Goal: Use online tool/utility: Use online tool/utility

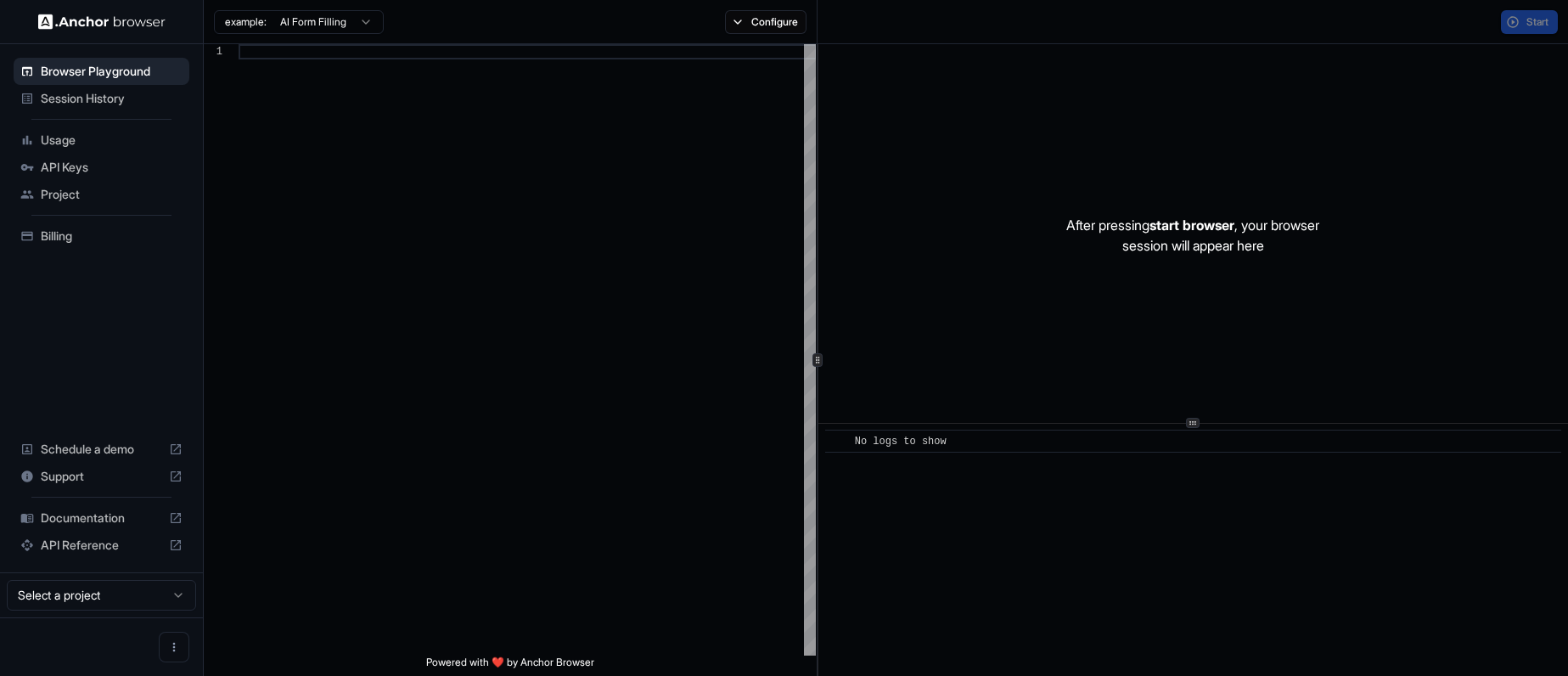
scroll to position [153, 0]
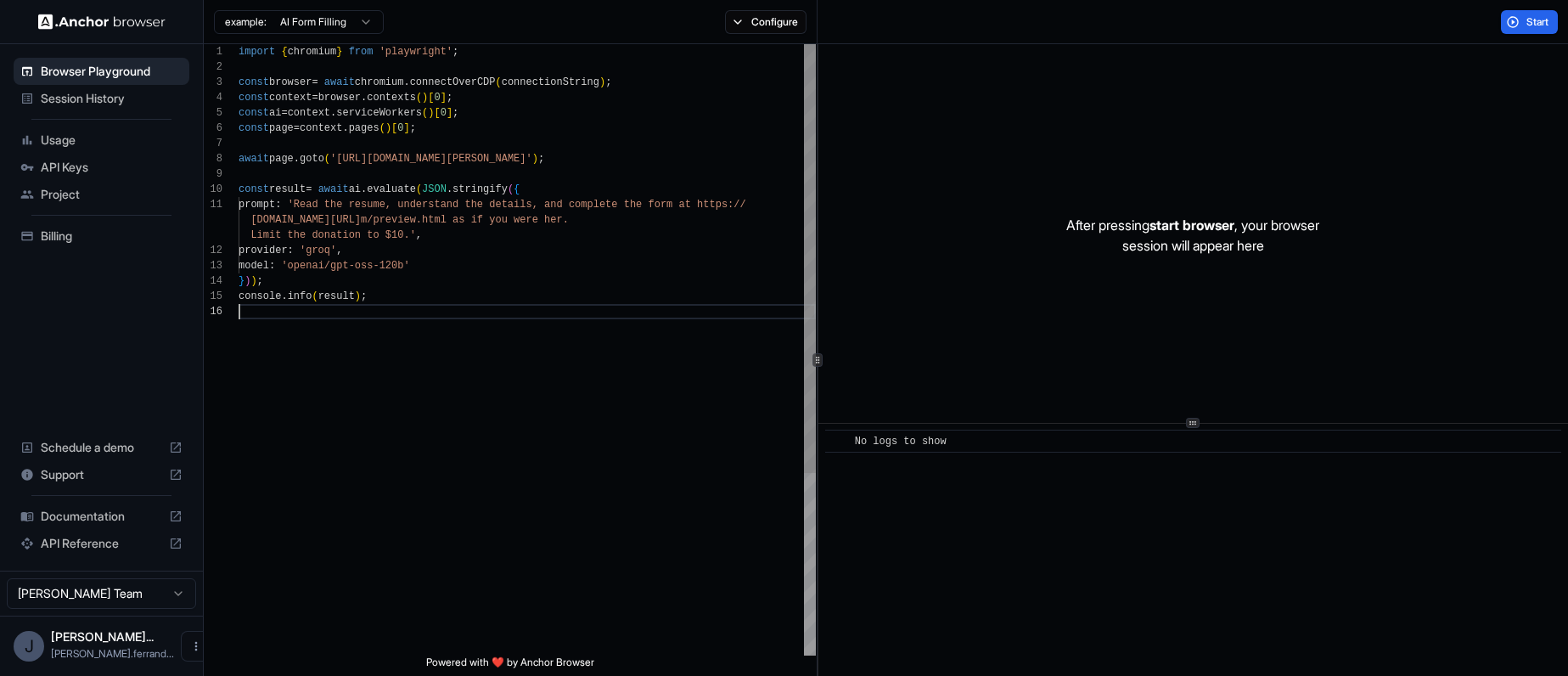
click at [553, 321] on div "import { chromium } from 'playwright' ; const browser = await chromium . connec…" at bounding box center [527, 479] width 577 height 870
click at [446, 129] on div "import { chromium } from 'playwright' ; const browser = await chromium . connec…" at bounding box center [527, 479] width 577 height 870
drag, startPoint x: 546, startPoint y: 436, endPoint x: 557, endPoint y: 441, distance: 12.1
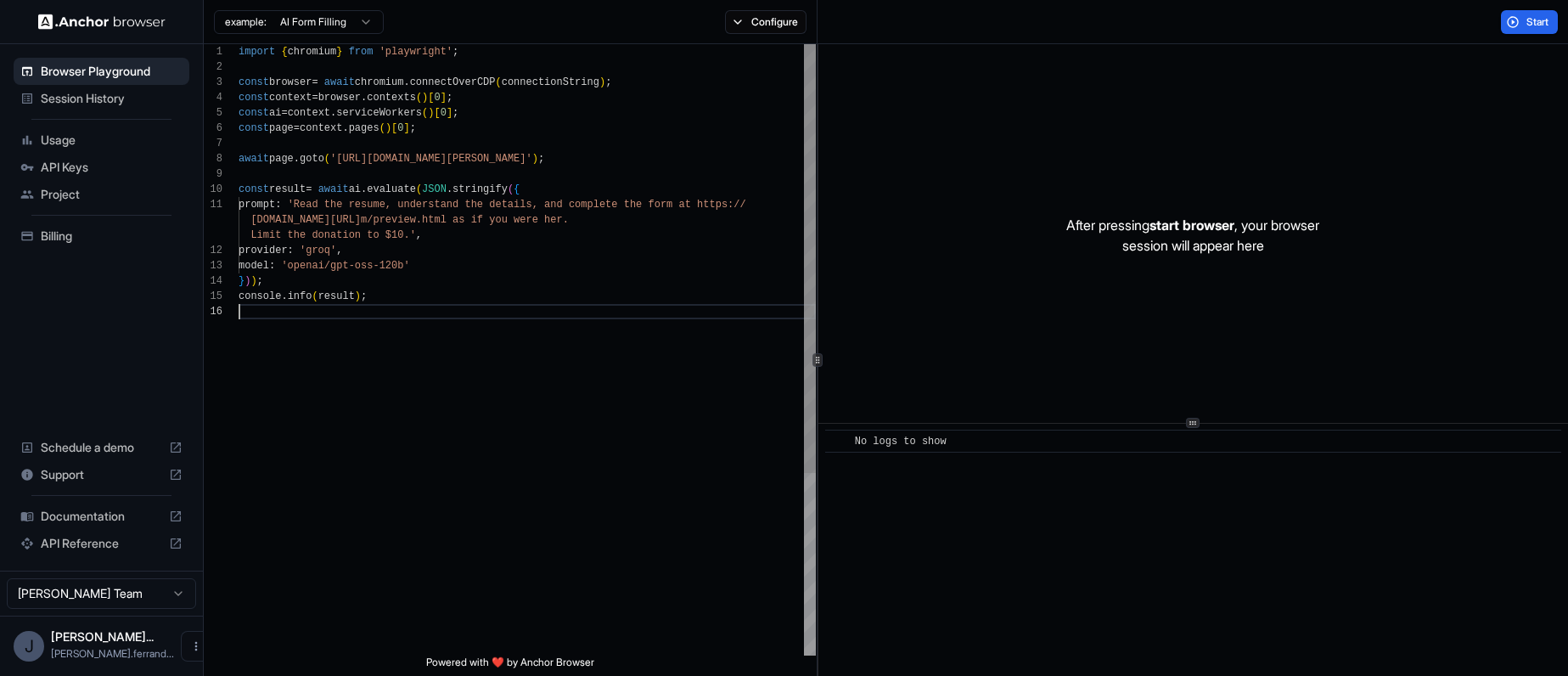
click at [547, 436] on div "import { chromium } from 'playwright' ; const browser = await chromium . connec…" at bounding box center [527, 479] width 577 height 870
click at [619, 473] on div "import { chromium } from 'playwright' ; const browser = await chromium . connec…" at bounding box center [527, 479] width 577 height 870
click at [469, 286] on div "model : 'openai/gpt-oss-120b' } ) ) ; console . info ( result ) ; formspree.io/…" at bounding box center [527, 479] width 577 height 870
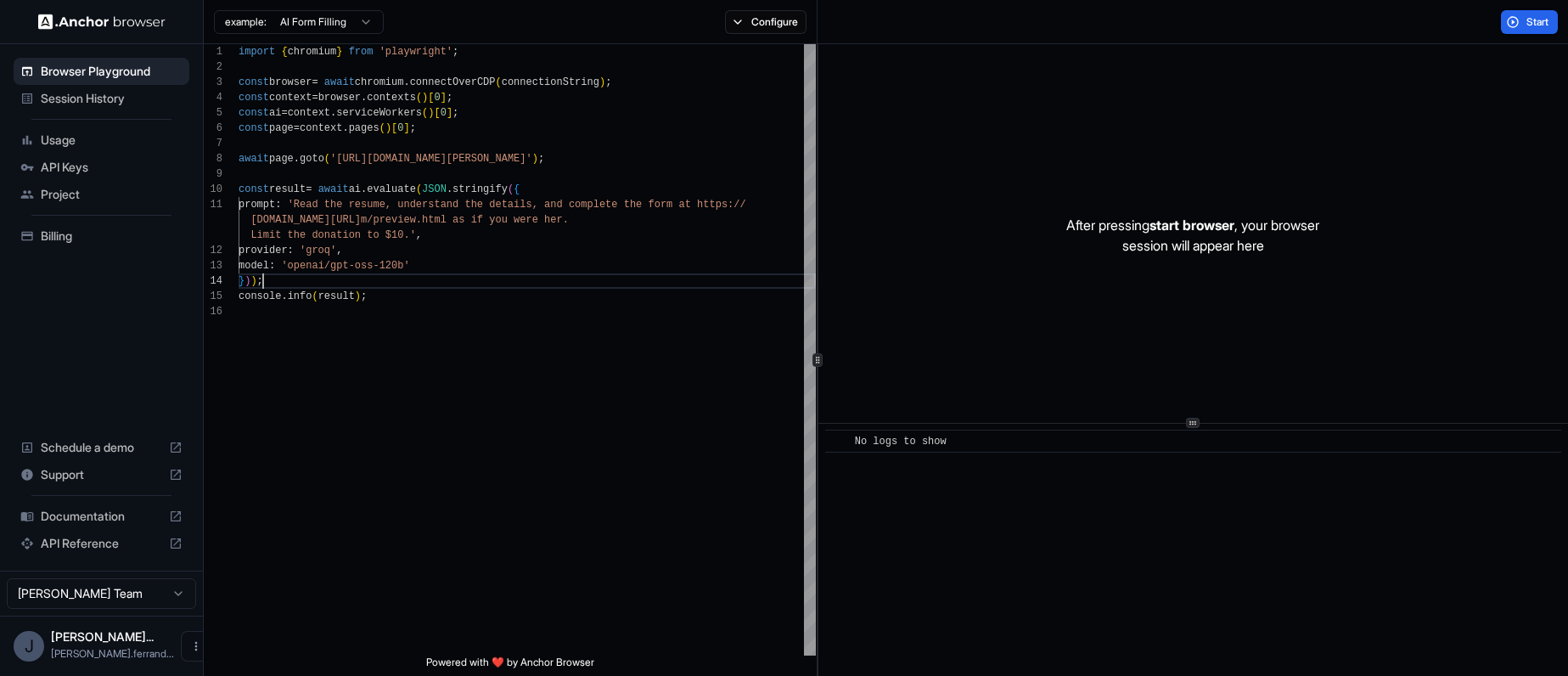
click at [1131, 237] on p "After pressing start browser , your browser session will appear here" at bounding box center [1192, 235] width 253 height 41
click at [1203, 221] on span "start browser" at bounding box center [1192, 224] width 85 height 17
click at [1206, 226] on span "start browser" at bounding box center [1192, 224] width 85 height 17
click at [1221, 230] on span "start browser" at bounding box center [1192, 224] width 85 height 17
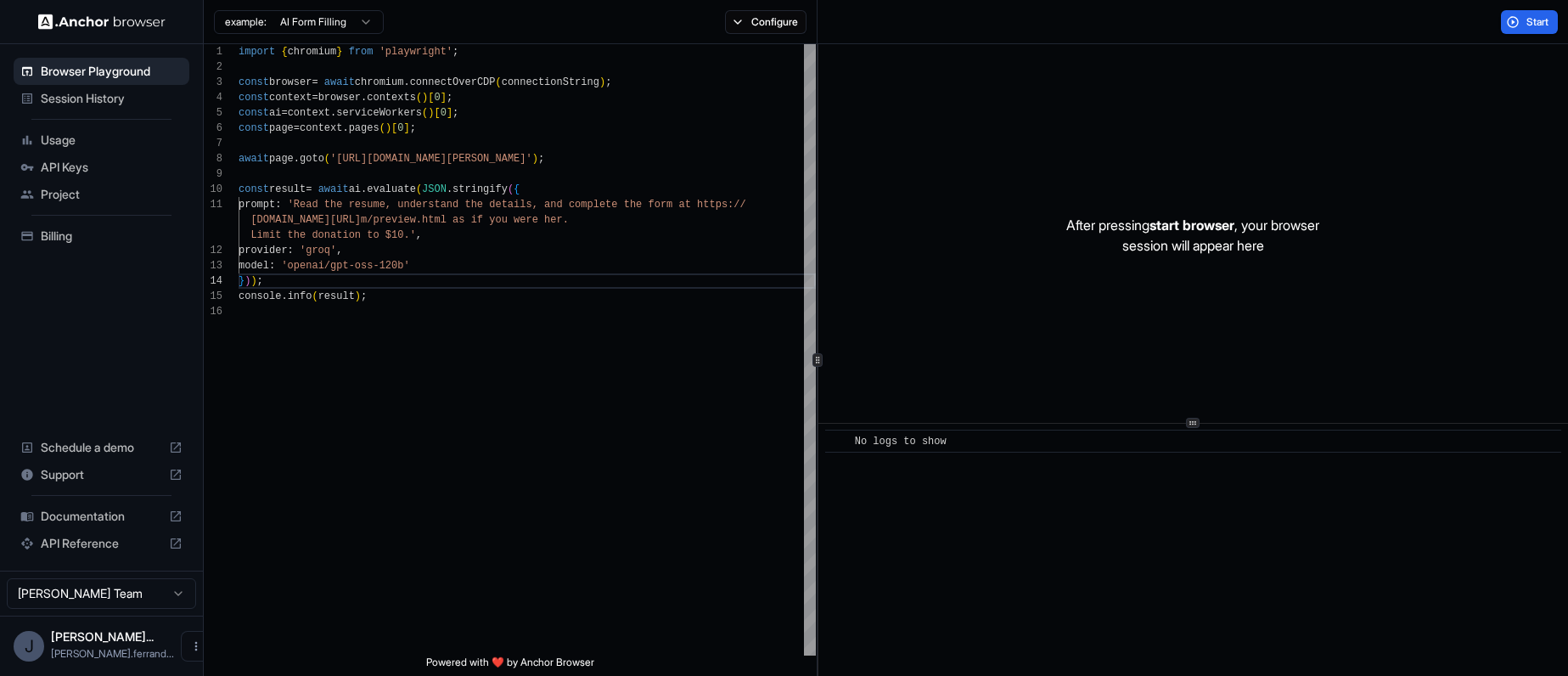
click at [940, 455] on div "​ No logs to show" at bounding box center [1193, 550] width 750 height 252
click at [941, 451] on div "​ No logs to show" at bounding box center [1194, 440] width 736 height 23
click at [1211, 292] on div "After pressing start browser , your browser session will appear here" at bounding box center [1193, 235] width 750 height 382
click at [1225, 252] on p "After pressing start browser , your browser session will appear here" at bounding box center [1192, 235] width 253 height 41
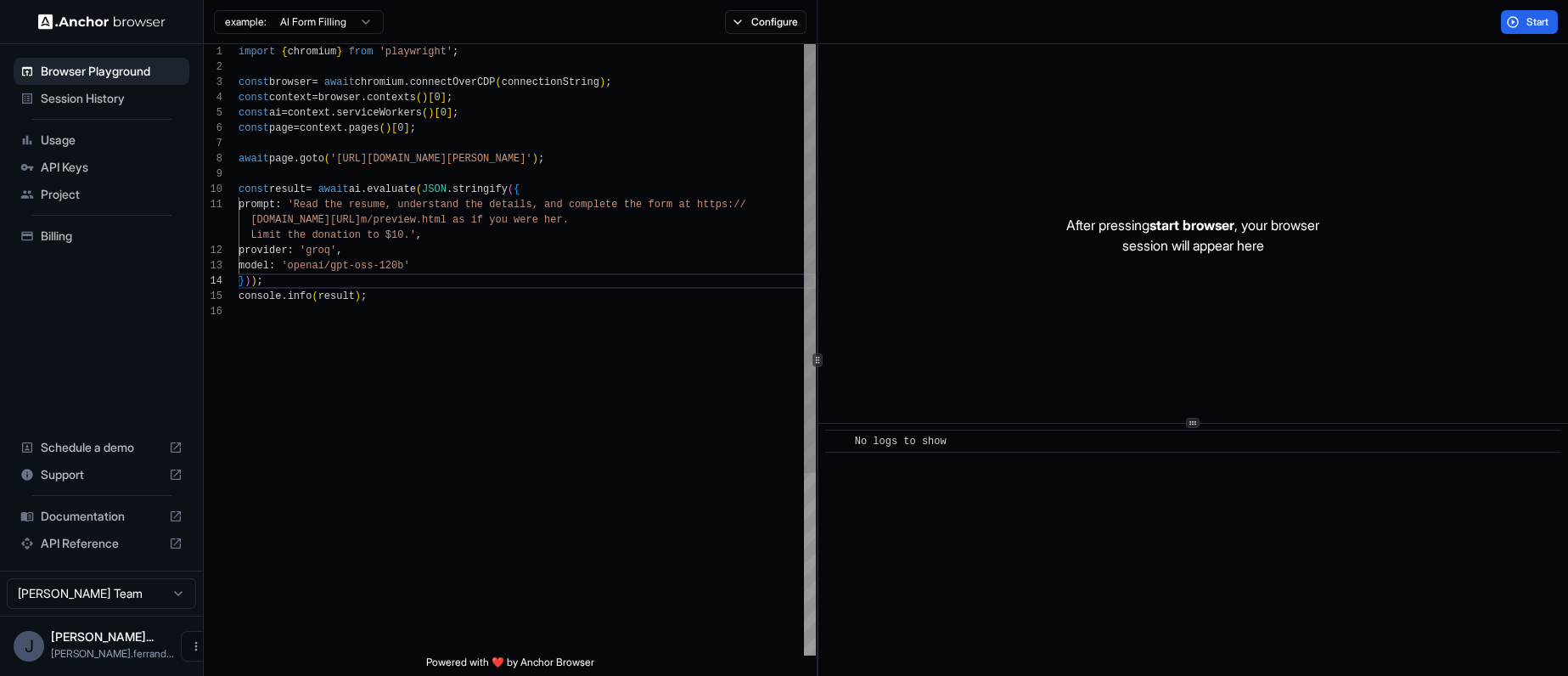
click at [439, 501] on div "model : 'openai/gpt-oss-120b' } ) ) ; console . info ( result ) ; formspree.io/…" at bounding box center [527, 479] width 577 height 870
click at [1525, 31] on button "Start" at bounding box center [1528, 22] width 57 height 23
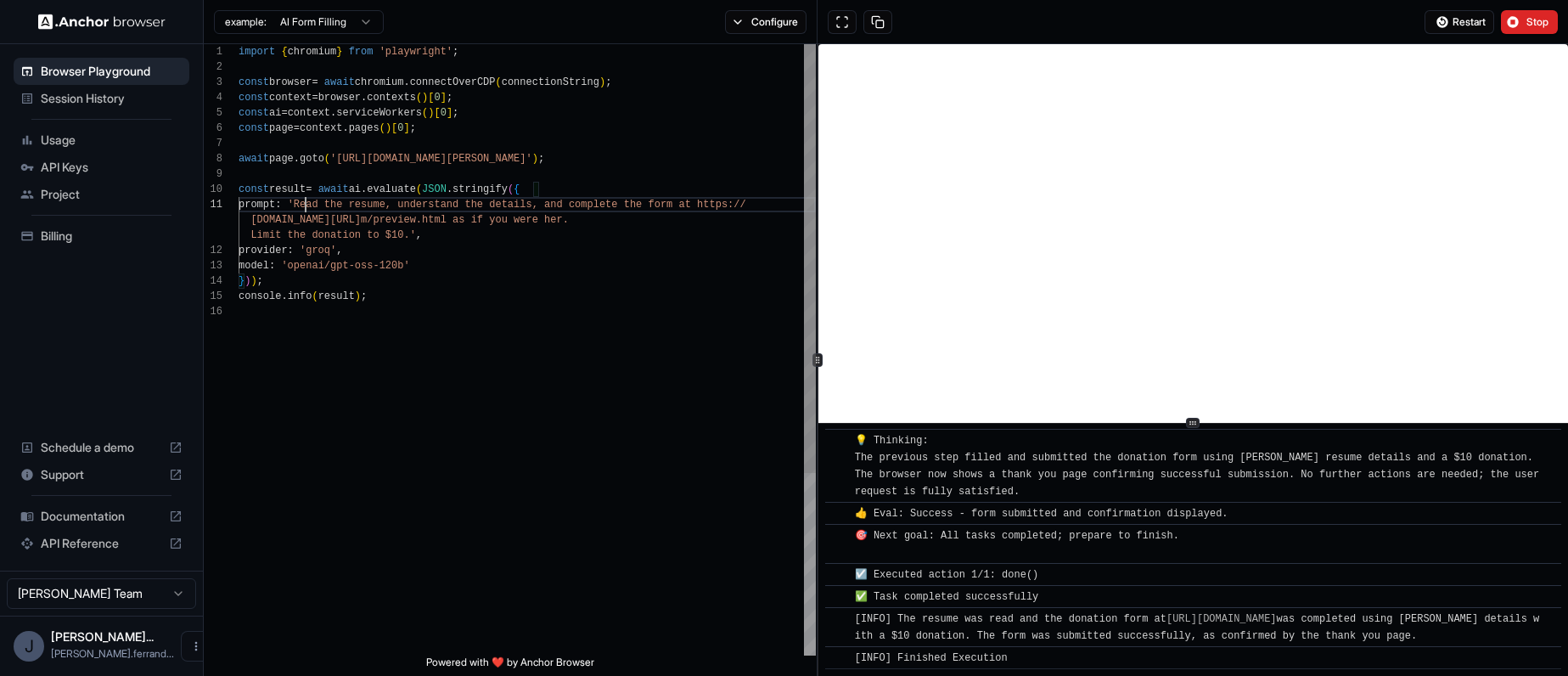
scroll to position [0, 0]
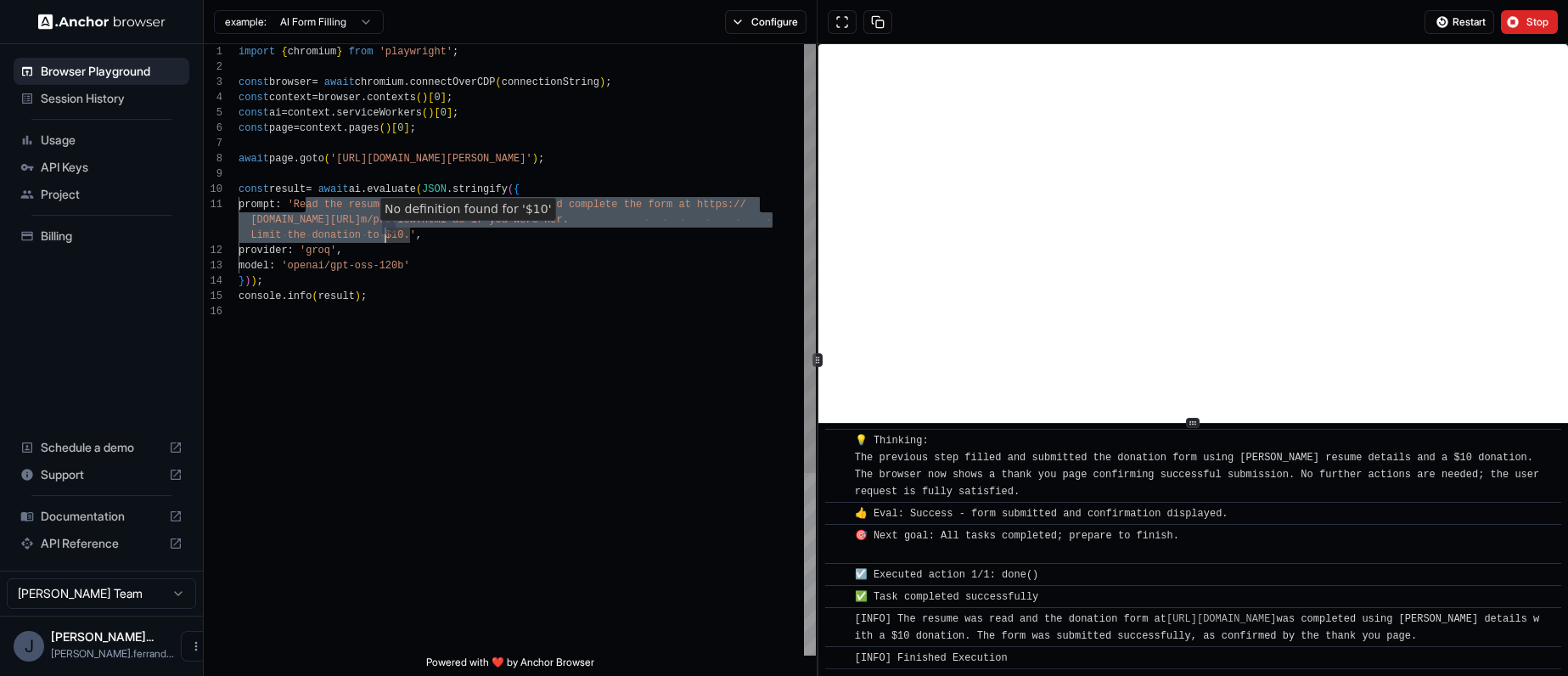
drag, startPoint x: 401, startPoint y: 241, endPoint x: 401, endPoint y: 232, distance: 9.0
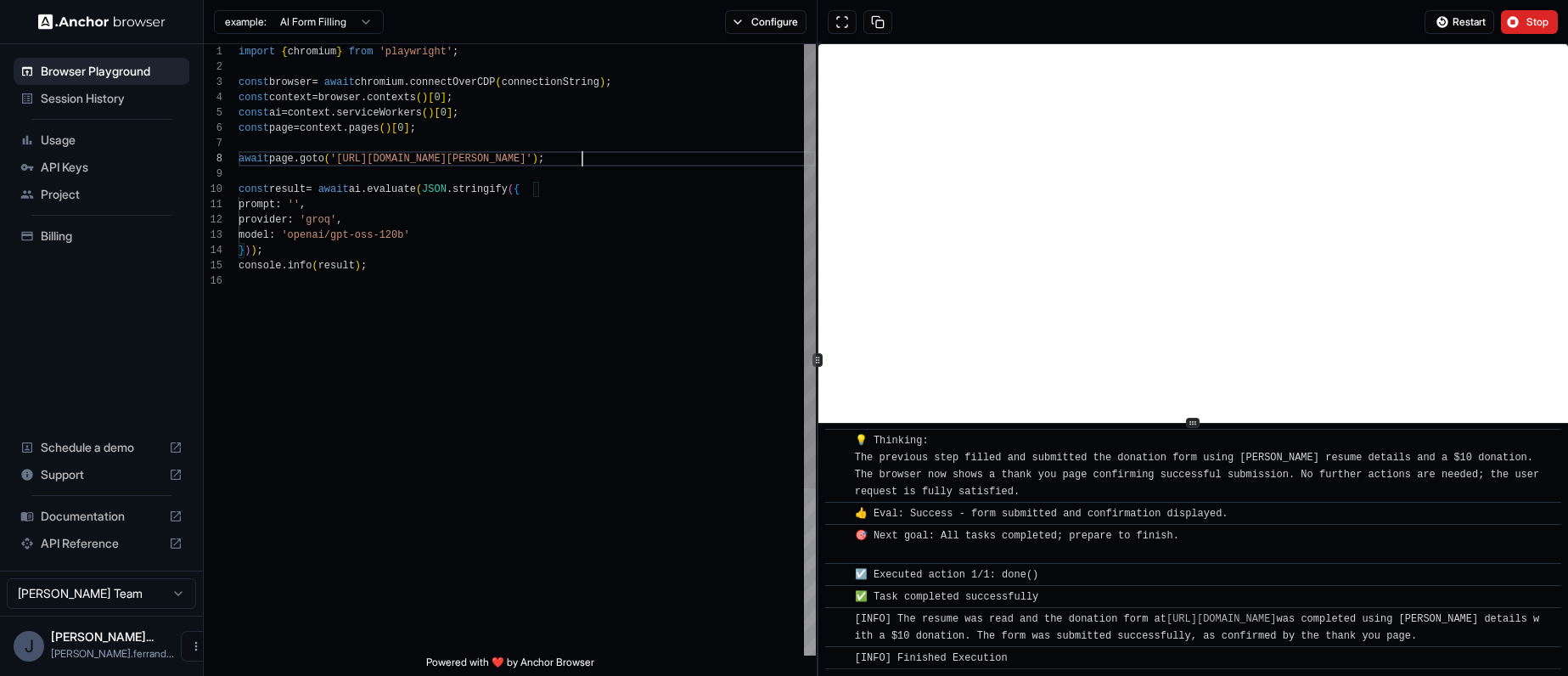
scroll to position [107, 0]
drag, startPoint x: 582, startPoint y: 158, endPoint x: 343, endPoint y: 165, distance: 239.1
click at [343, 165] on div "model : 'openai/gpt-oss-120b' } ) ) ; console . info ( result ) ; provider : 'g…" at bounding box center [527, 464] width 577 height 841
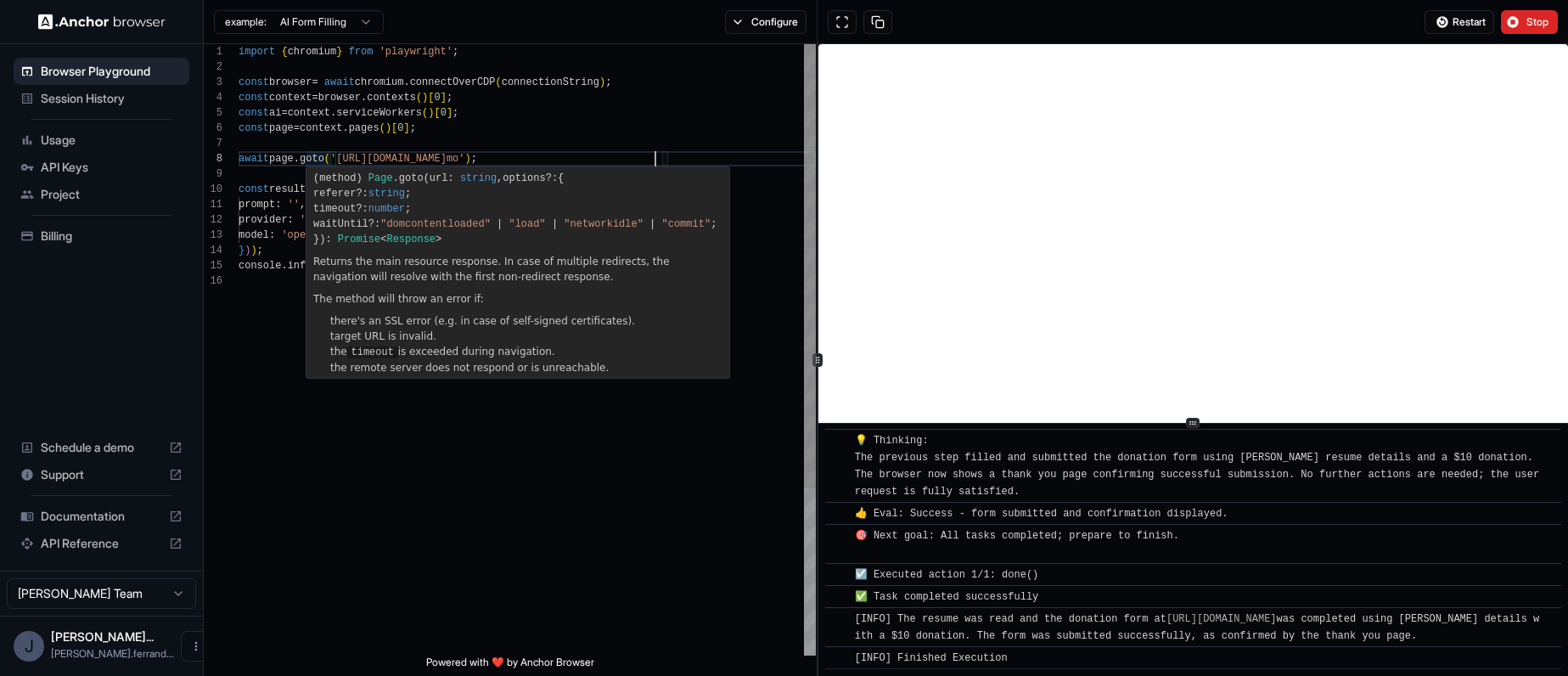
click at [305, 202] on div "**********" at bounding box center [509, 349] width 612 height 611
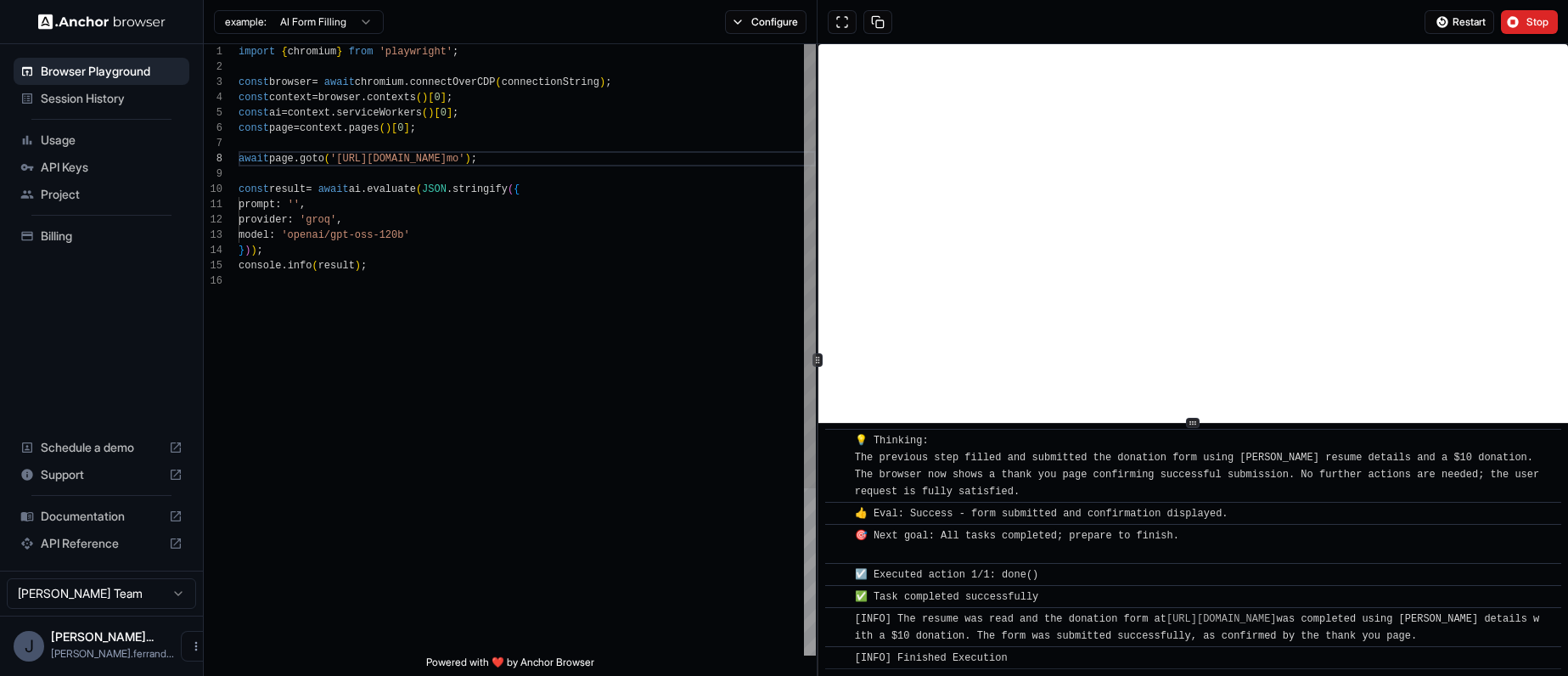
click at [302, 207] on div "model : 'openai/gpt-oss-120b' } ) ) ; console . info ( result ) ; provider : 'g…" at bounding box center [527, 464] width 577 height 841
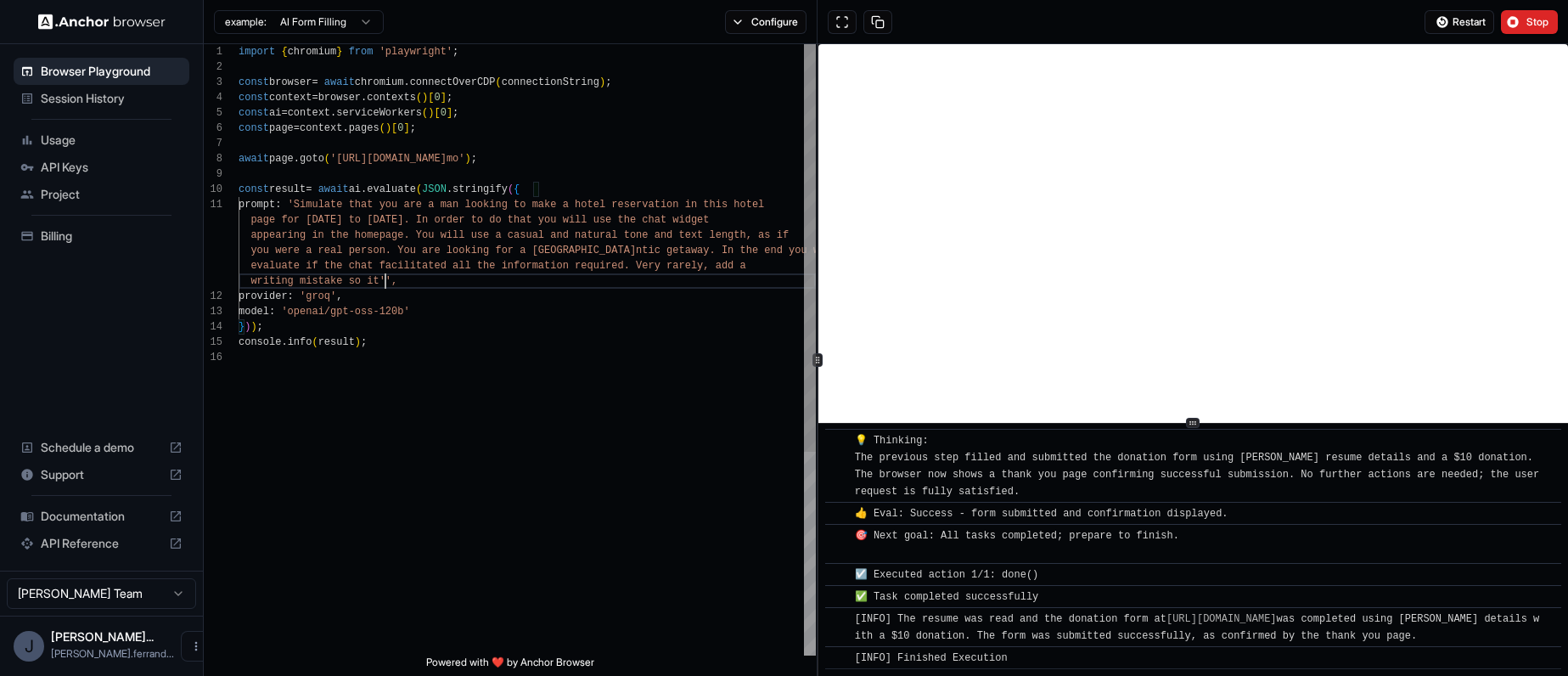
scroll to position [77, 0]
click at [1535, 16] on span "Stop" at bounding box center [1537, 22] width 23 height 14
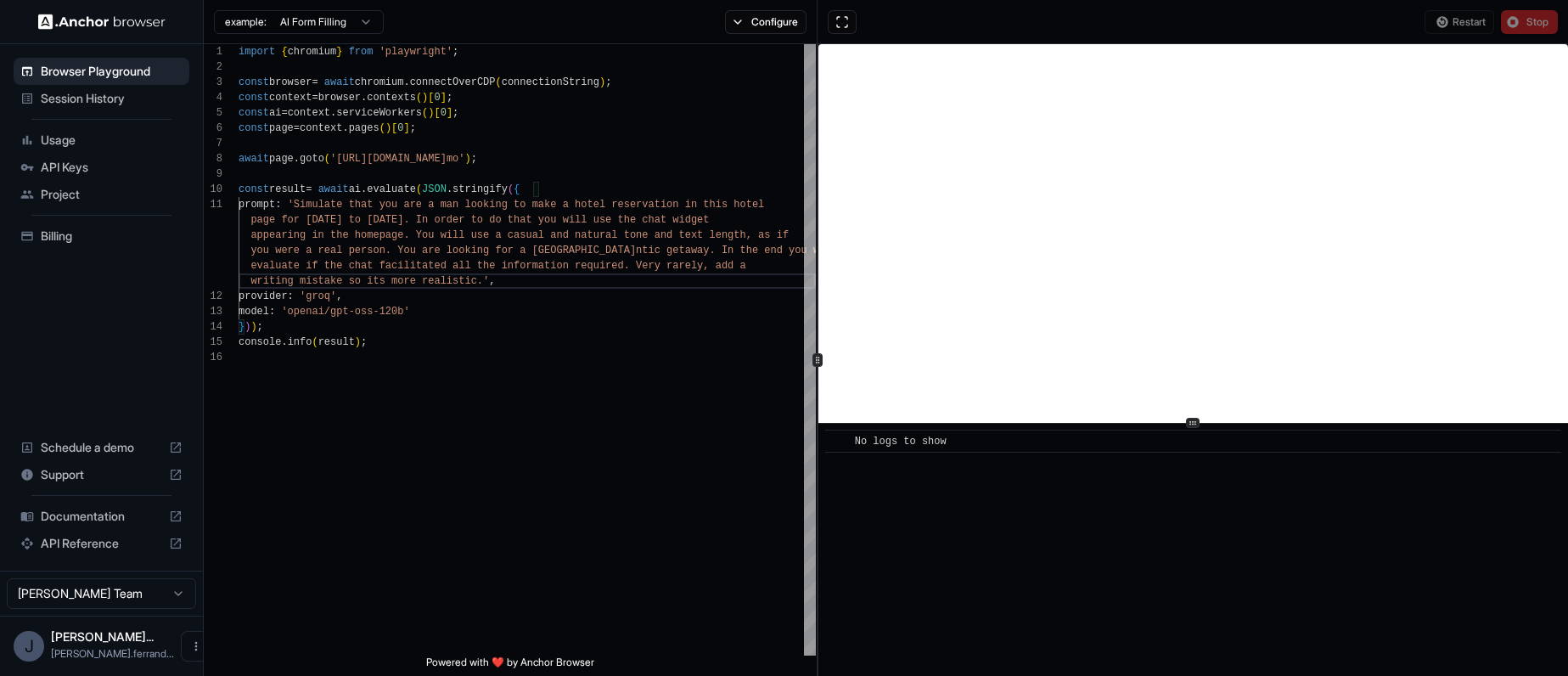
scroll to position [0, 0]
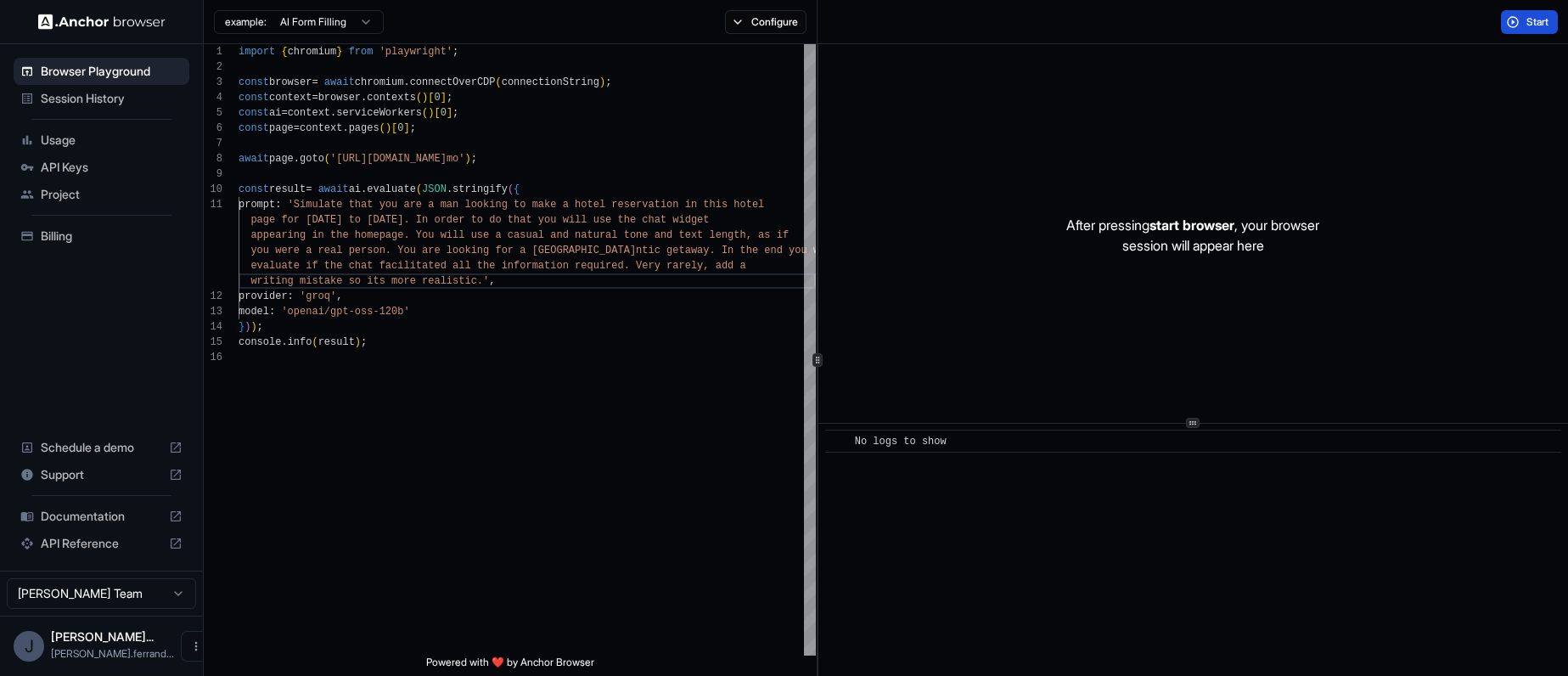
click at [1528, 26] on span "Start" at bounding box center [1537, 22] width 23 height 14
click at [1527, 28] on button "Start" at bounding box center [1528, 22] width 57 height 23
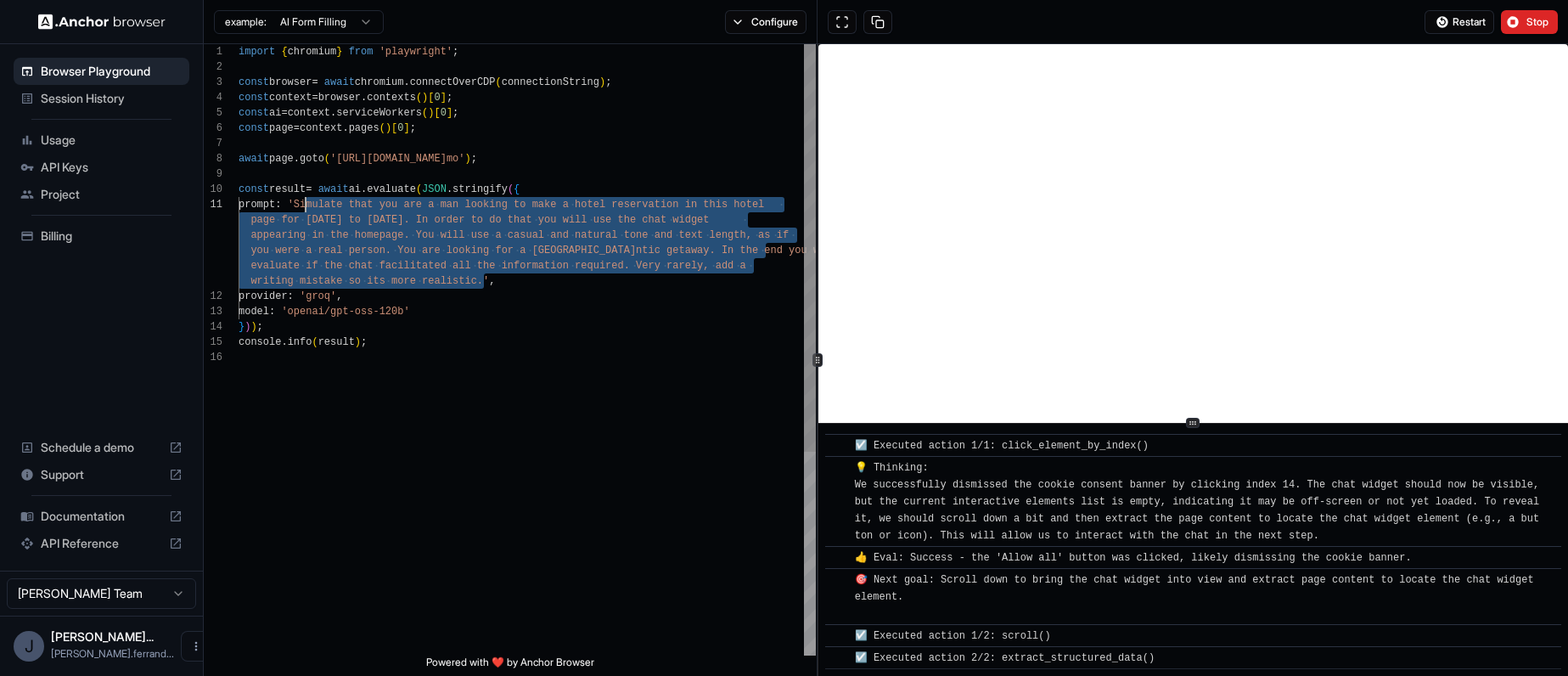
drag, startPoint x: 484, startPoint y: 277, endPoint x: 308, endPoint y: 206, distance: 189.8
click at [308, 206] on div "model : 'openai/gpt-oss-120b' } ) ) ; console . info ( result ) ; provider : 'g…" at bounding box center [527, 502] width 577 height 916
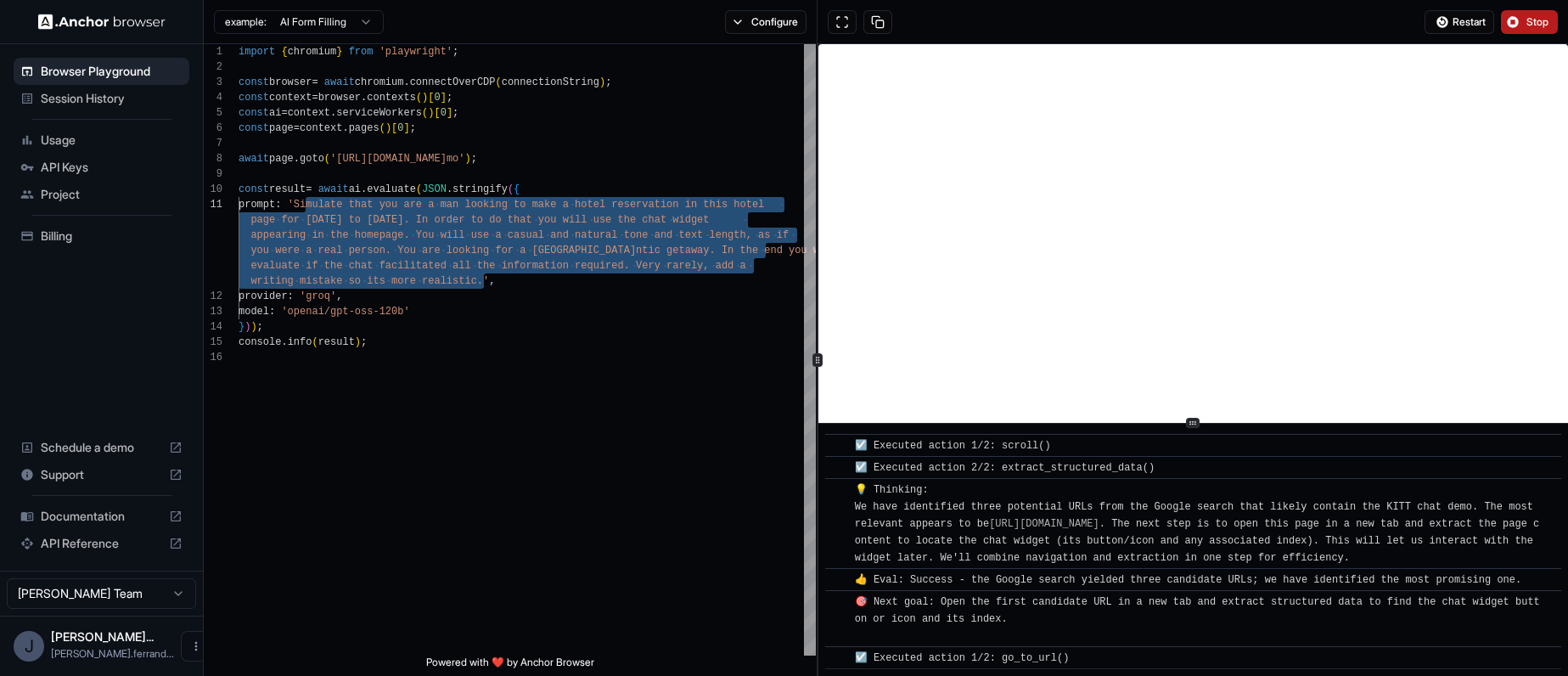
scroll to position [1373, 0]
click at [1525, 23] on button "Stop" at bounding box center [1528, 22] width 57 height 23
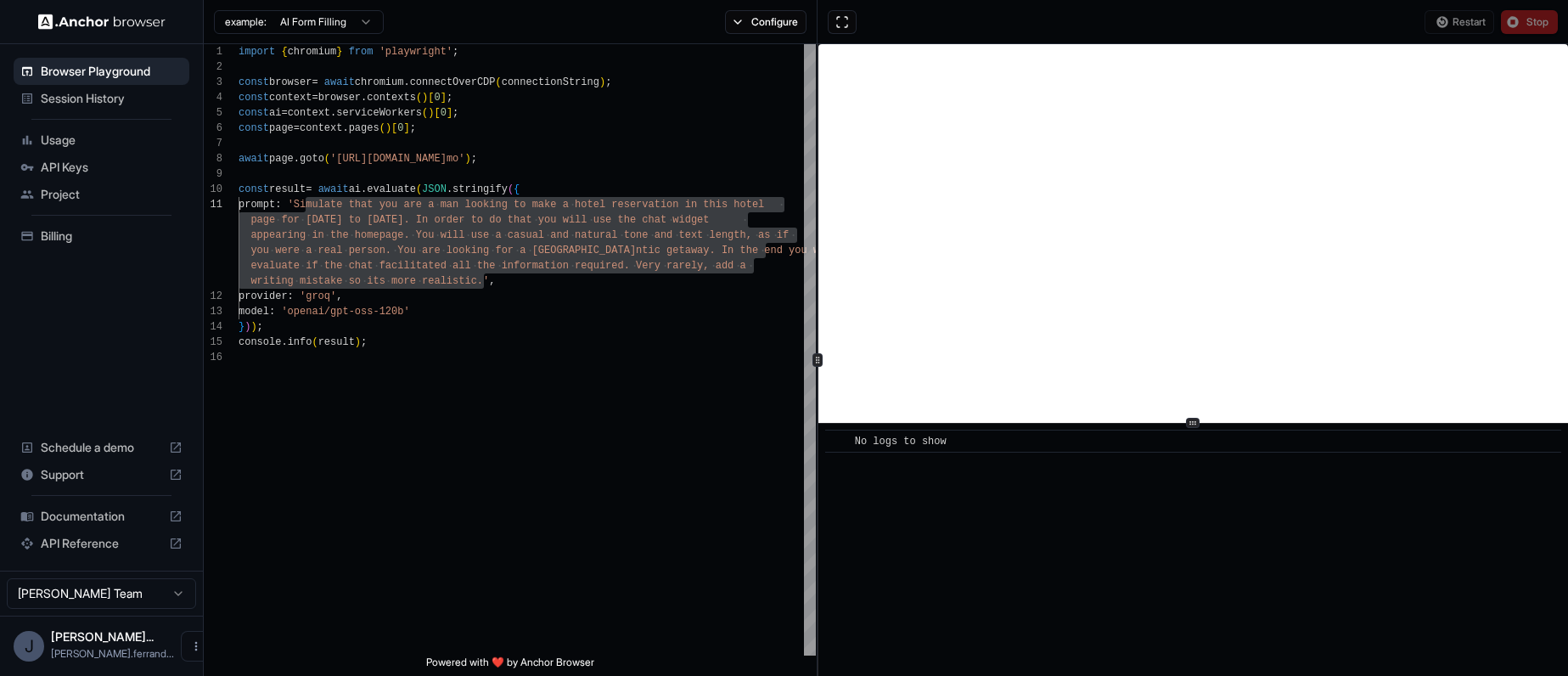
scroll to position [0, 0]
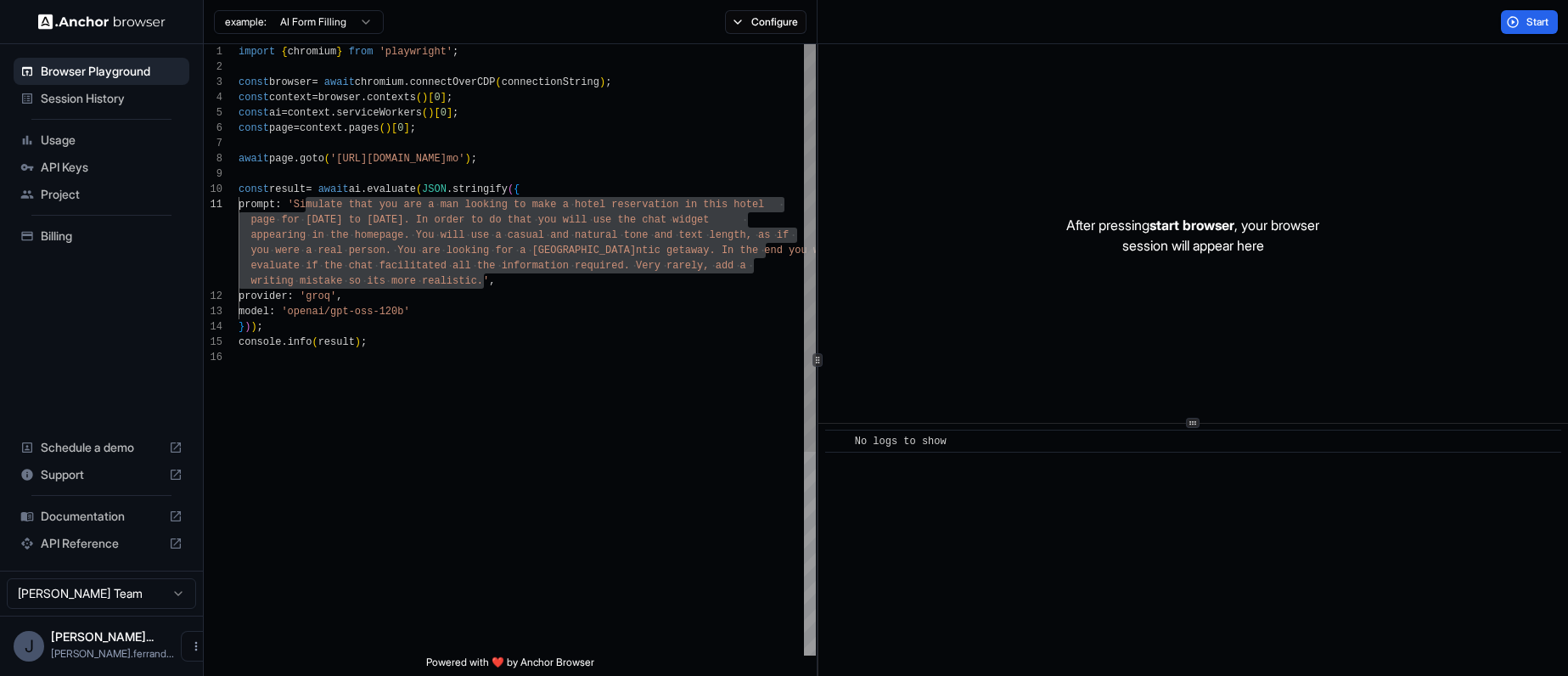
click at [428, 228] on div "model : 'openai/gpt-oss-120b' } ) ) ; console . info ( result ) ; provider : 'g…" at bounding box center [527, 502] width 577 height 916
click at [432, 209] on div "model : 'openai/gpt-oss-120b' } ) ) ; console . info ( result ) ; provider : 'g…" at bounding box center [527, 502] width 577 height 916
click at [644, 212] on div "model : 'openai/gpt-oss-120b' } ) ) ; console . info ( result ) ; provider : 'g…" at bounding box center [527, 502] width 577 height 916
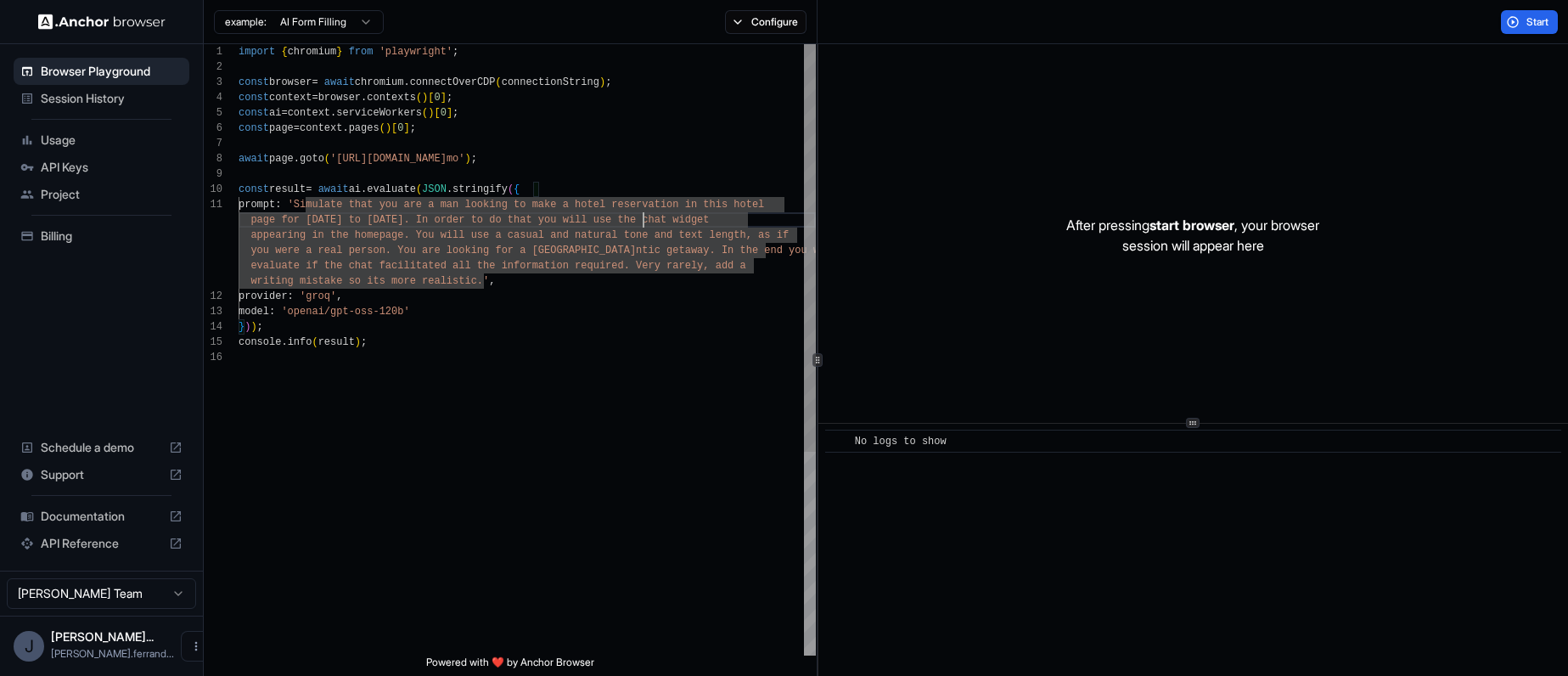
scroll to position [15, 0]
click at [426, 222] on div "model : 'openai/gpt-oss-120b' } ) ) ; console . info ( result ) ; provider : 'g…" at bounding box center [527, 502] width 577 height 916
click at [446, 222] on div "model : 'openai/gpt-oss-120b' } ) ) ; console . info ( result ) ; provider : 'g…" at bounding box center [527, 502] width 577 height 916
click at [561, 230] on div "model : 'openai/gpt-oss-120b' } ) ) ; console . info ( result ) ; provider : 'g…" at bounding box center [527, 502] width 577 height 916
click at [569, 220] on div "model : 'openai/gpt-oss-120b' } ) ) ; console . info ( result ) ; provider : 'g…" at bounding box center [527, 502] width 577 height 916
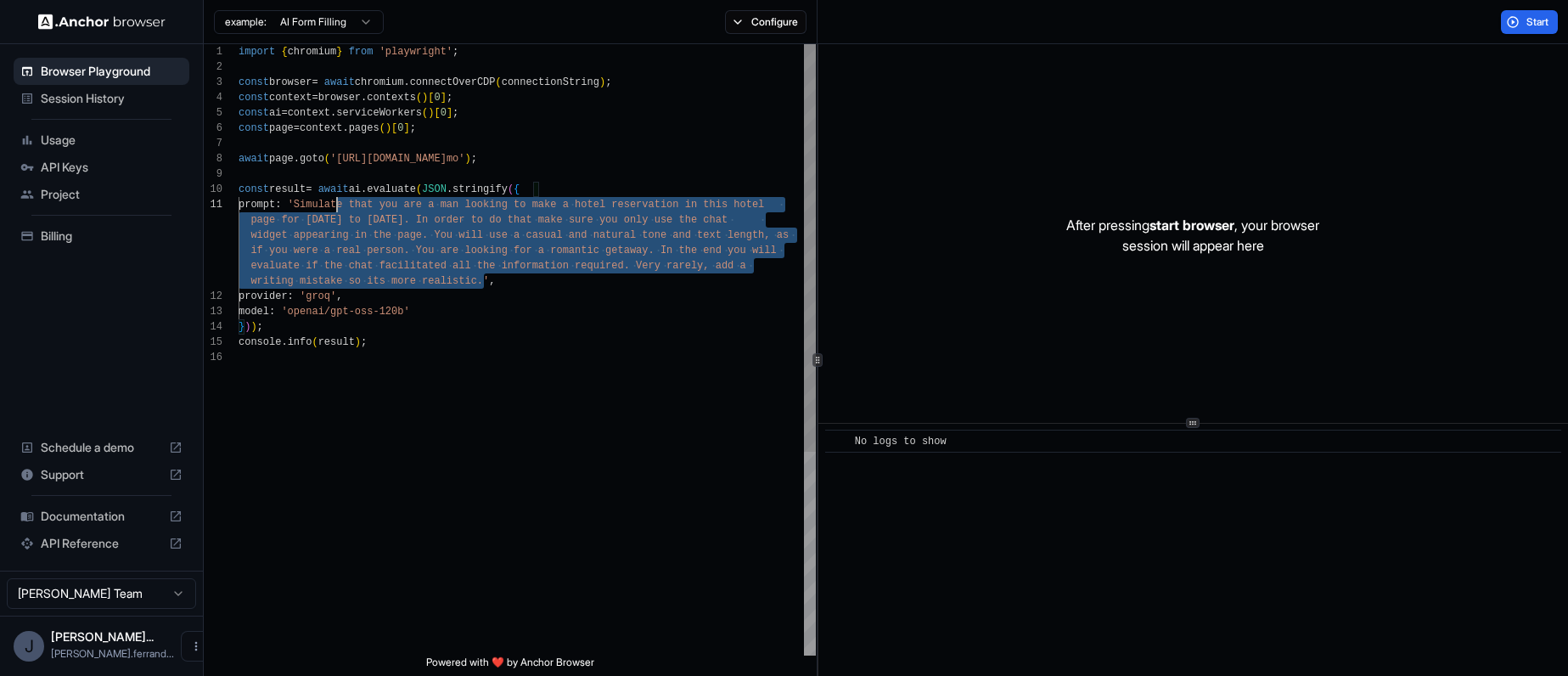
scroll to position [0, 0]
drag, startPoint x: 482, startPoint y: 281, endPoint x: 305, endPoint y: 202, distance: 193.8
click at [305, 202] on div "model : 'openai/gpt-oss-120b' } ) ) ; console . info ( result ) ; provider : 'g…" at bounding box center [527, 502] width 577 height 916
click at [488, 287] on div "model : 'openai/gpt-oss-120b' } ) ) ; console . info ( result ) ; provider : 'g…" at bounding box center [527, 502] width 577 height 916
drag, startPoint x: 484, startPoint y: 283, endPoint x: 307, endPoint y: 209, distance: 191.8
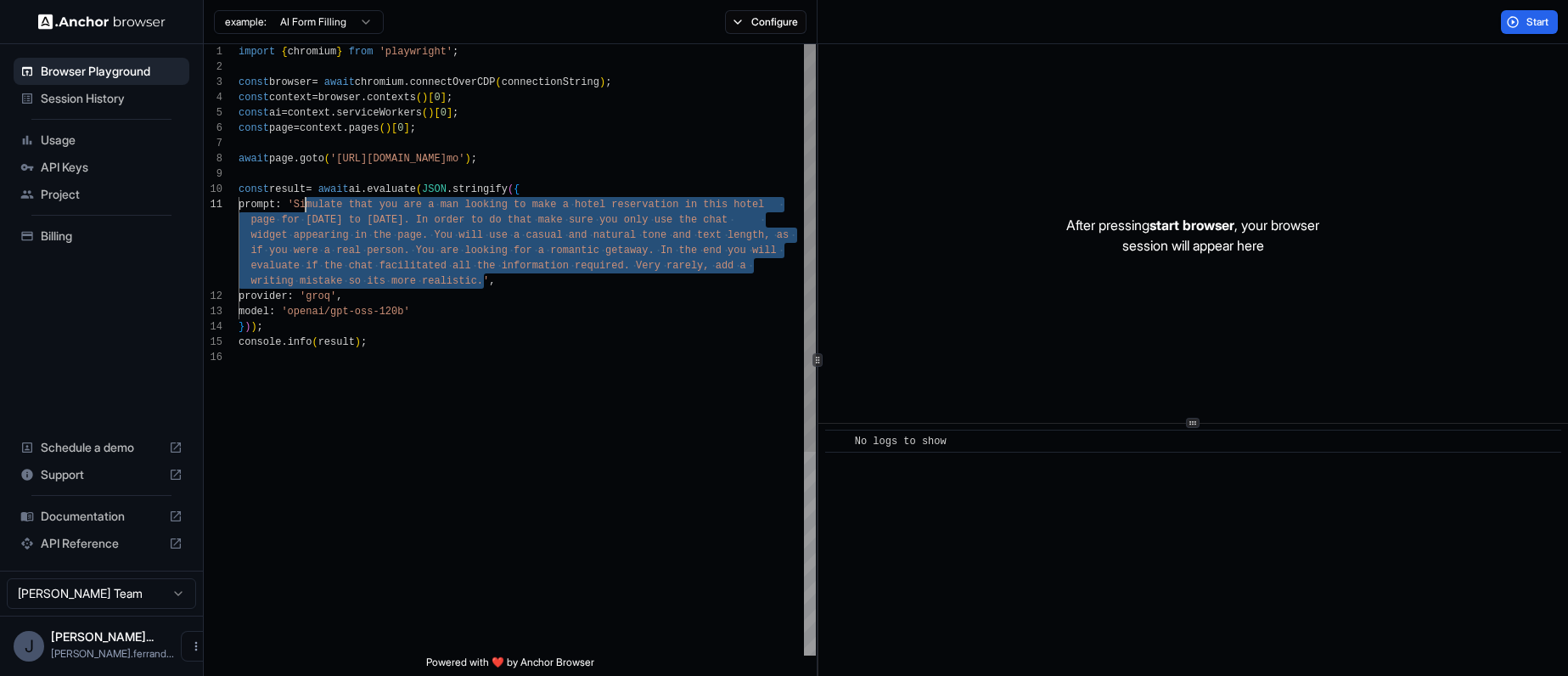
click at [307, 209] on div "model : 'openai/gpt-oss-120b' } ) ) ; console . info ( result ) ; provider : 'g…" at bounding box center [527, 502] width 577 height 916
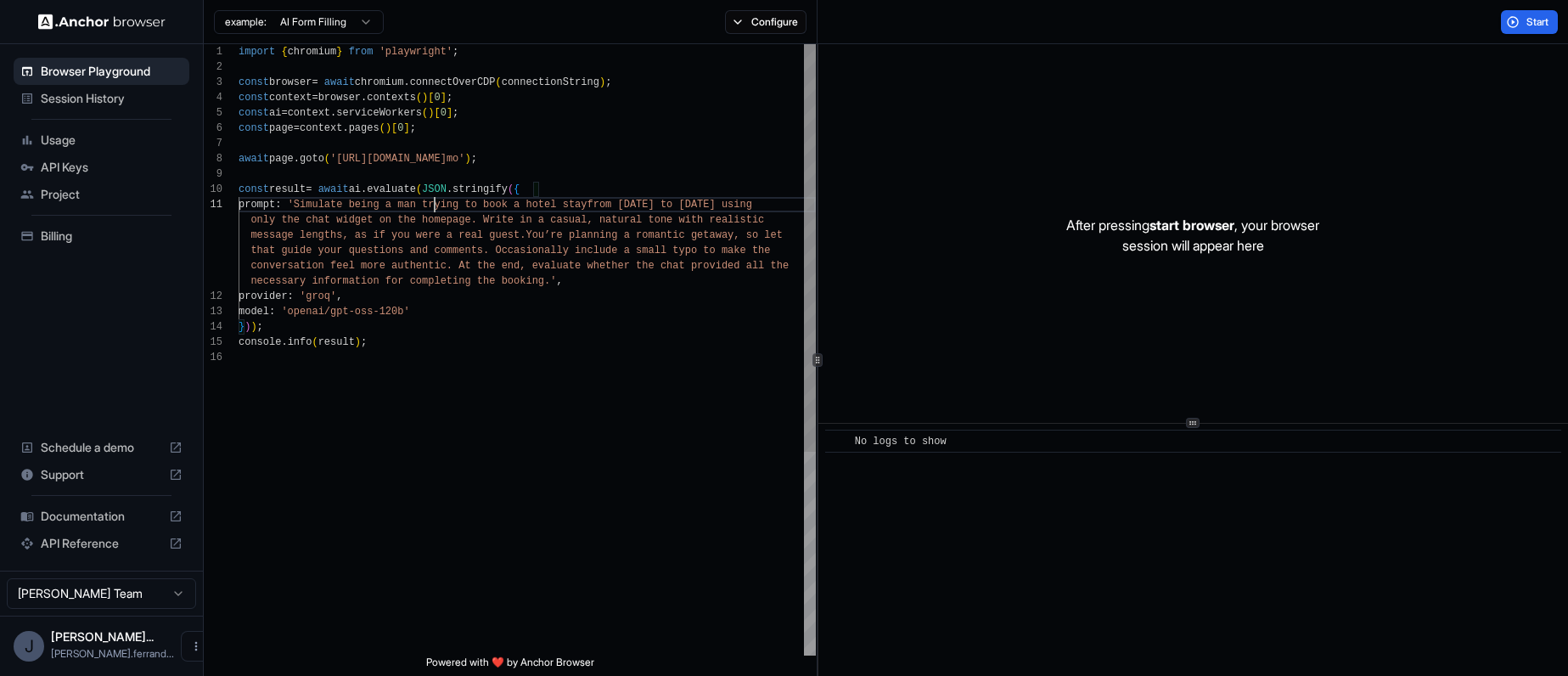
click at [432, 210] on div "model : 'openai/gpt-oss-120b' } ) ) ; console . info ( result ) ; provider : 'g…" at bounding box center [527, 502] width 577 height 916
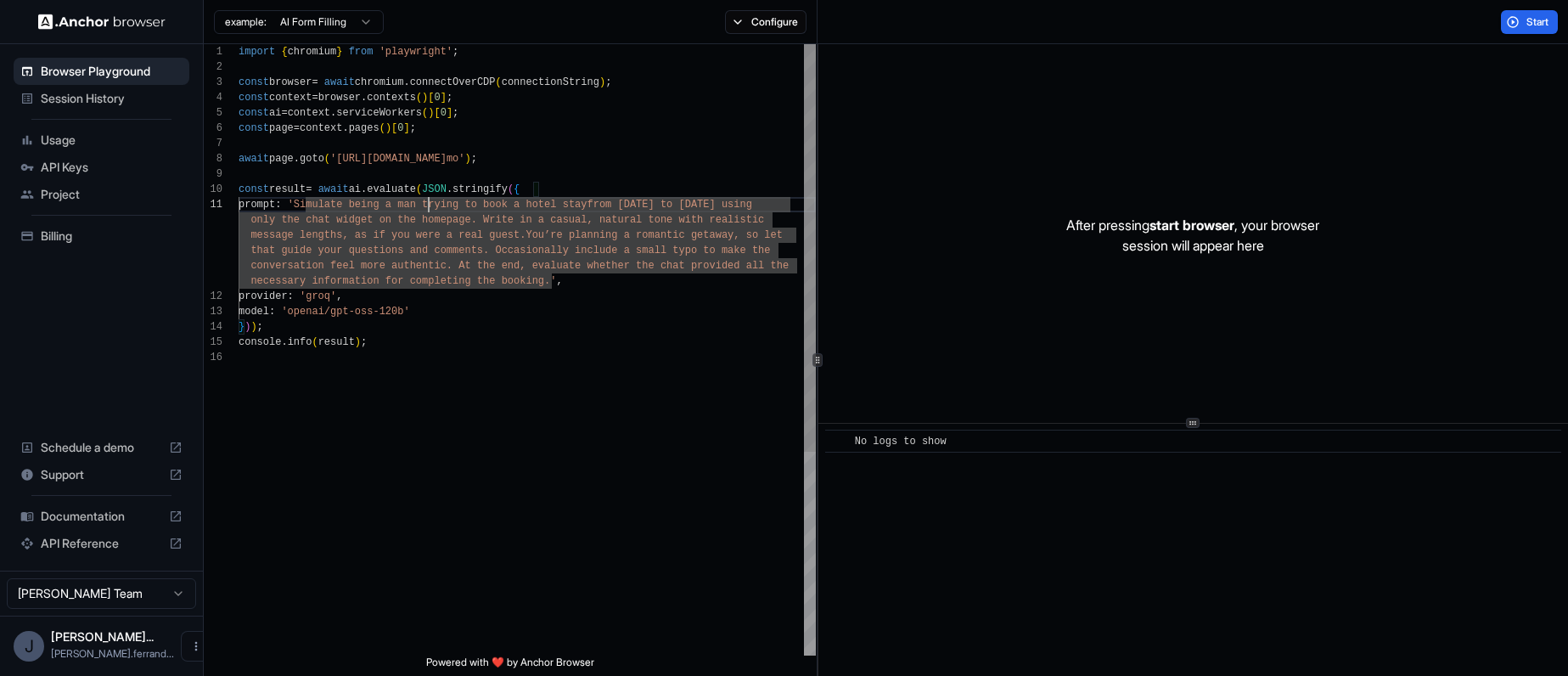
click at [428, 206] on div "model : 'openai/gpt-oss-120b' } ) ) ; console . info ( result ) ; provider : 'g…" at bounding box center [527, 502] width 577 height 916
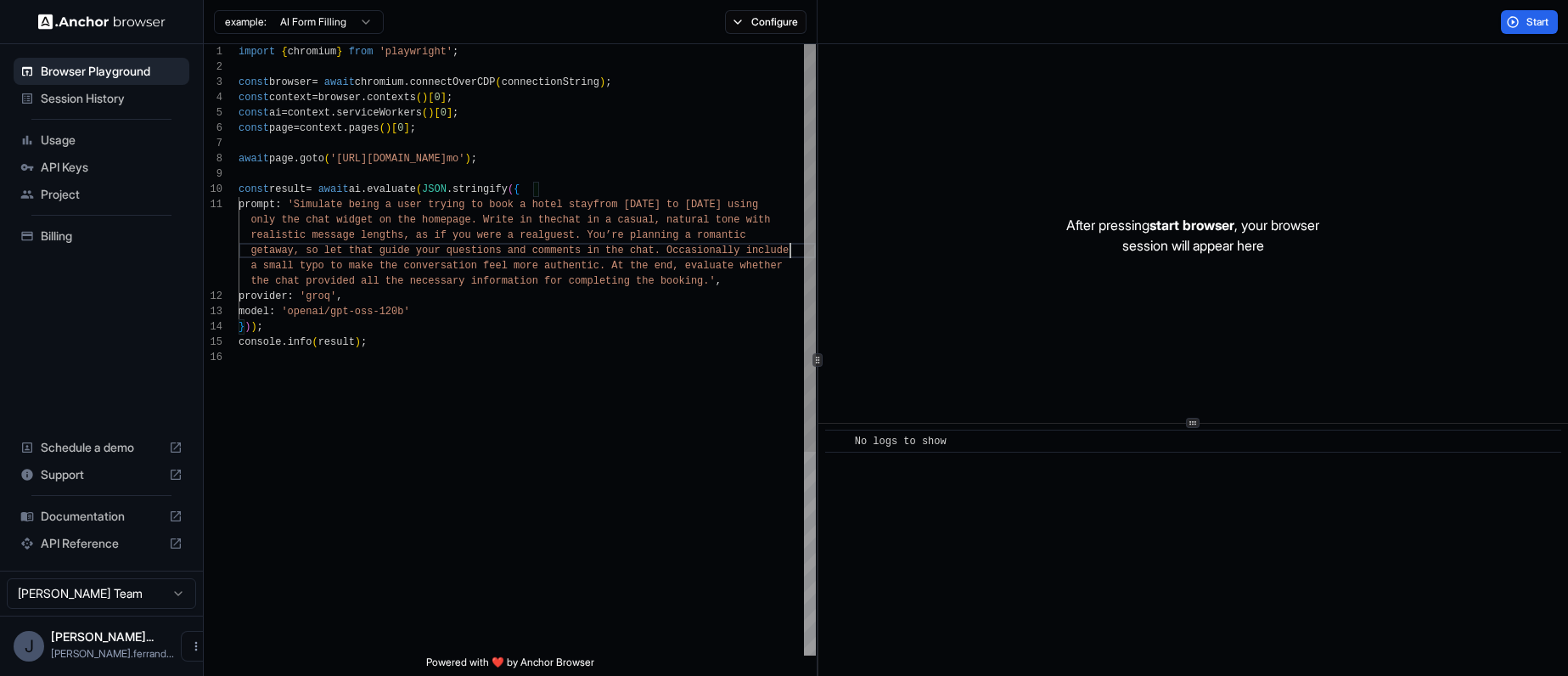
scroll to position [61, 0]
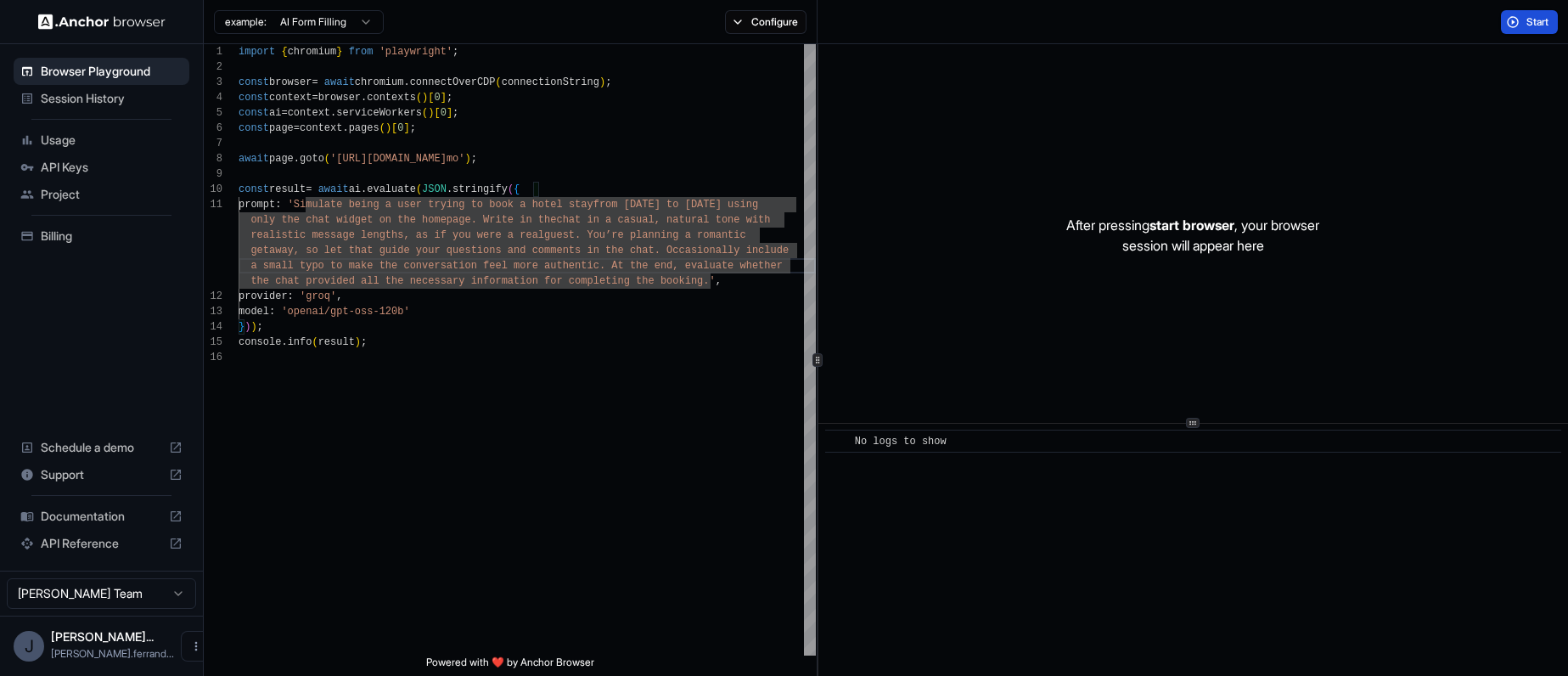
click at [1544, 15] on span "Start" at bounding box center [1537, 22] width 23 height 14
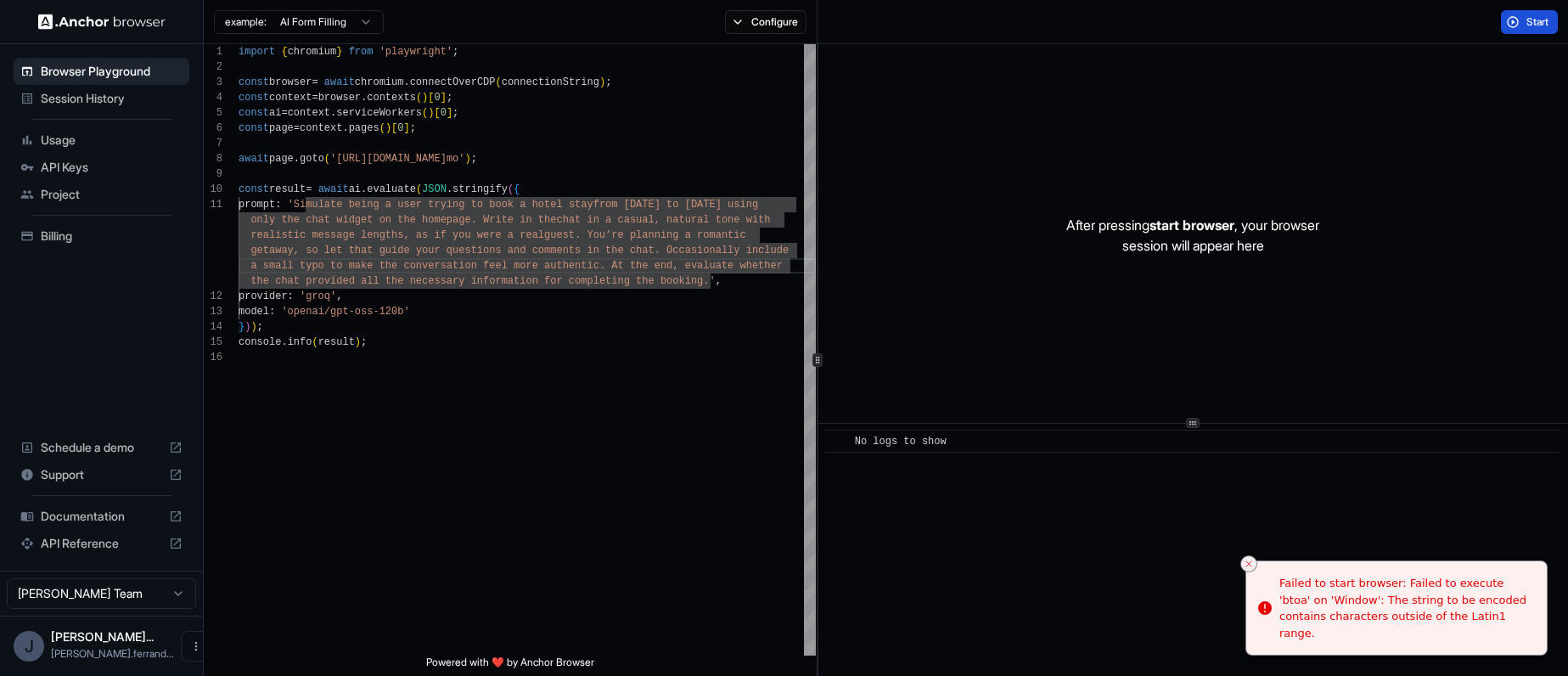
click at [1319, 244] on p "After pressing start browser , your browser session will appear here" at bounding box center [1192, 235] width 253 height 41
click at [1516, 25] on button "Start" at bounding box center [1528, 22] width 57 height 23
click at [697, 267] on div "model : 'openai/gpt-oss-120b' } ) ) ; console . info ( result ) ; provider : 'g…" at bounding box center [527, 502] width 577 height 916
click at [719, 282] on div "model : 'openai/gpt-oss-120b' } ) ) ; console . info ( result ) ; provider : 'g…" at bounding box center [527, 502] width 577 height 916
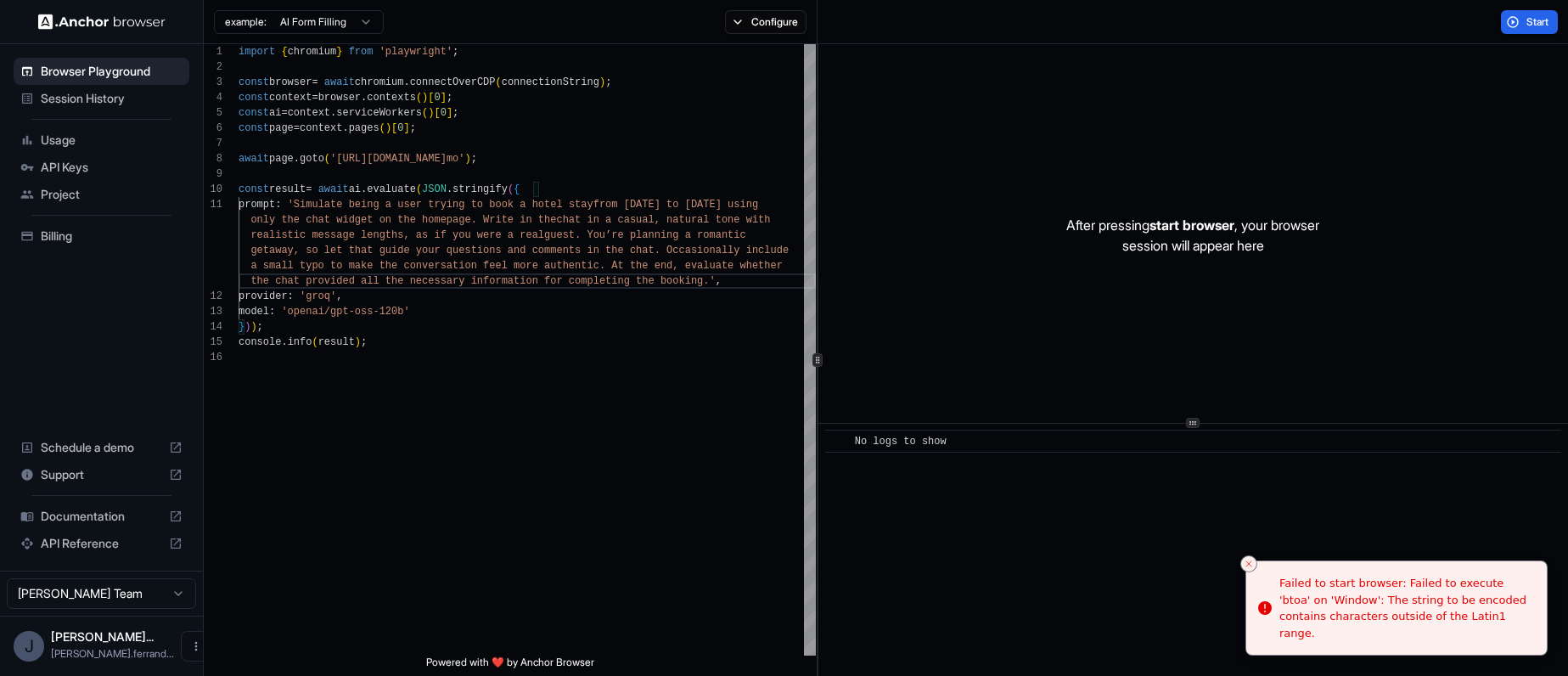
click at [1240, 248] on p "After pressing start browser , your browser session will appear here" at bounding box center [1192, 235] width 253 height 41
click at [1543, 23] on span "Start" at bounding box center [1537, 22] width 23 height 14
click at [353, 222] on div "model : 'openai/gpt-oss-120b' } ) ) ; console . info ( result ) ; provider : 'g…" at bounding box center [527, 502] width 577 height 916
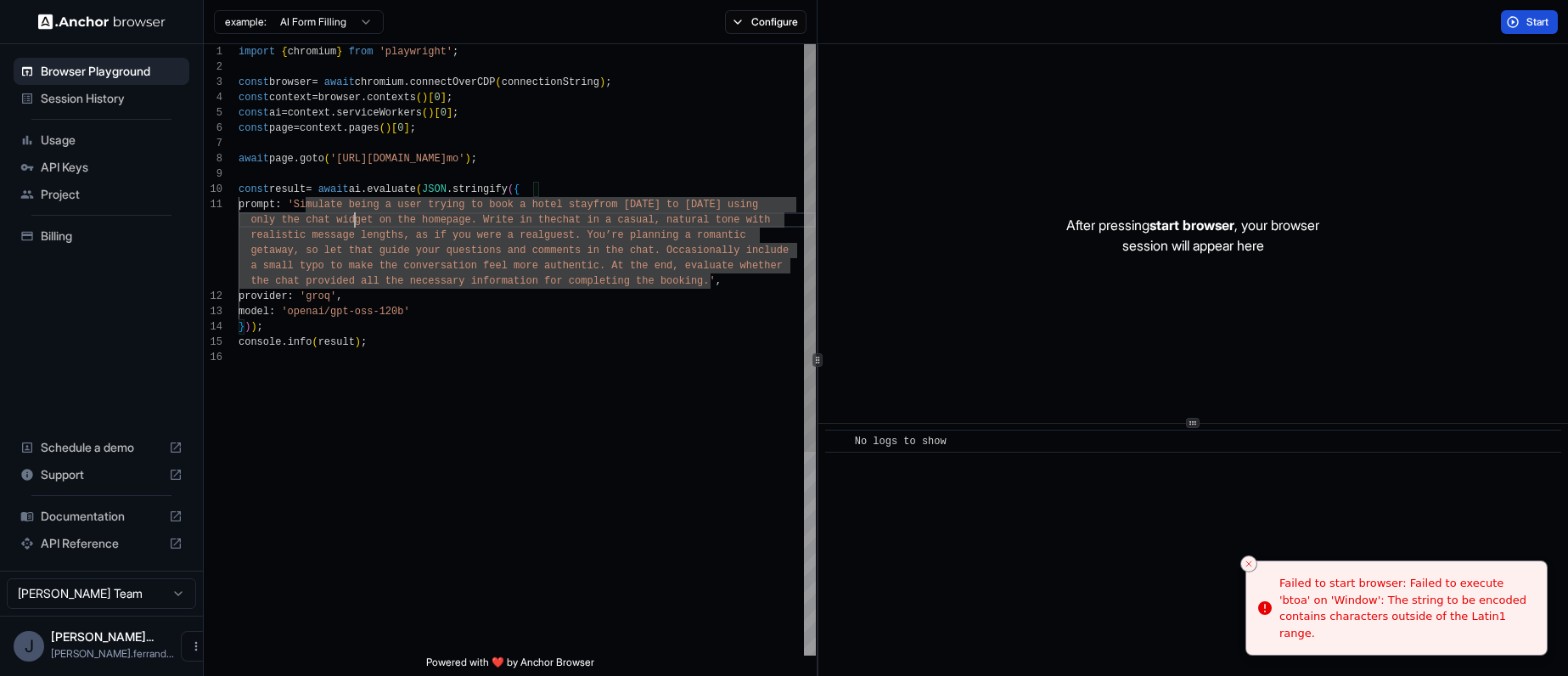
scroll to position [0, 0]
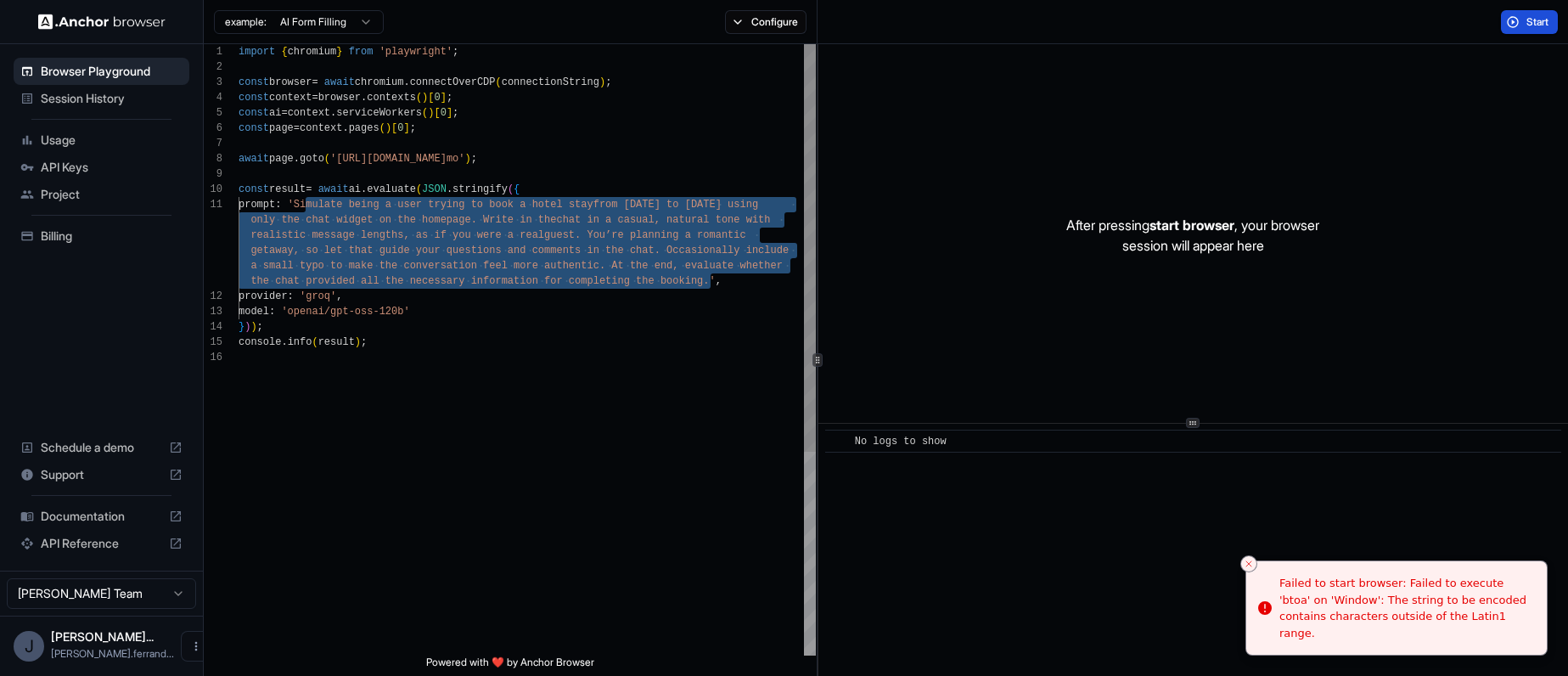
drag, startPoint x: 307, startPoint y: 206, endPoint x: 708, endPoint y: 282, distance: 408.1
click at [708, 282] on div "model : 'openai/gpt-oss-120b' } ) ) ; console . info ( result ) ; provider : 'g…" at bounding box center [527, 502] width 577 height 916
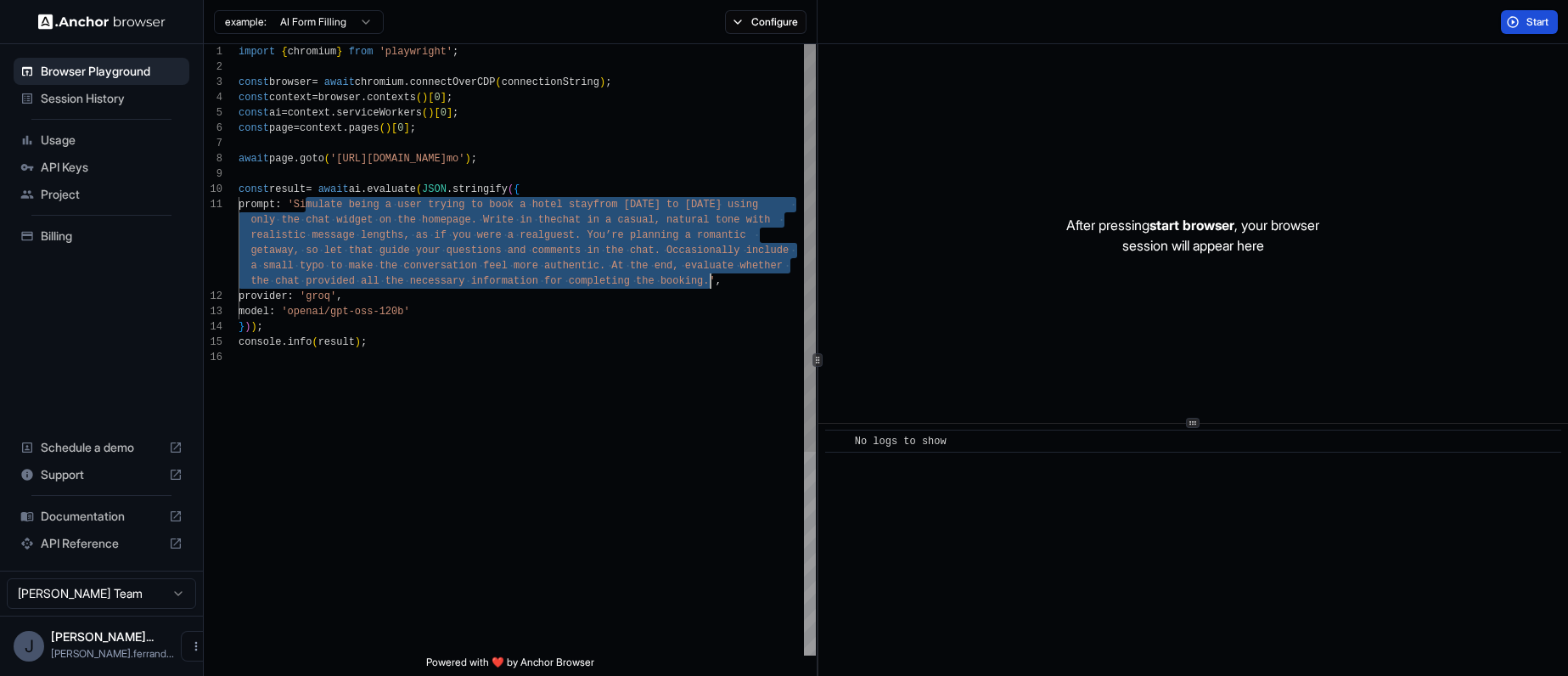
click at [599, 247] on div "model : 'openai/gpt-oss-120b' } ) ) ; console . info ( result ) ; provider : 'g…" at bounding box center [527, 502] width 577 height 916
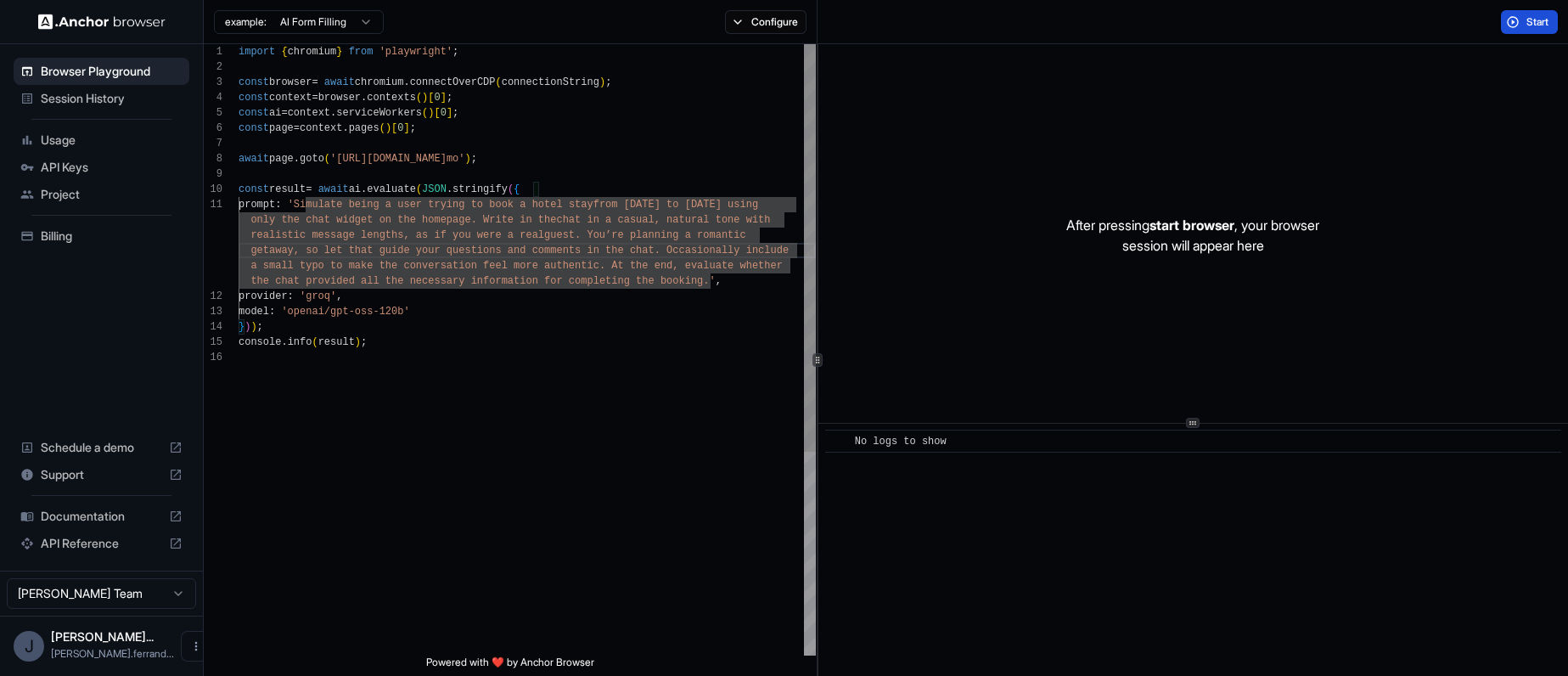
click at [656, 159] on div "model : 'openai/gpt-oss-120b' } ) ) ; console . info ( result ) ; provider : 'g…" at bounding box center [527, 502] width 577 height 916
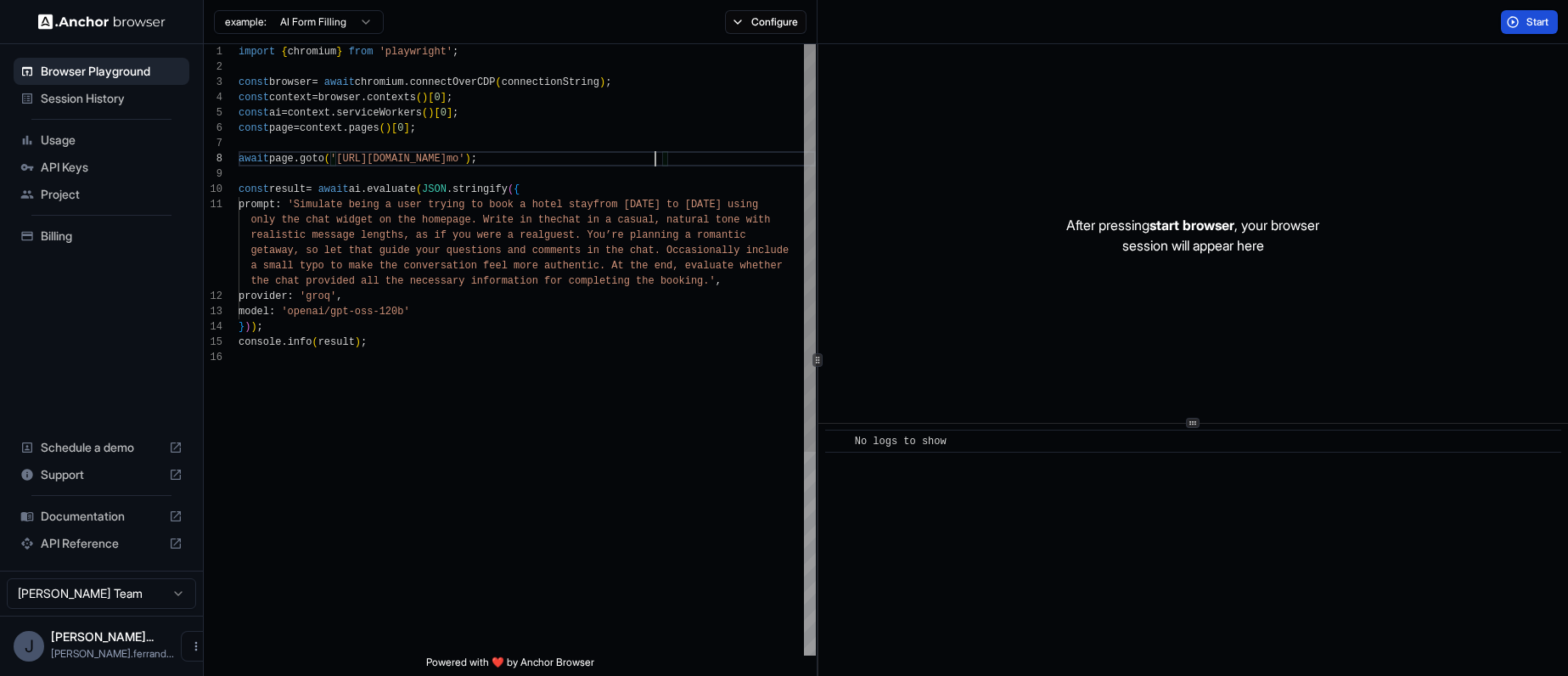
scroll to position [107, 0]
click at [543, 344] on div "model : 'openai/gpt-oss-120b' } ) ) ; console . info ( result ) ; provider : 'g…" at bounding box center [527, 502] width 577 height 916
type textarea "**********"
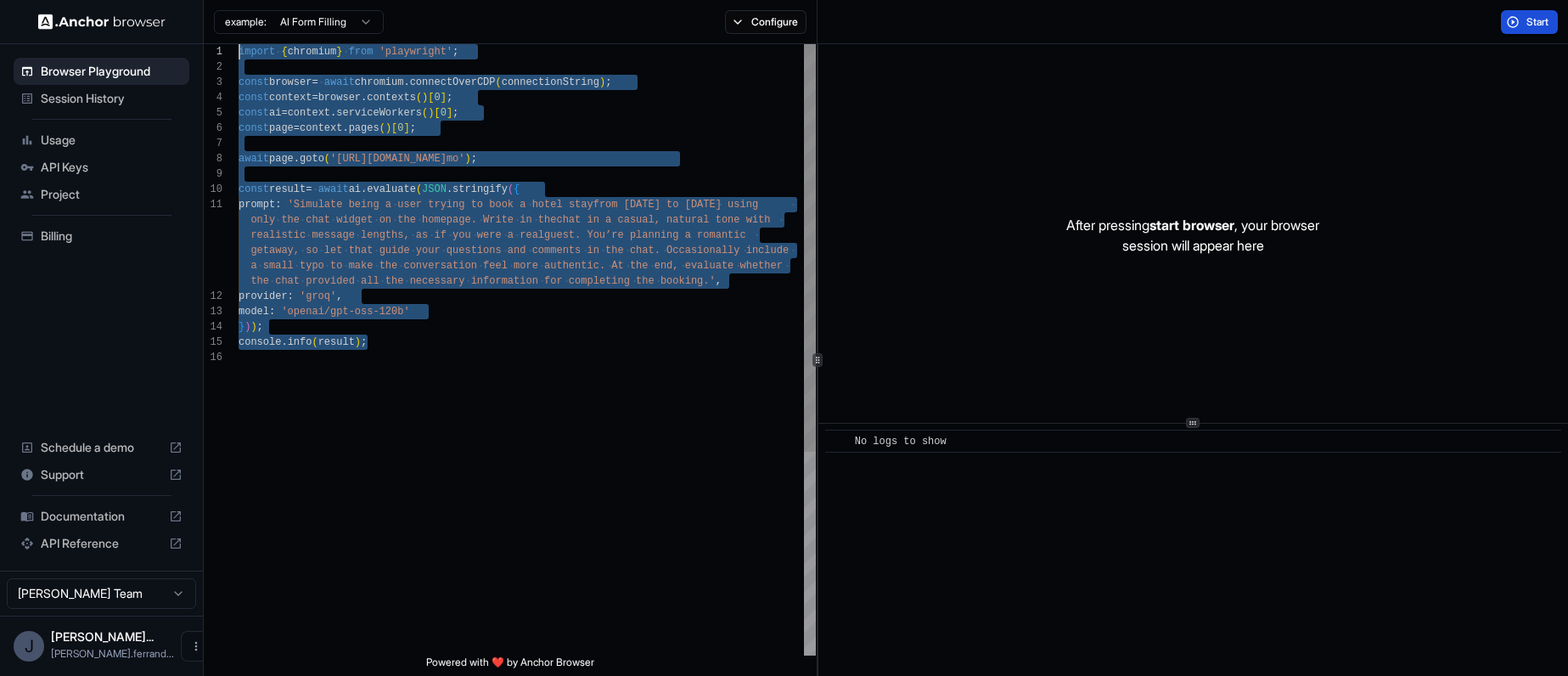
drag, startPoint x: 506, startPoint y: 348, endPoint x: 207, endPoint y: -7, distance: 464.1
click at [239, 44] on div "model : 'openai/gpt-oss-120b' } ) ) ; console . info ( result ) ; provider : 'g…" at bounding box center [527, 502] width 577 height 916
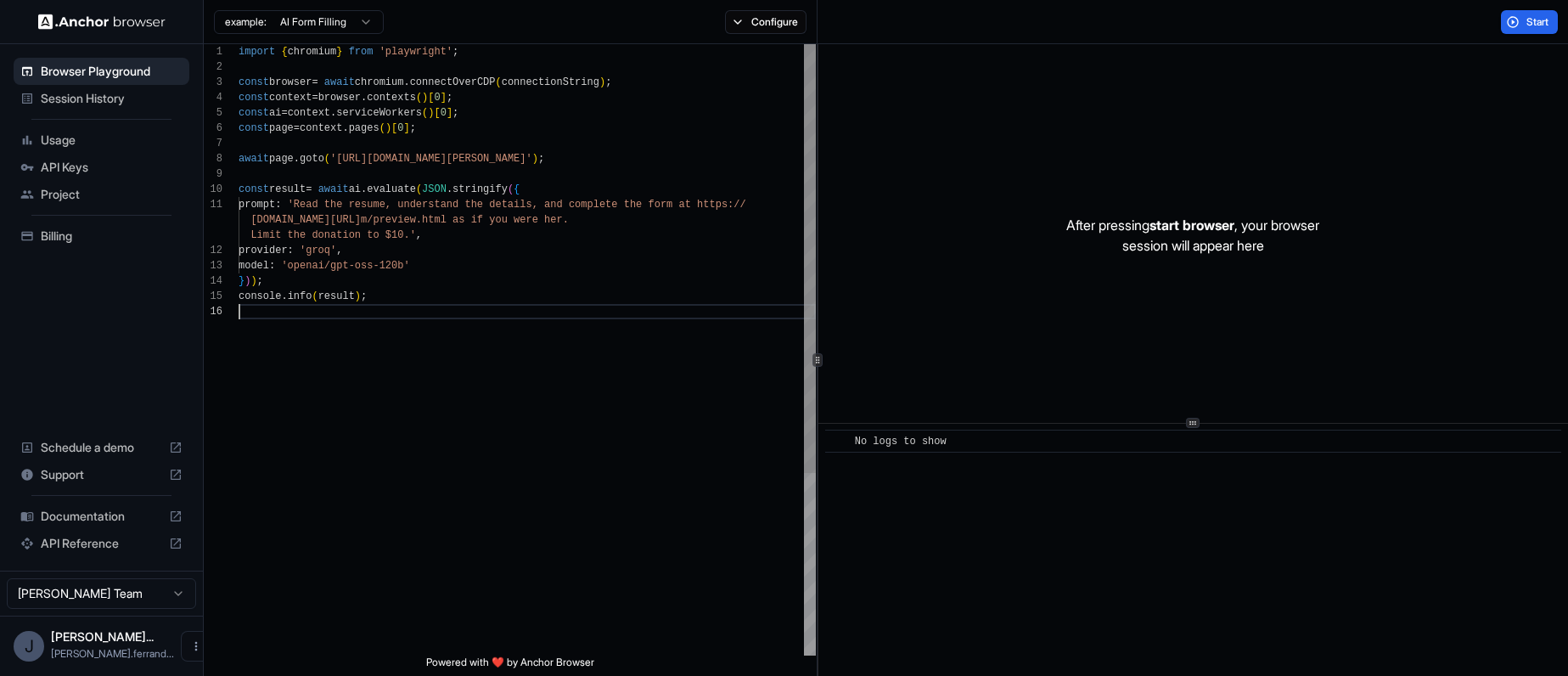
click at [419, 333] on div "import { chromium } from 'playwright' ; const browser = await chromium . connec…" at bounding box center [527, 479] width 577 height 870
type textarea "**********"
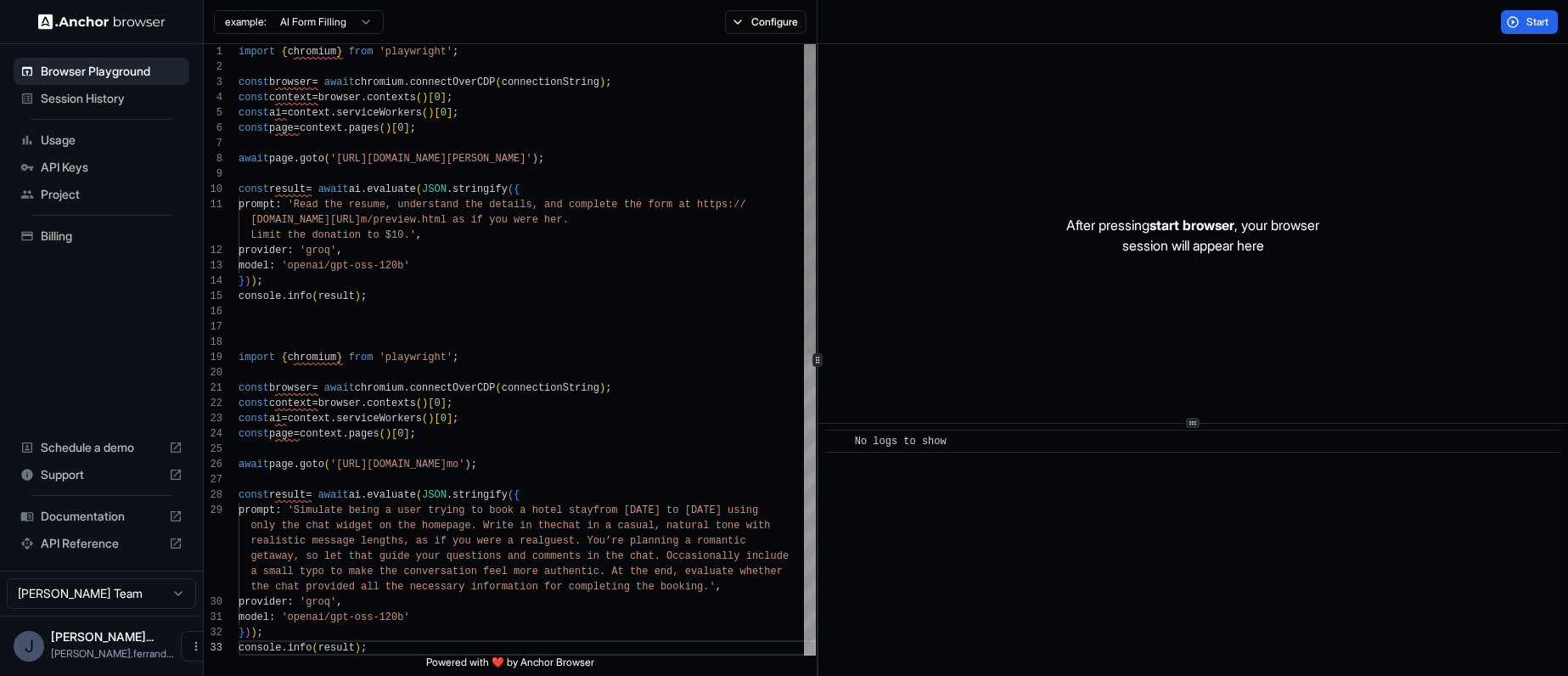
scroll to position [0, 0]
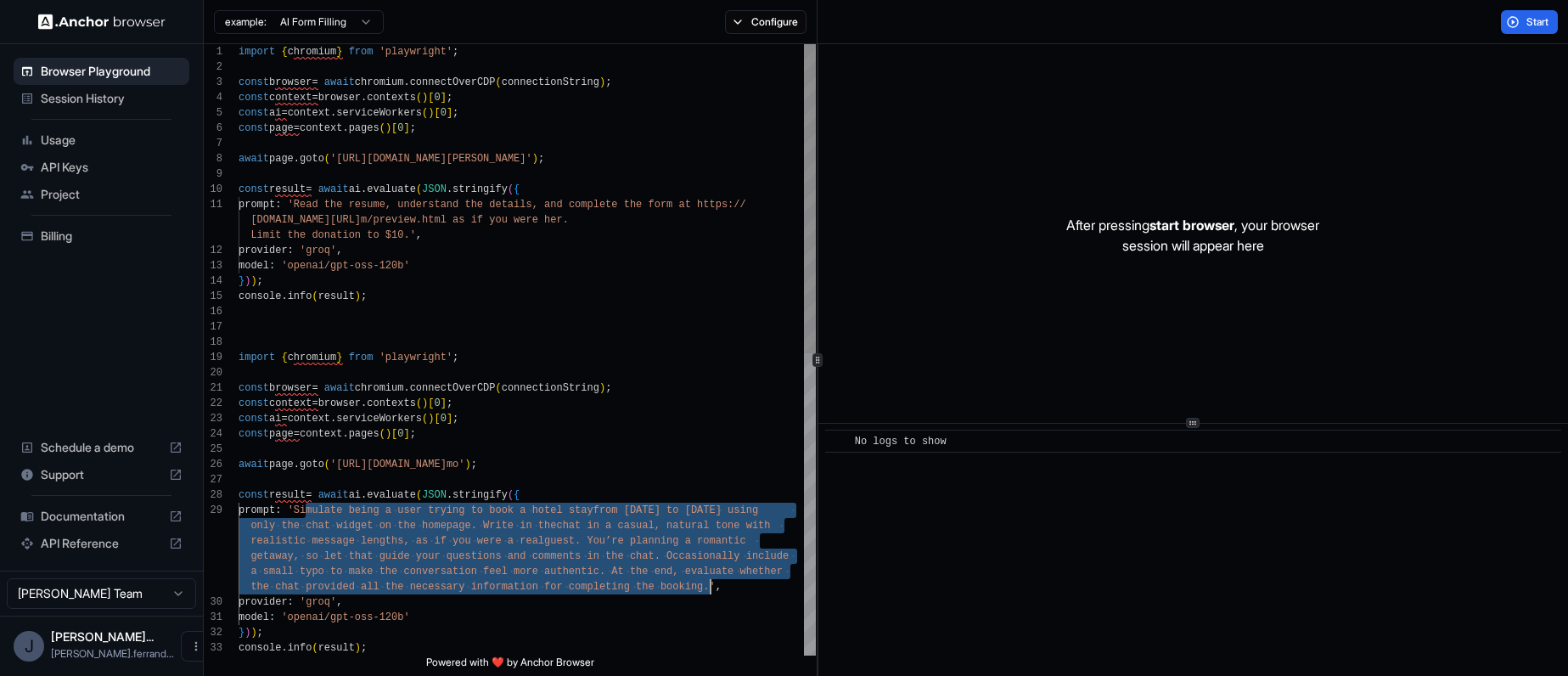
drag, startPoint x: 305, startPoint y: 512, endPoint x: 710, endPoint y: 587, distance: 411.9
click at [710, 587] on div "const page = context . pages ( ) [ 0 ] ; await page . goto ( '[URL][DOMAIN_NAME…" at bounding box center [527, 647] width 577 height 1207
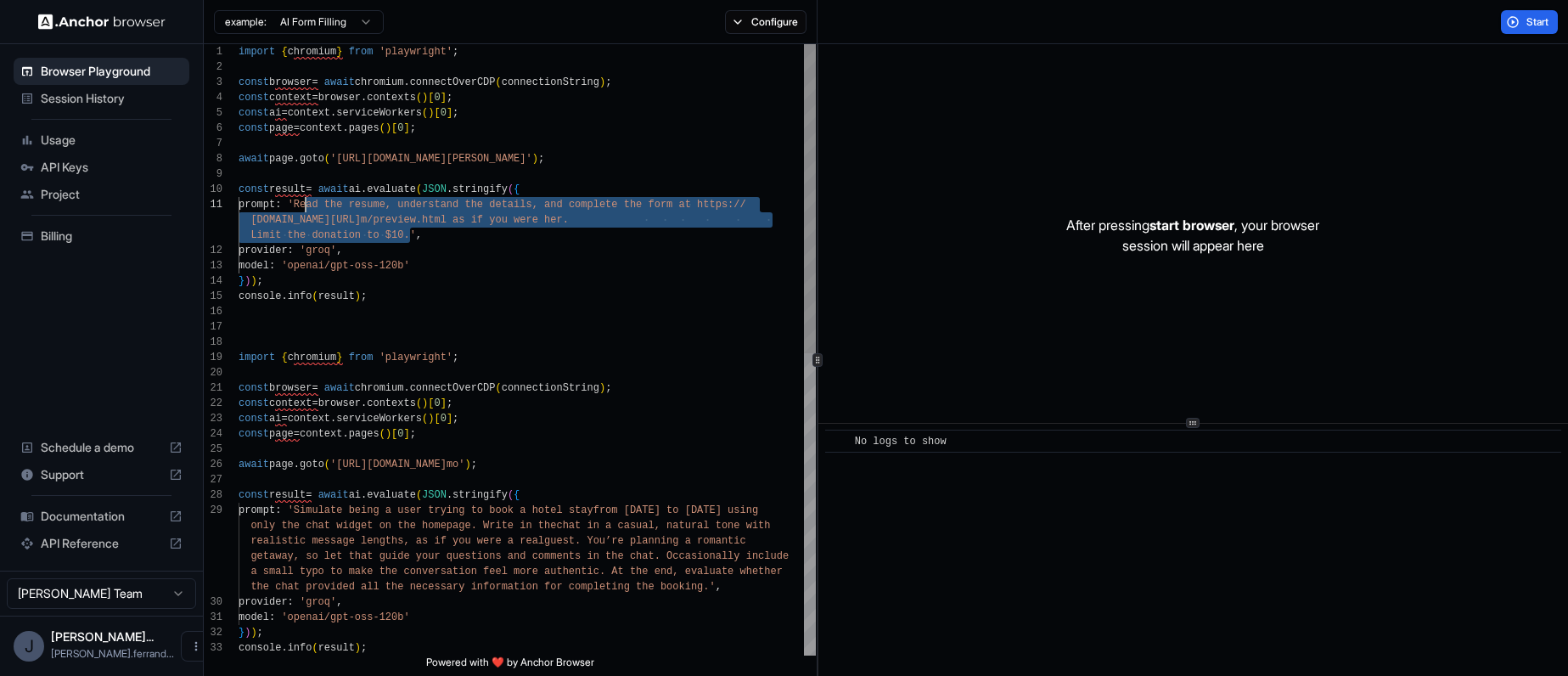
drag, startPoint x: 410, startPoint y: 236, endPoint x: 305, endPoint y: 208, distance: 108.7
click at [305, 208] on div "const page = context . pages ( ) [ 0 ] ; await page . goto ( '[URL][DOMAIN_NAME…" at bounding box center [527, 647] width 577 height 1207
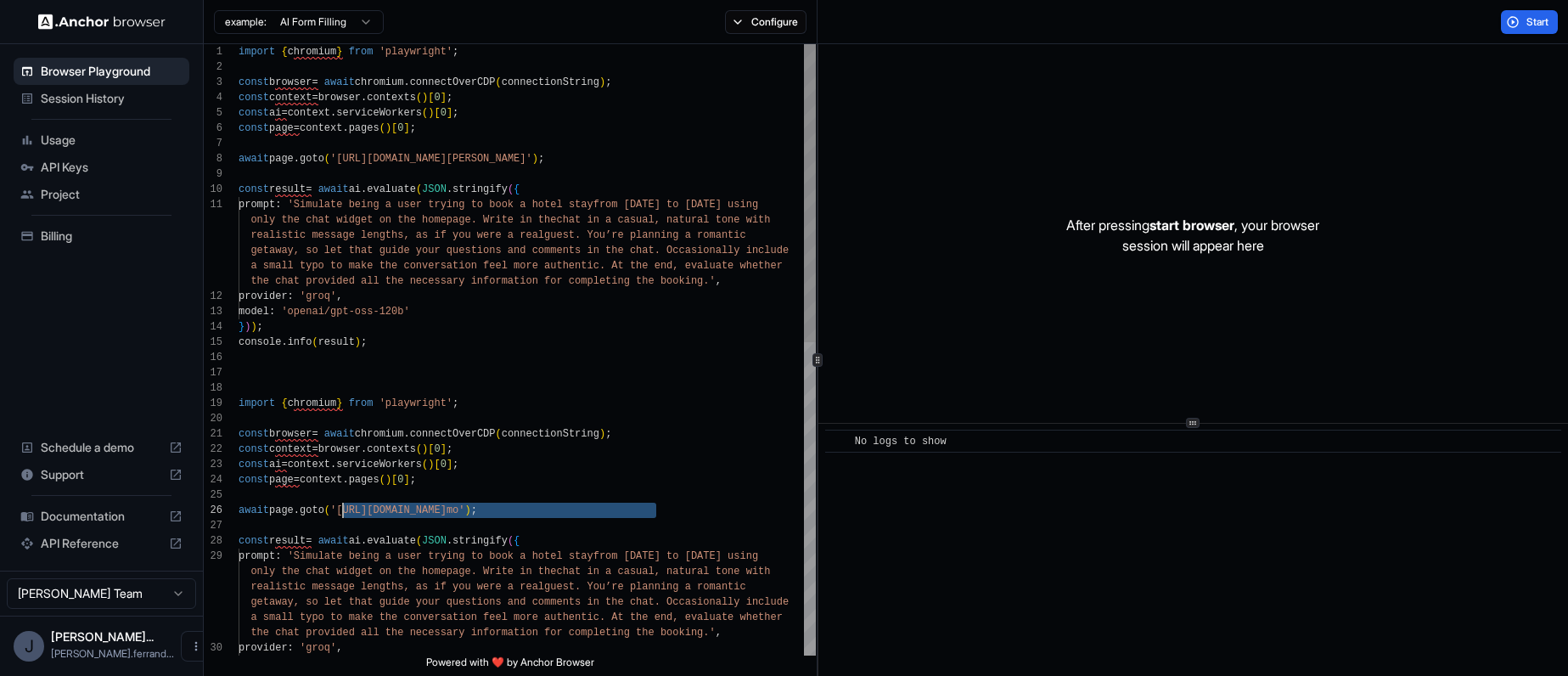
drag, startPoint x: 656, startPoint y: 511, endPoint x: 345, endPoint y: 513, distance: 311.0
click at [345, 513] on div "const page = context . pages ( ) [ 0 ] ; await page . goto ( '[URL][DOMAIN_NAME…" at bounding box center [527, 671] width 577 height 1253
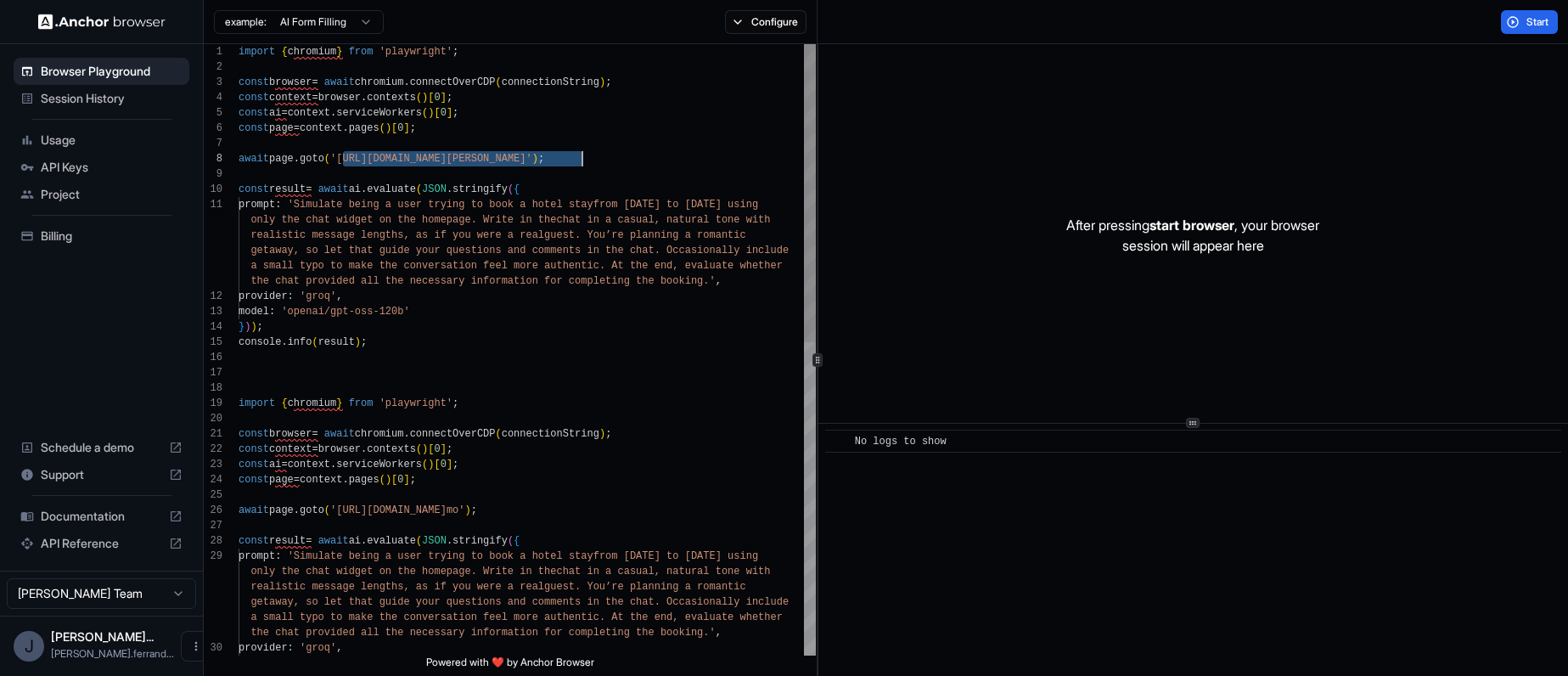
drag, startPoint x: 342, startPoint y: 158, endPoint x: 583, endPoint y: 159, distance: 241.0
click at [583, 159] on div "const page = context . pages ( ) [ 0 ] ; await page . goto ( '[URL][DOMAIN_NAME…" at bounding box center [527, 671] width 577 height 1253
type textarea "**********"
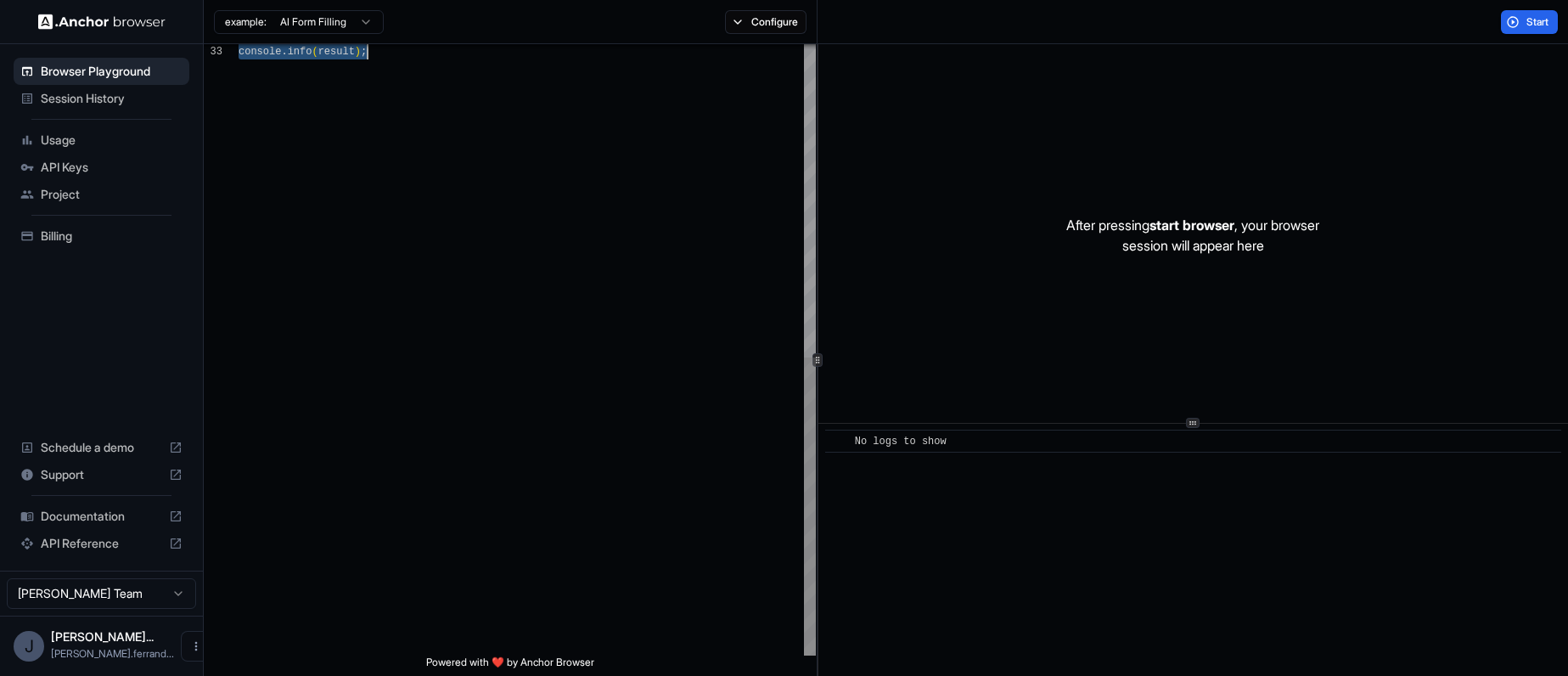
drag, startPoint x: 247, startPoint y: 367, endPoint x: 1064, endPoint y: 786, distance: 918.2
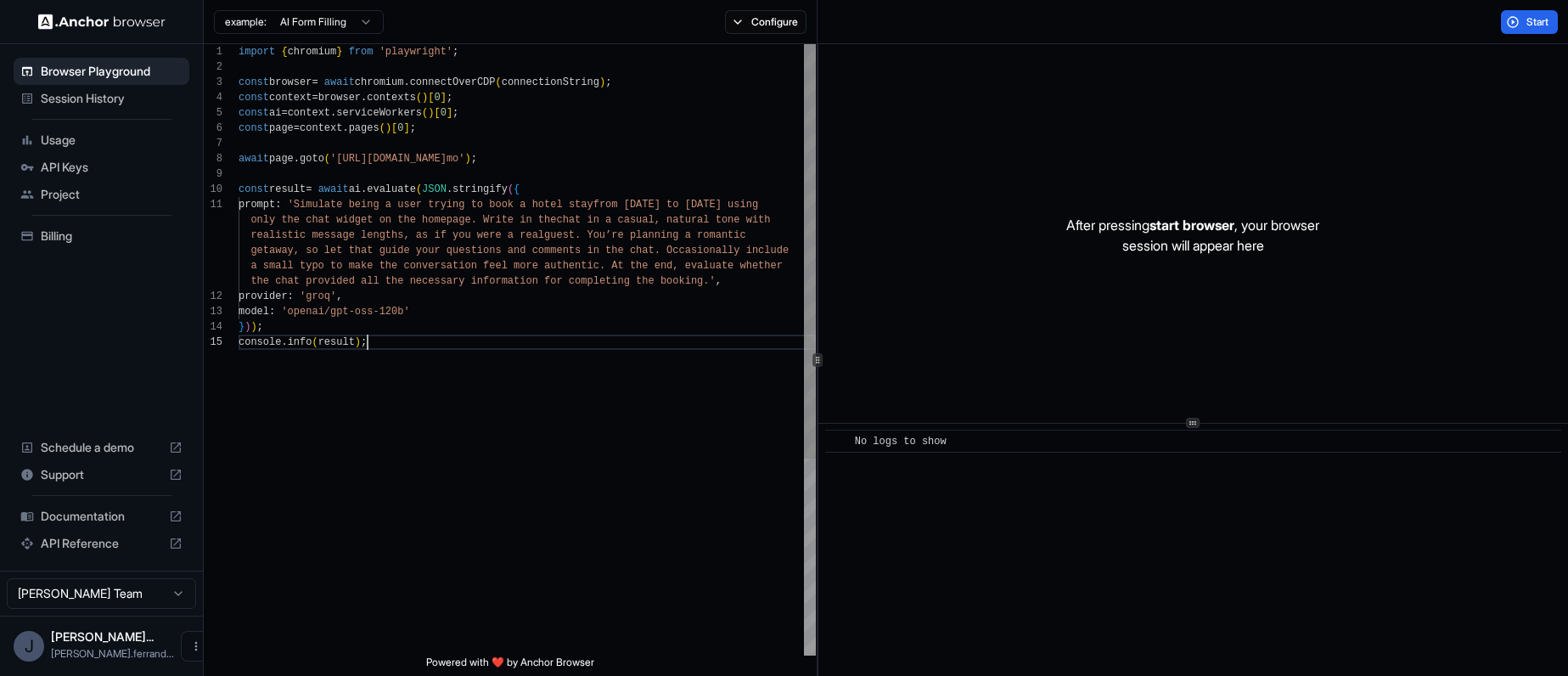
scroll to position [122, 0]
click at [1262, 190] on div "After pressing start browser , your browser session will appear here" at bounding box center [1193, 235] width 750 height 382
click at [1538, 23] on span "Start" at bounding box center [1537, 22] width 23 height 14
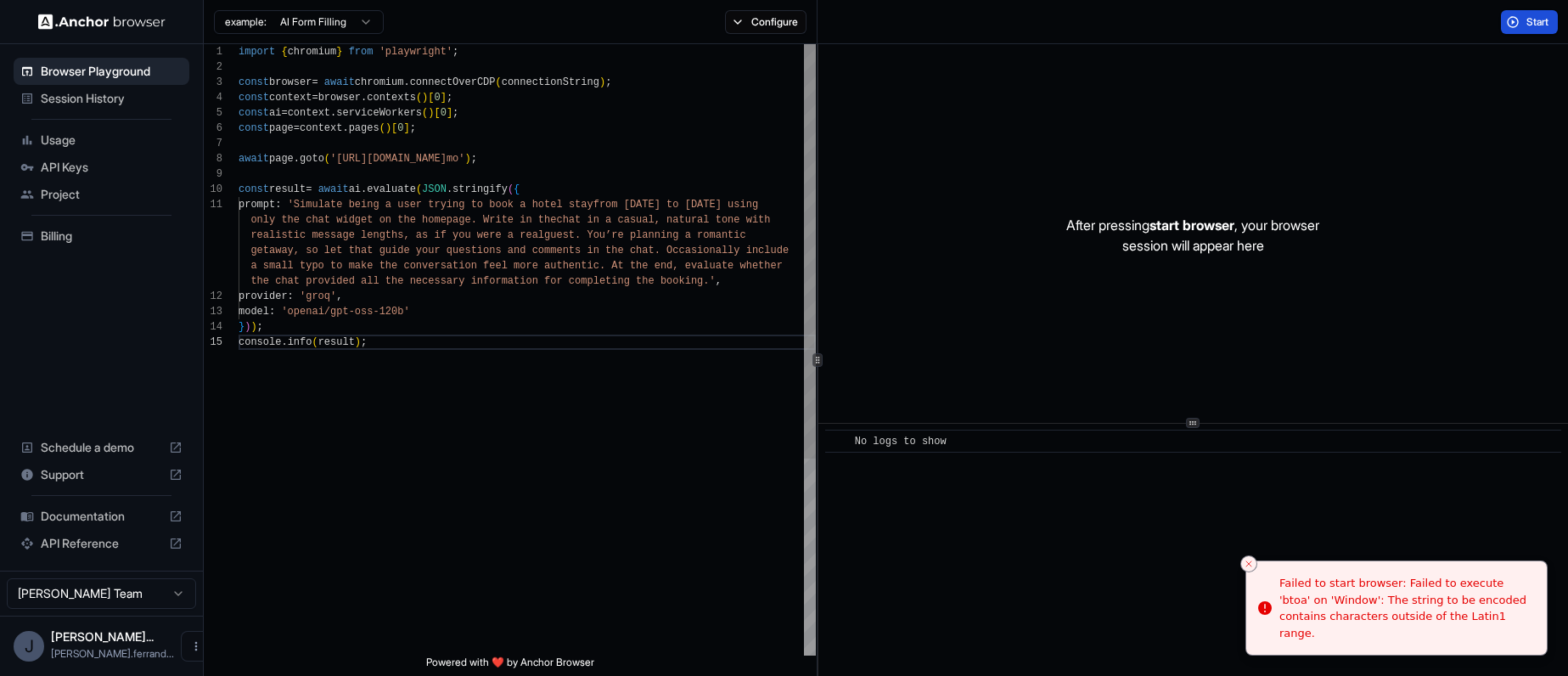
click at [543, 268] on div "provider : 'groq' , model : 'openai/gpt-oss-120b' } ) ) ; console . info ( resu…" at bounding box center [527, 494] width 577 height 901
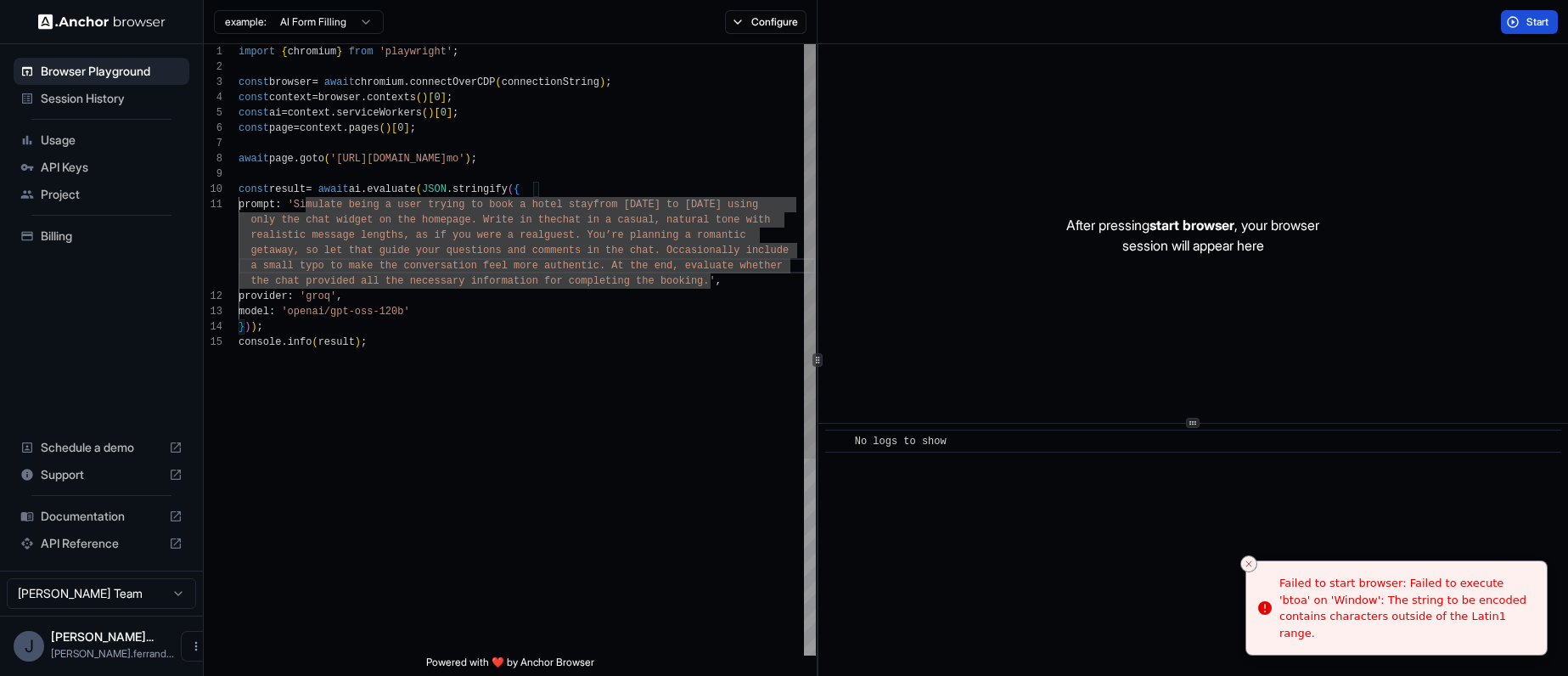
click at [551, 233] on div "provider : 'groq' , model : 'openai/gpt-oss-120b' } ) ) ; console . info ( resu…" at bounding box center [527, 494] width 577 height 901
click at [617, 238] on div "provider : 'groq' , model : 'openai/gpt-oss-120b' } ) ) ; console . info ( resu…" at bounding box center [527, 494] width 577 height 901
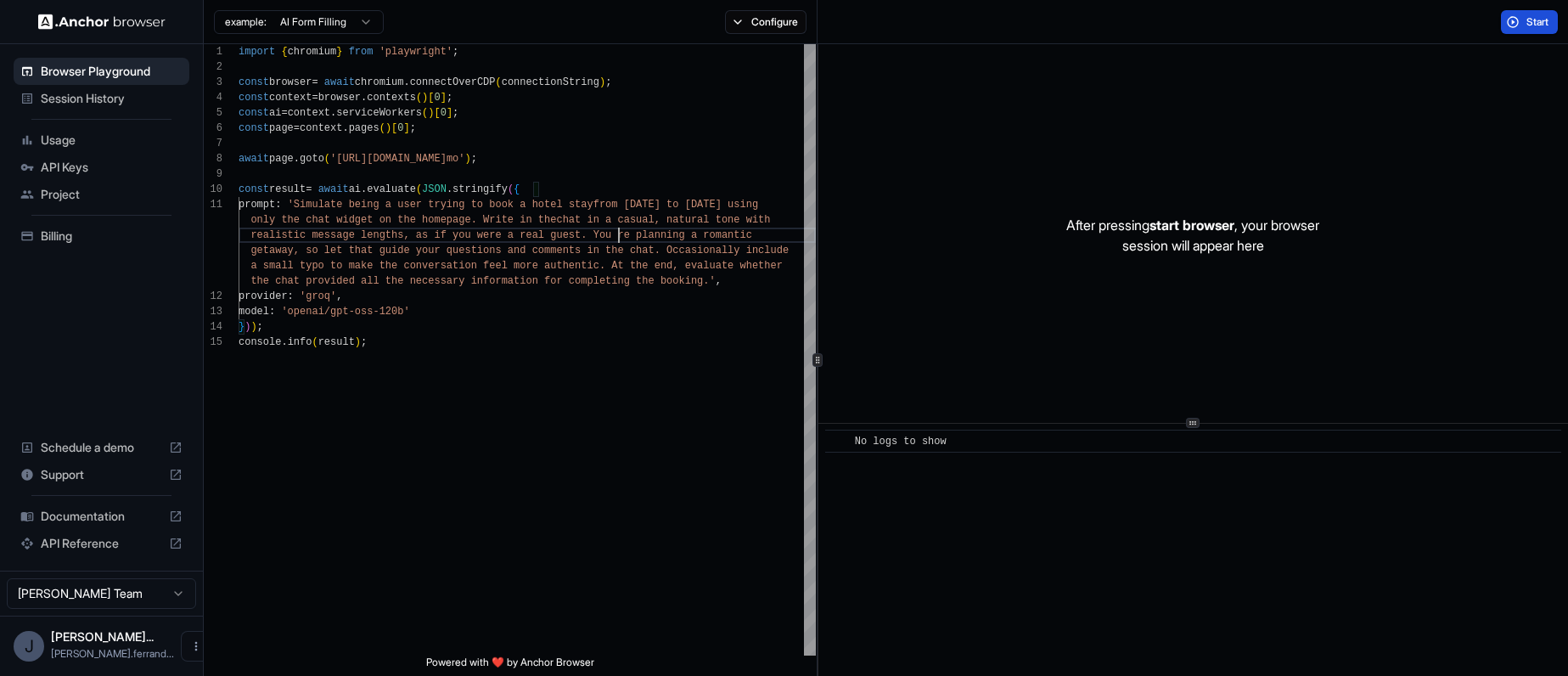
click at [1539, 26] on span "Start" at bounding box center [1537, 22] width 23 height 14
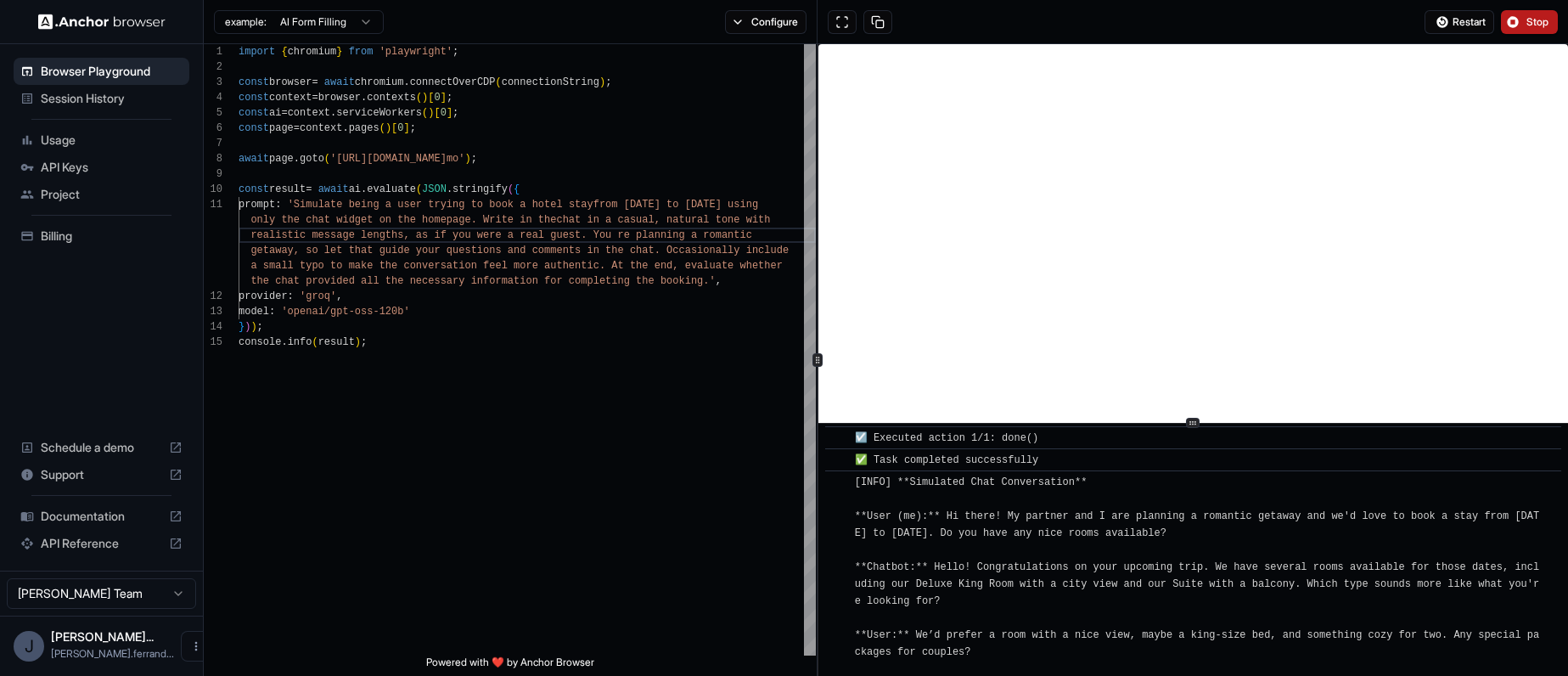
scroll to position [987, 0]
click at [497, 253] on div "provider : 'groq' , model : 'openai/gpt-oss-120b' } ) ) ; console . info ( resu…" at bounding box center [527, 494] width 577 height 901
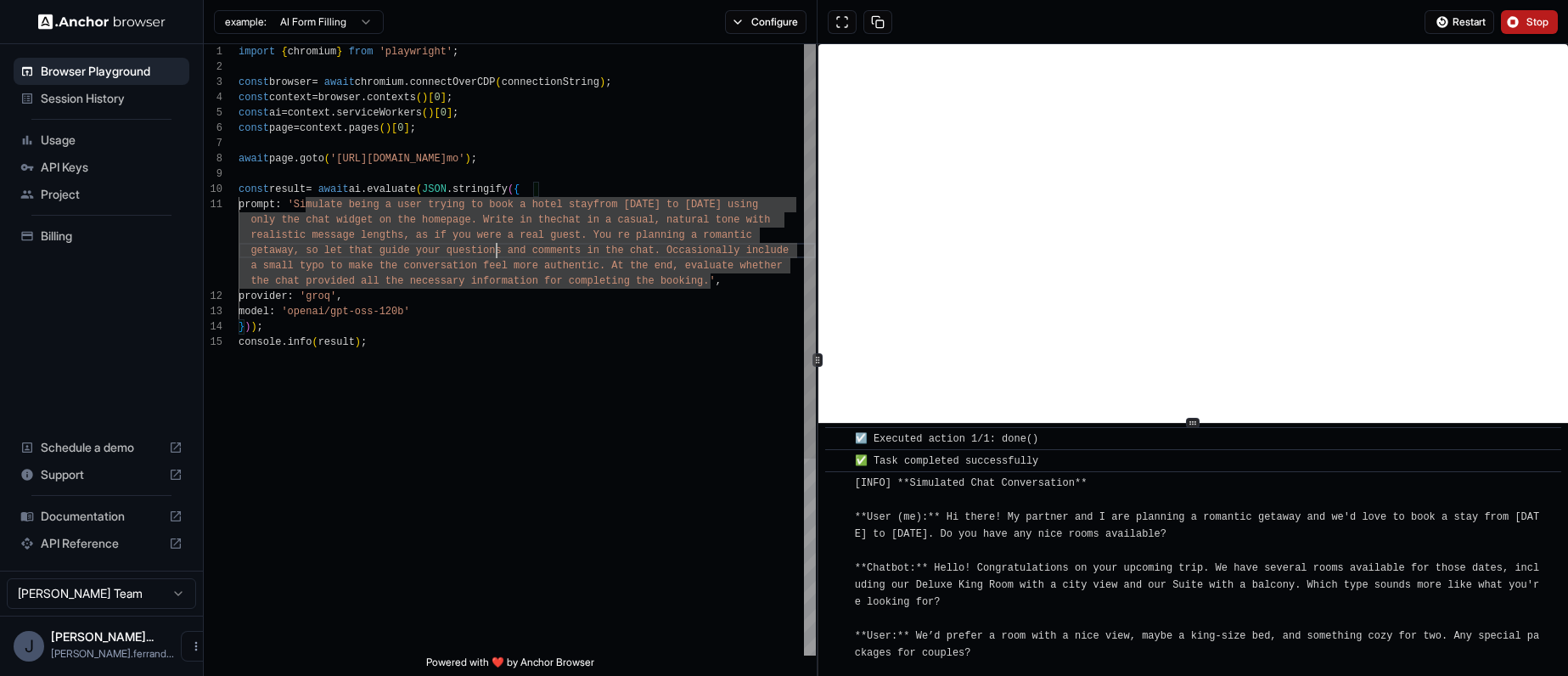
click at [581, 215] on div "provider : 'groq' , model : 'openai/gpt-oss-120b' } ) ) ; console . info ( resu…" at bounding box center [527, 494] width 577 height 901
click at [695, 201] on div "provider : 'groq' , model : 'openai/gpt-oss-120b' } ) ) ; console . info ( resu…" at bounding box center [527, 494] width 577 height 901
click at [772, 207] on div "provider : 'groq' , model : 'openai/gpt-oss-120b' } ) ) ; console . info ( resu…" at bounding box center [527, 494] width 577 height 901
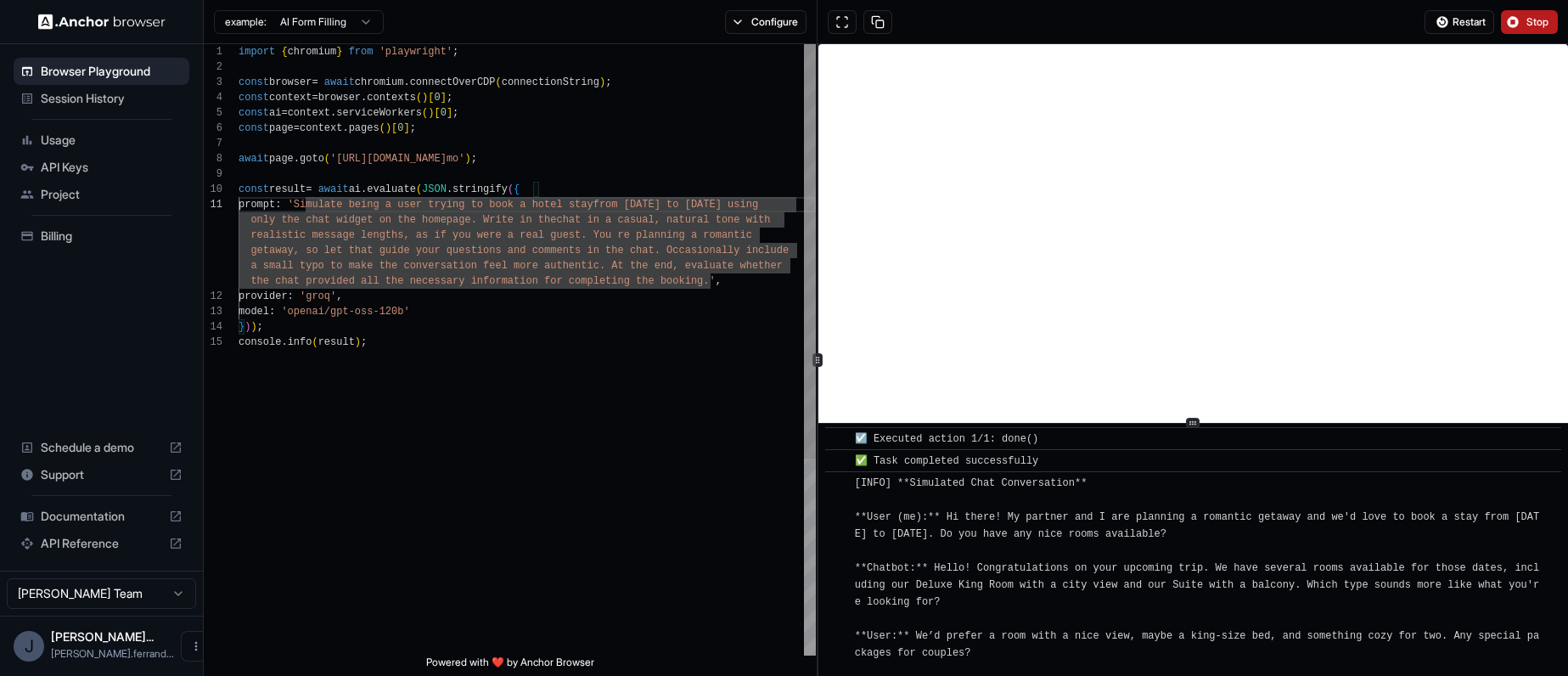
click at [370, 222] on div "provider : 'groq' , model : 'openai/gpt-oss-120b' } ) ) ; console . info ( resu…" at bounding box center [527, 494] width 577 height 901
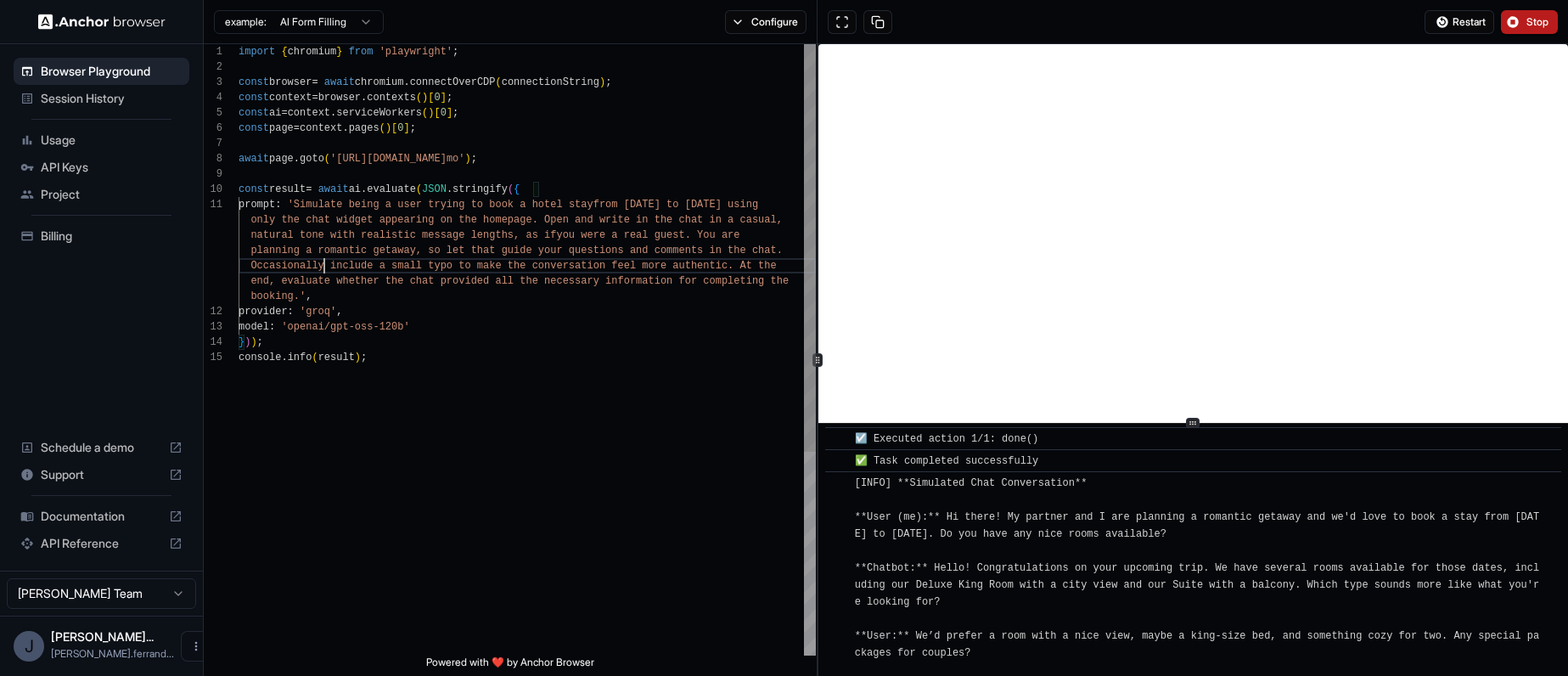
scroll to position [61, 0]
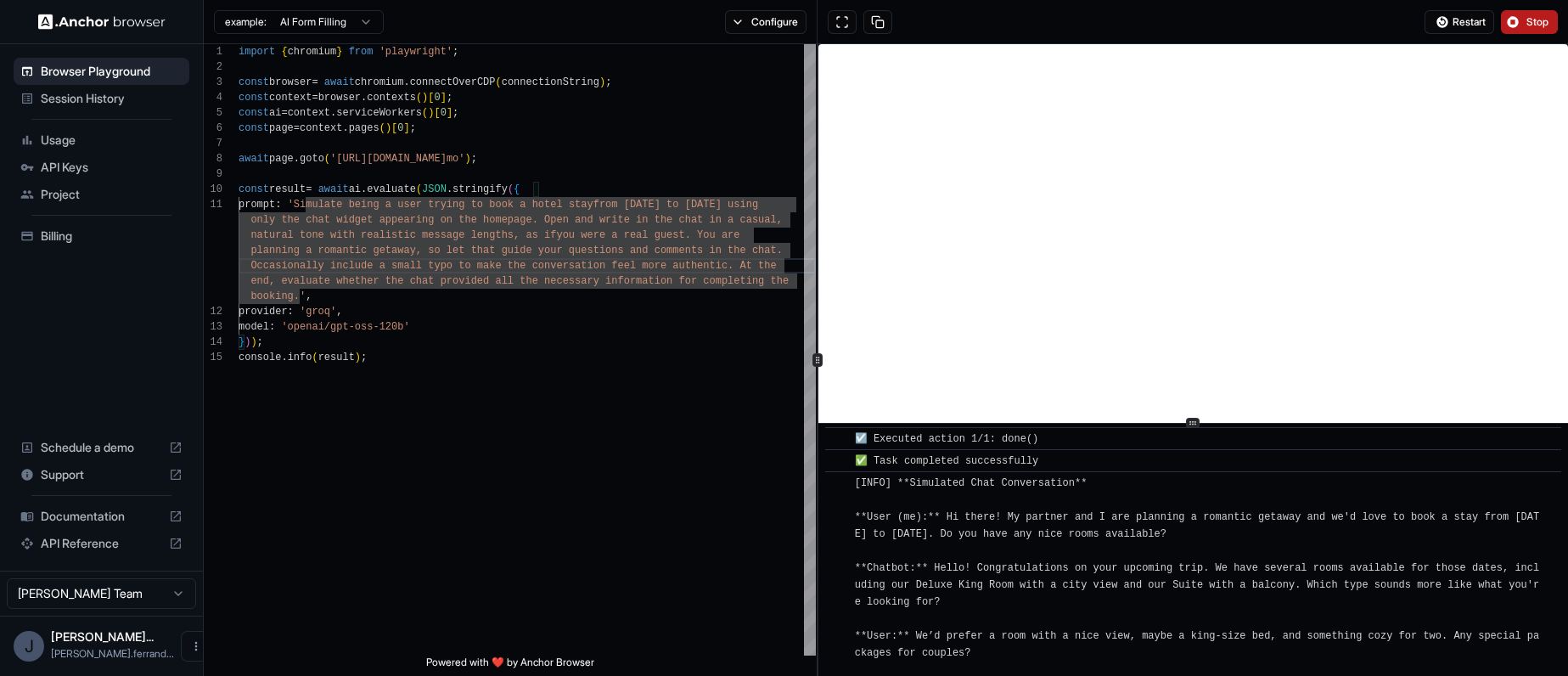
click at [1538, 20] on span "Stop" at bounding box center [1537, 22] width 23 height 14
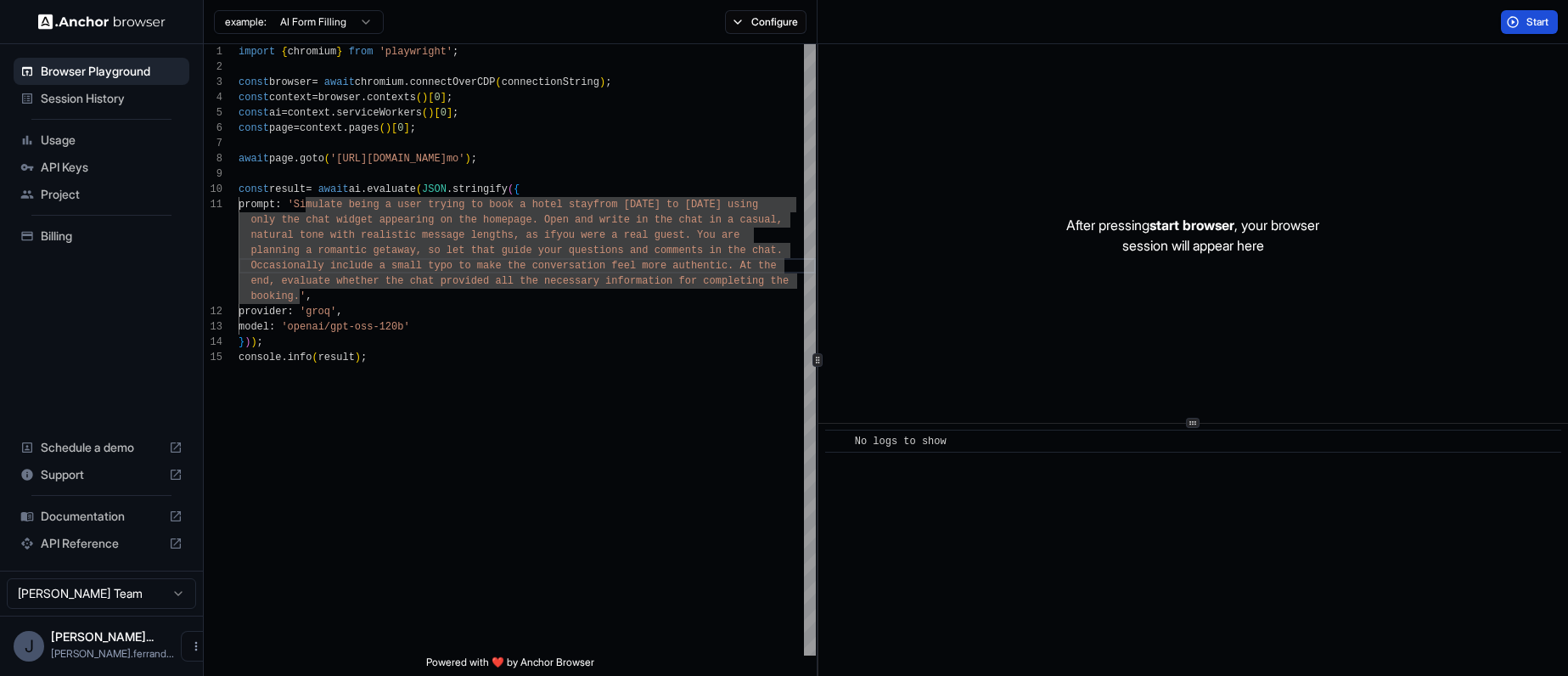
click at [1515, 22] on button "Start" at bounding box center [1528, 22] width 57 height 23
click at [1528, 19] on span "Start" at bounding box center [1537, 22] width 23 height 14
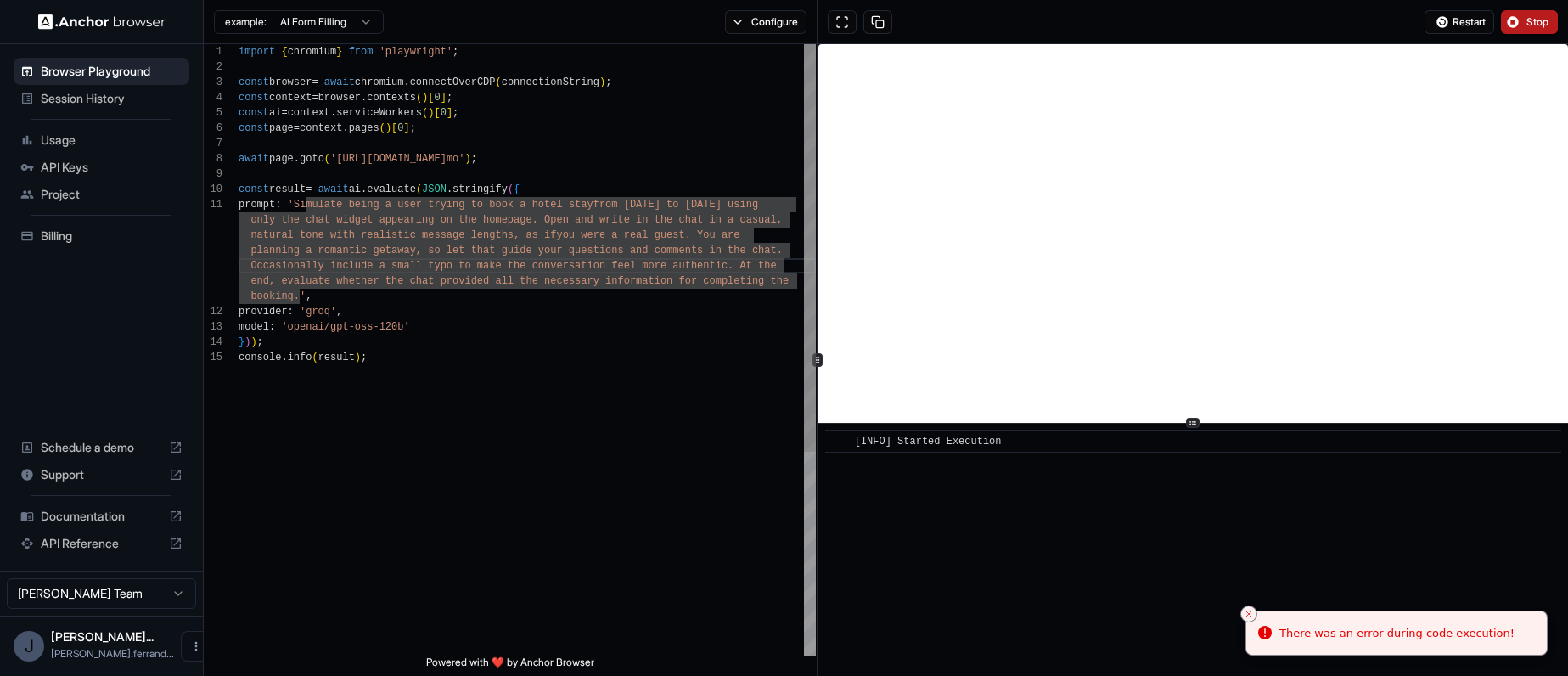
click at [392, 207] on div "provider : 'groq' , model : 'openai/gpt-oss-120b' } ) ) ; planning a romantic g…" at bounding box center [527, 502] width 577 height 916
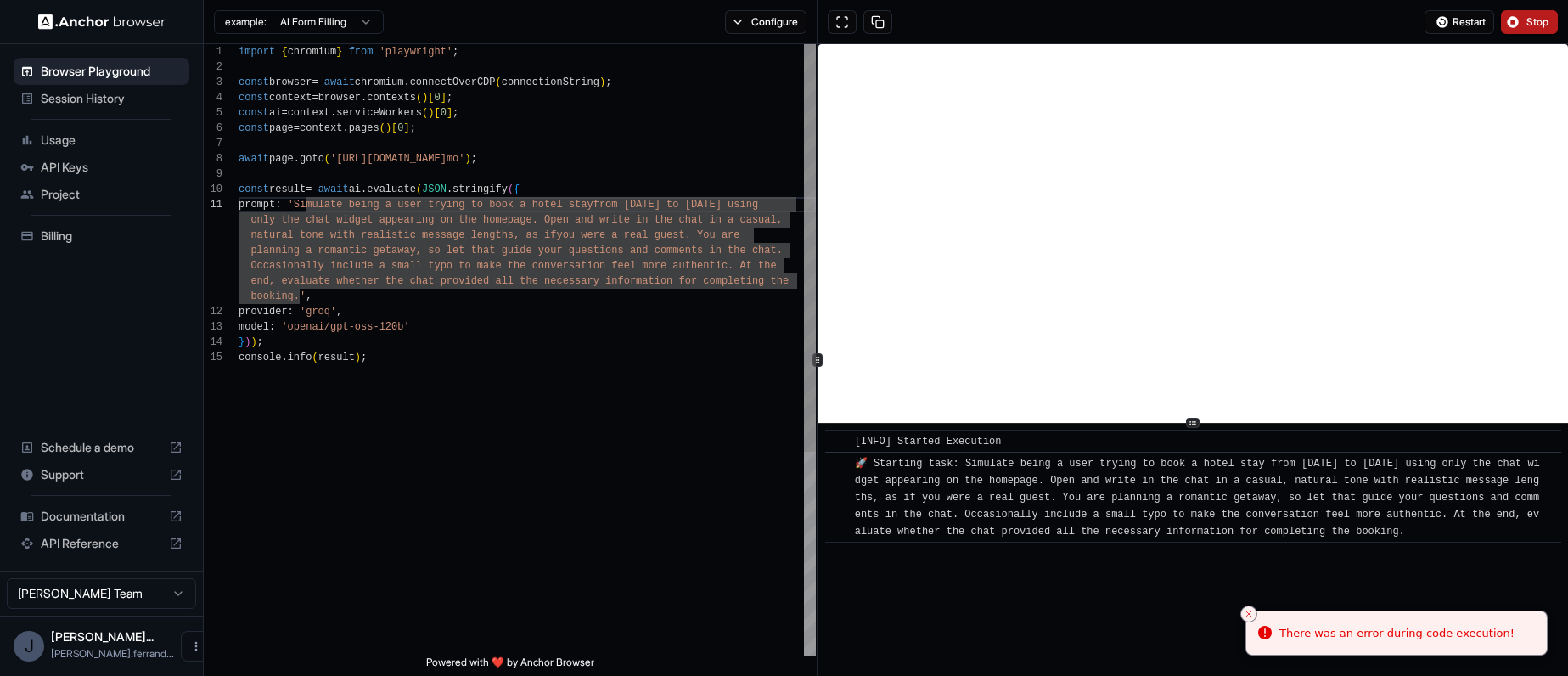
click at [420, 213] on div "provider : 'groq' , model : 'openai/gpt-oss-120b' } ) ) ; planning a romantic g…" at bounding box center [527, 502] width 577 height 916
click at [423, 165] on div "provider : 'groq' , model : 'openai/gpt-oss-120b' } ) ) ; planning a romantic g…" at bounding box center [527, 502] width 577 height 916
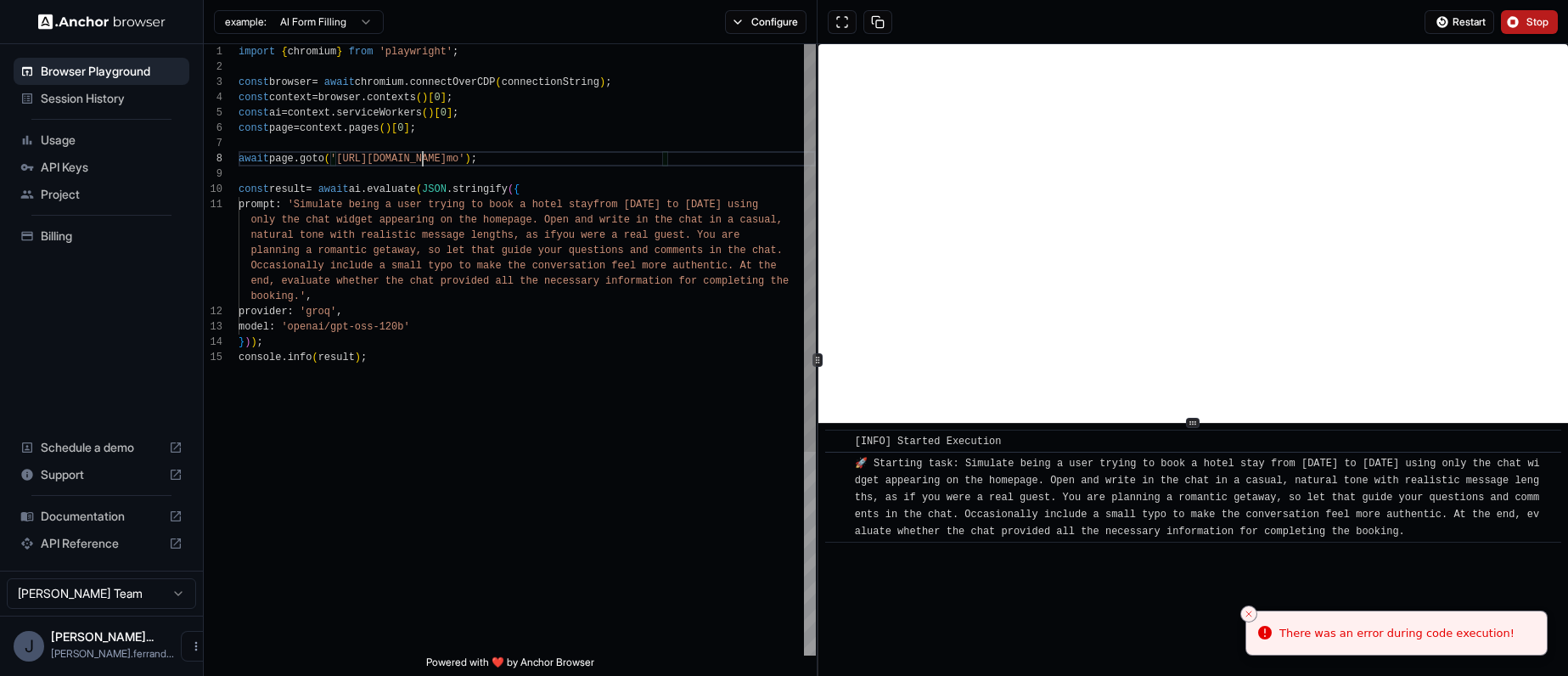
scroll to position [107, 0]
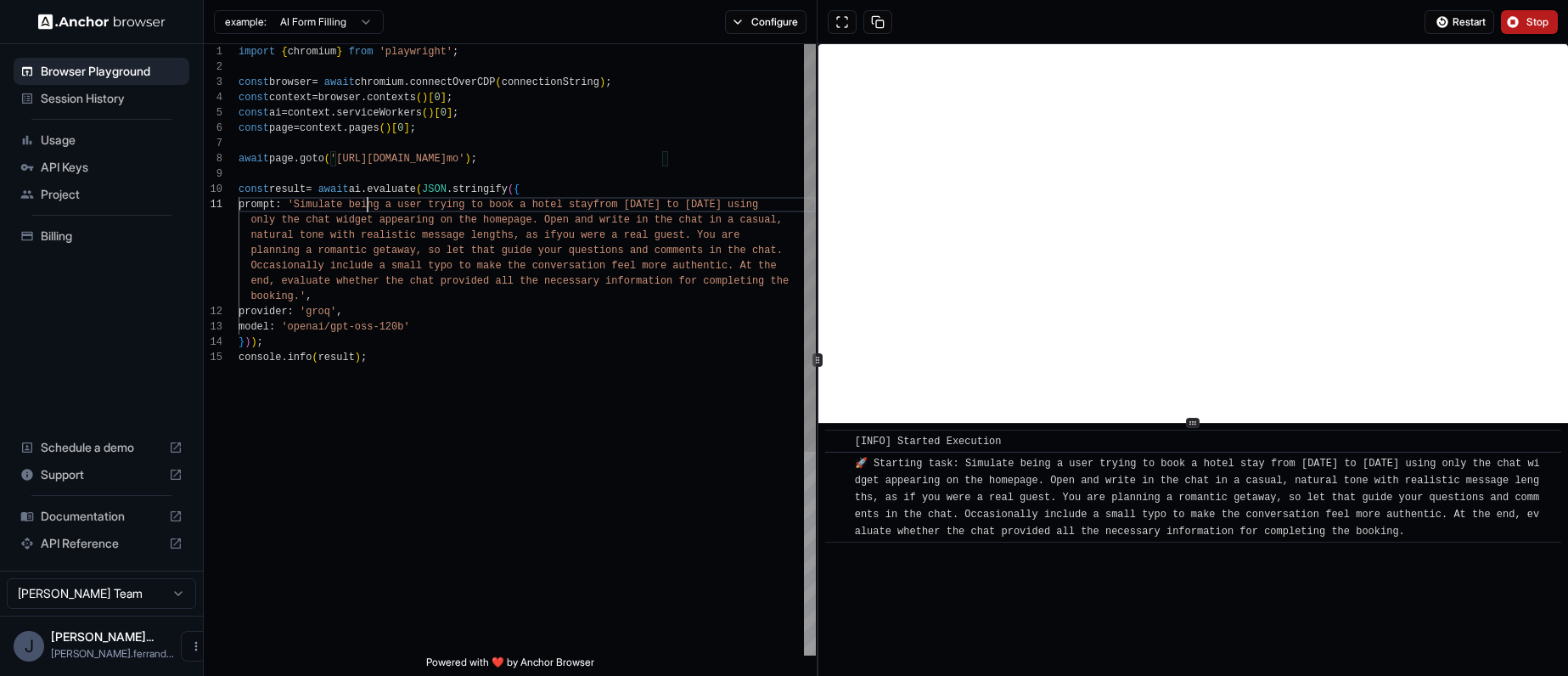
click at [368, 203] on div "provider : 'groq' , model : 'openai/gpt-oss-120b' } ) ) ; planning a romantic g…" at bounding box center [527, 502] width 577 height 916
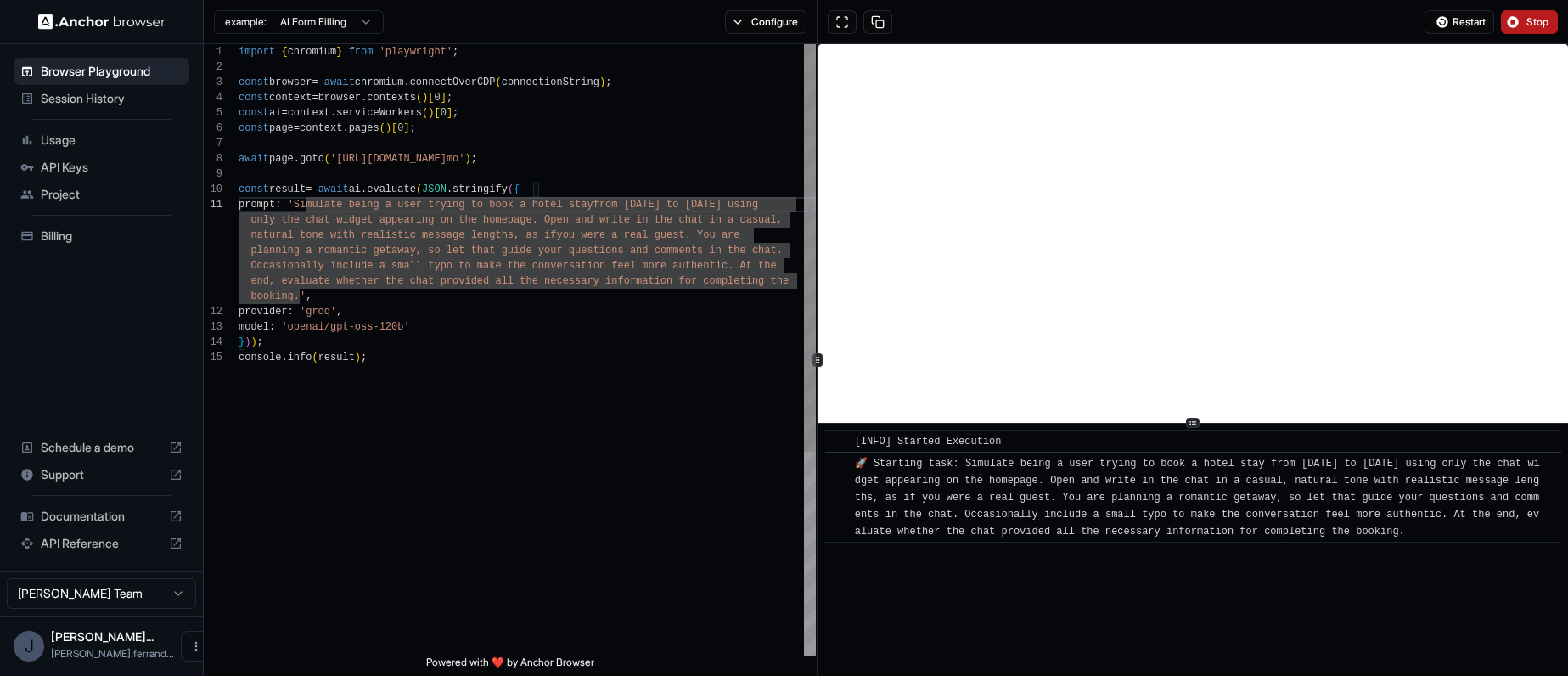
click at [394, 202] on div "provider : 'groq' , model : 'openai/gpt-oss-120b' } ) ) ; planning a romantic g…" at bounding box center [527, 502] width 577 height 916
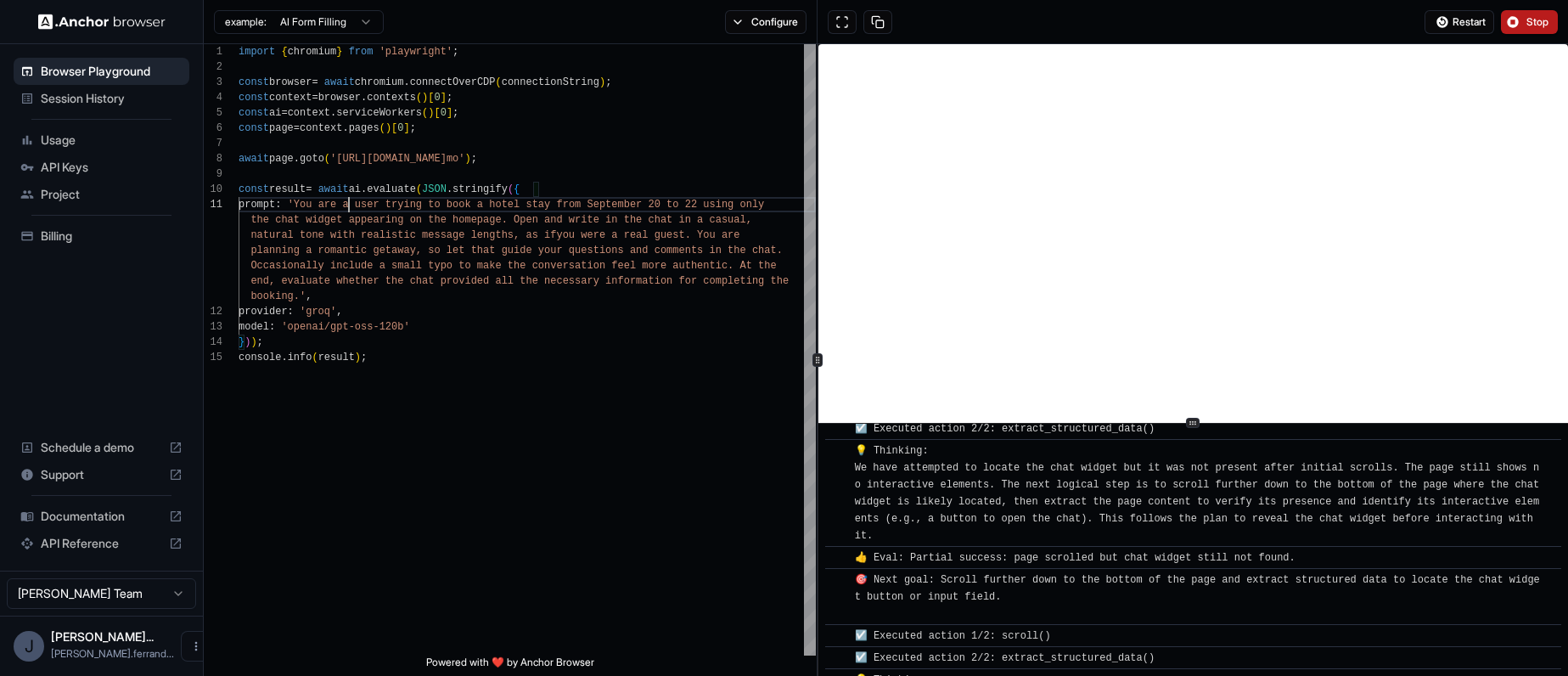
scroll to position [656, 0]
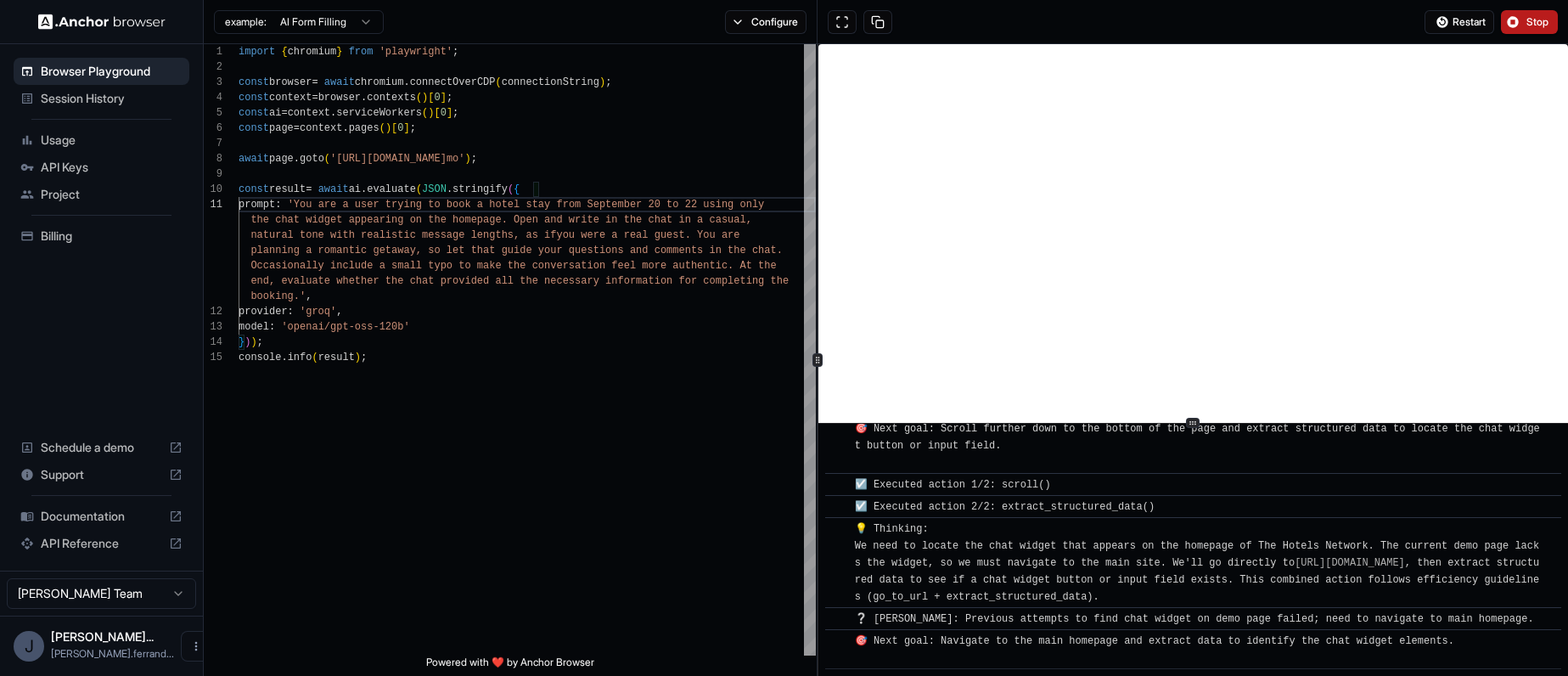
click at [1551, 10] on button "Stop" at bounding box center [1528, 22] width 57 height 23
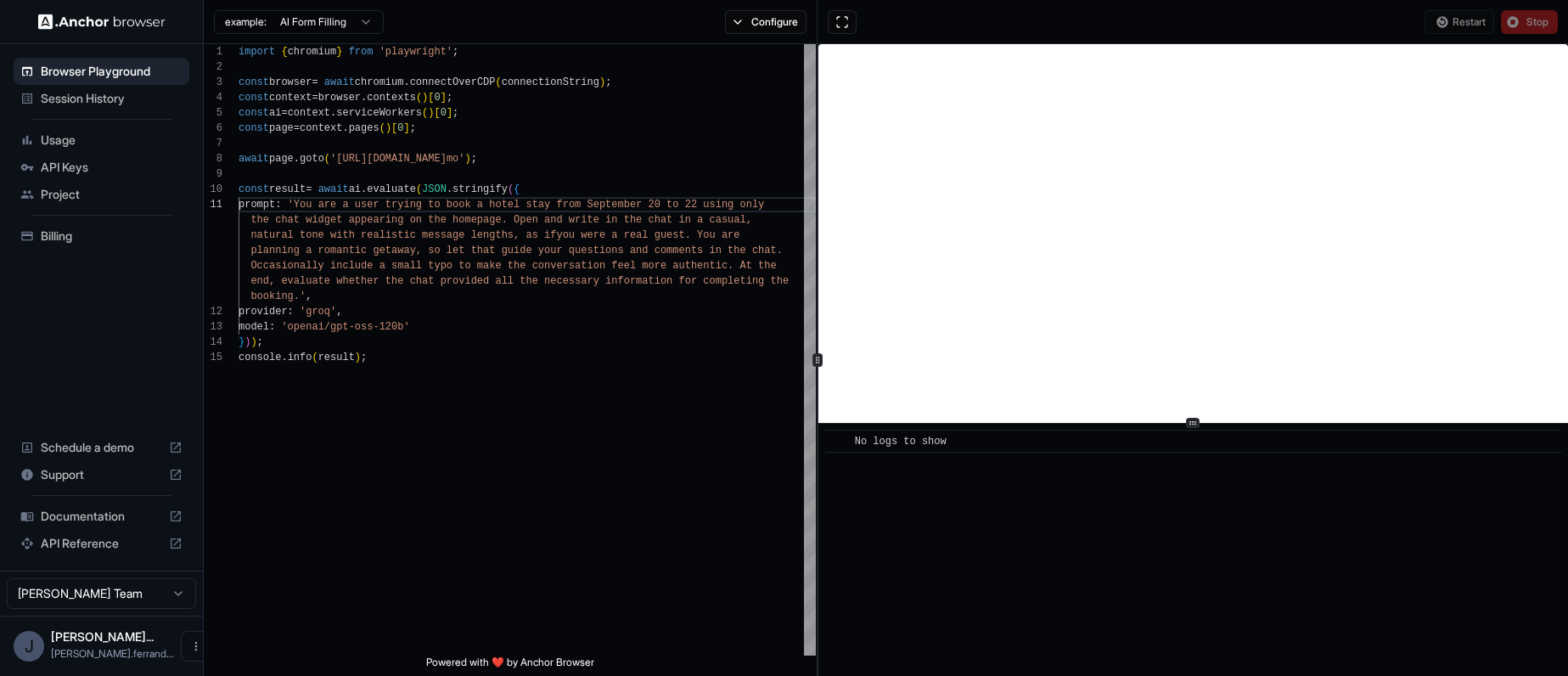
scroll to position [0, 0]
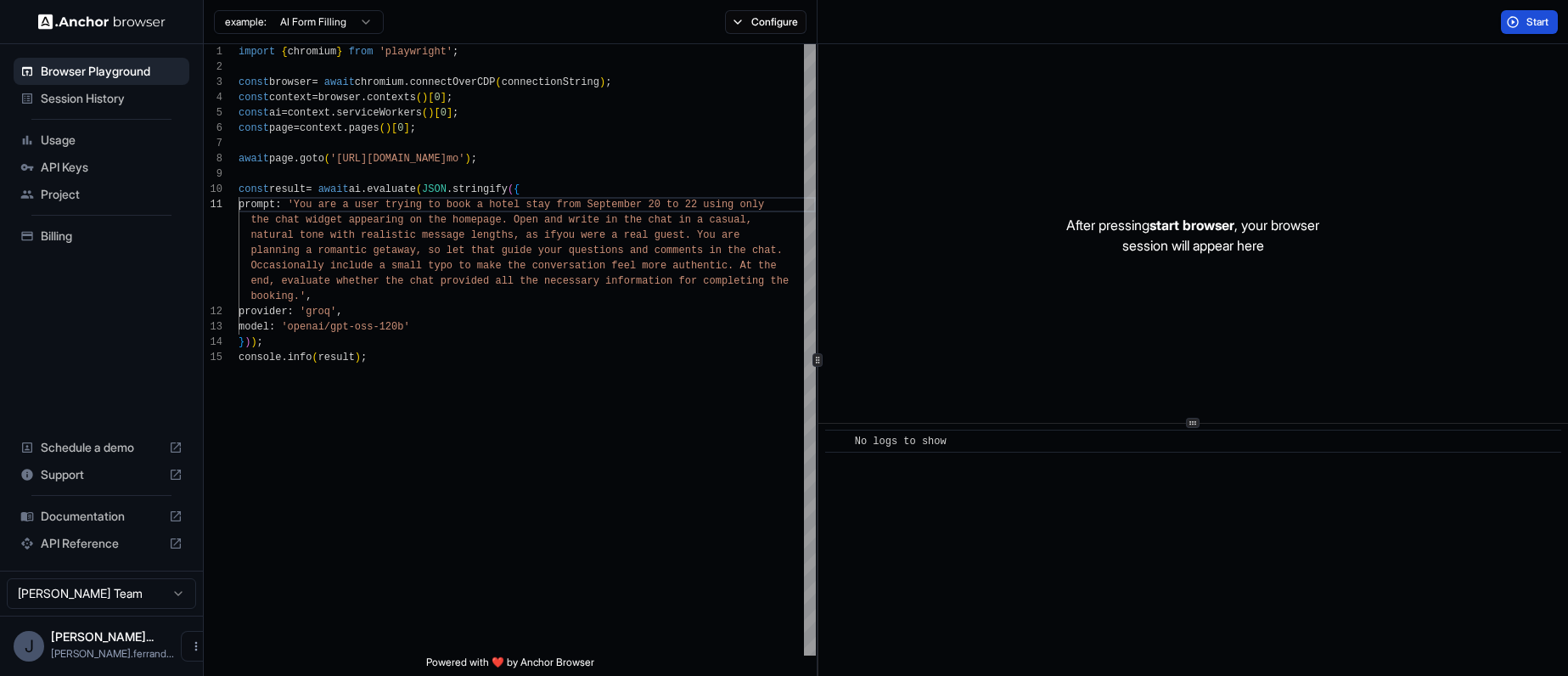
click at [1526, 29] on button "Start" at bounding box center [1528, 22] width 57 height 23
click at [1527, 23] on span "Start" at bounding box center [1537, 22] width 23 height 14
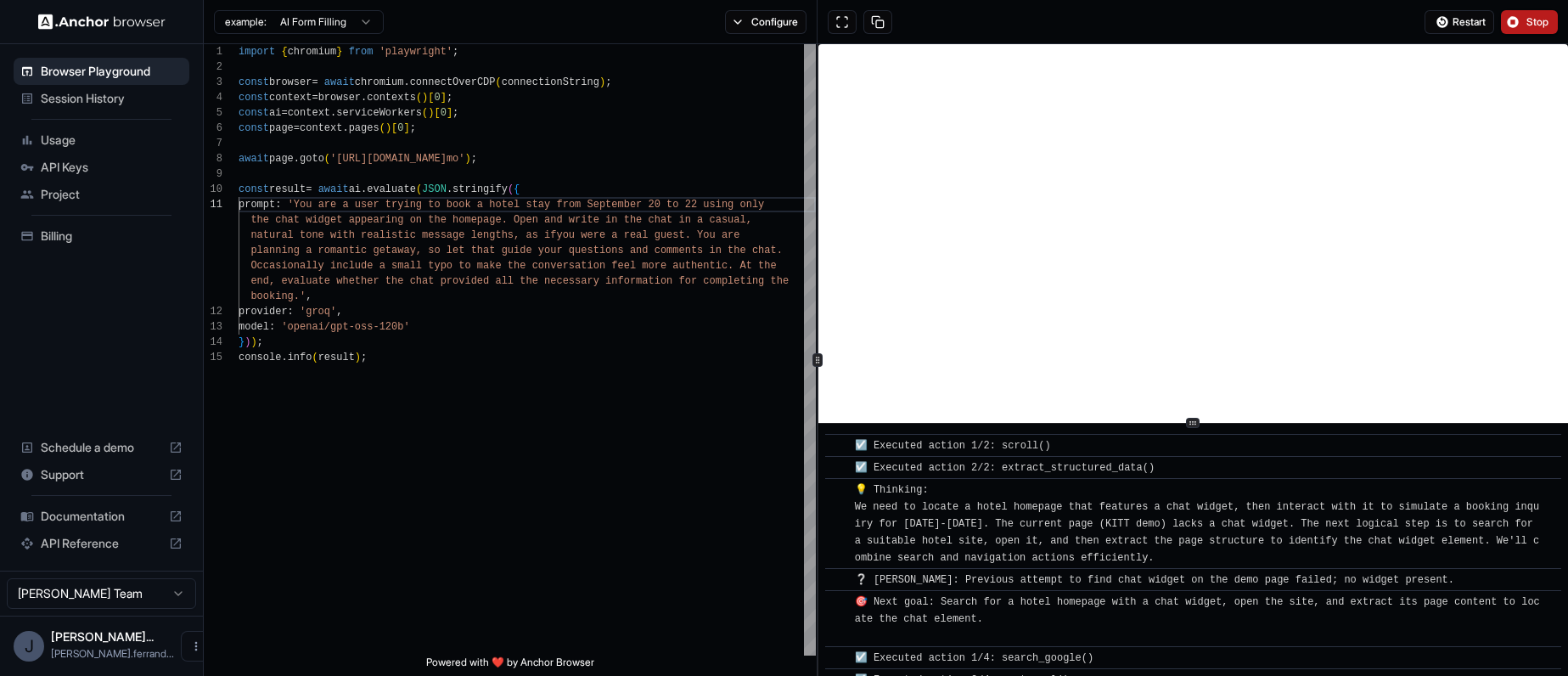
scroll to position [549, 0]
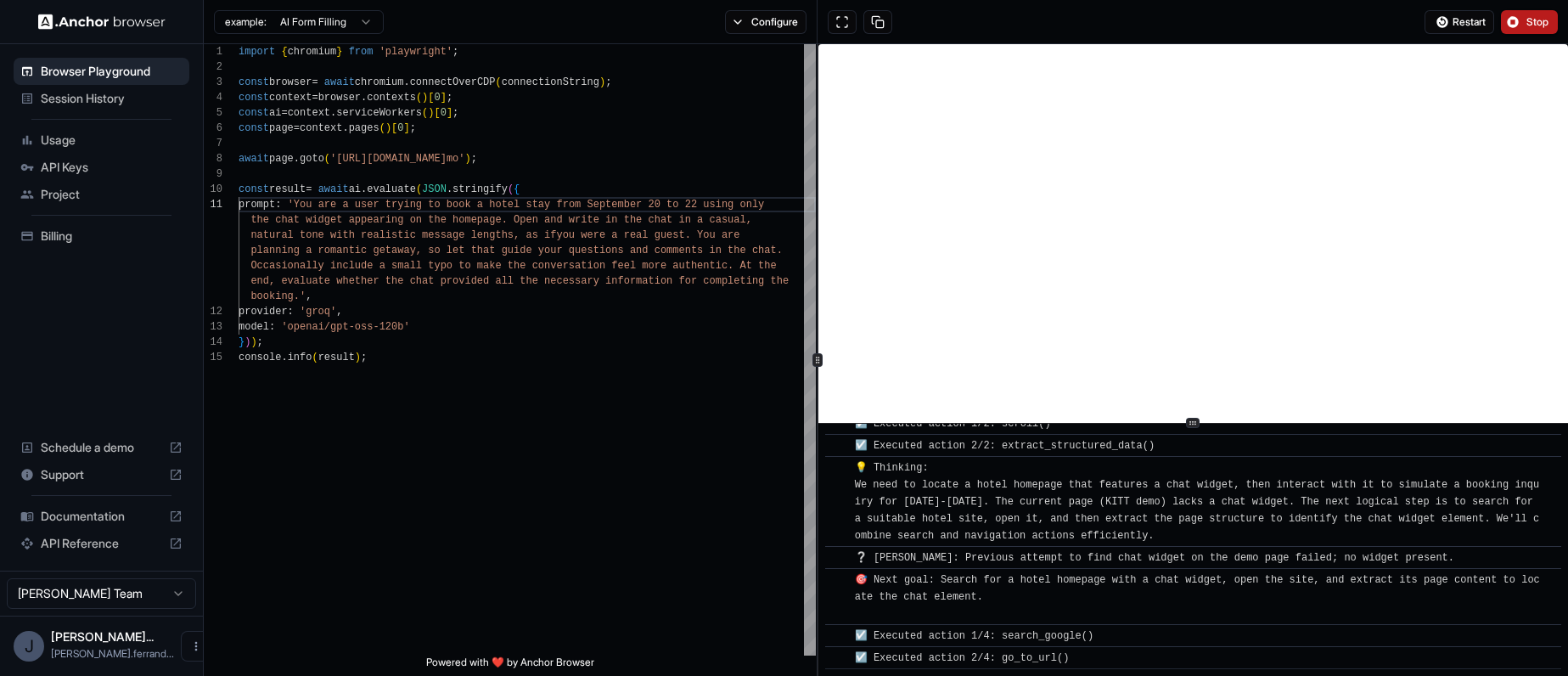
click at [1504, 33] on button "Stop" at bounding box center [1528, 22] width 57 height 23
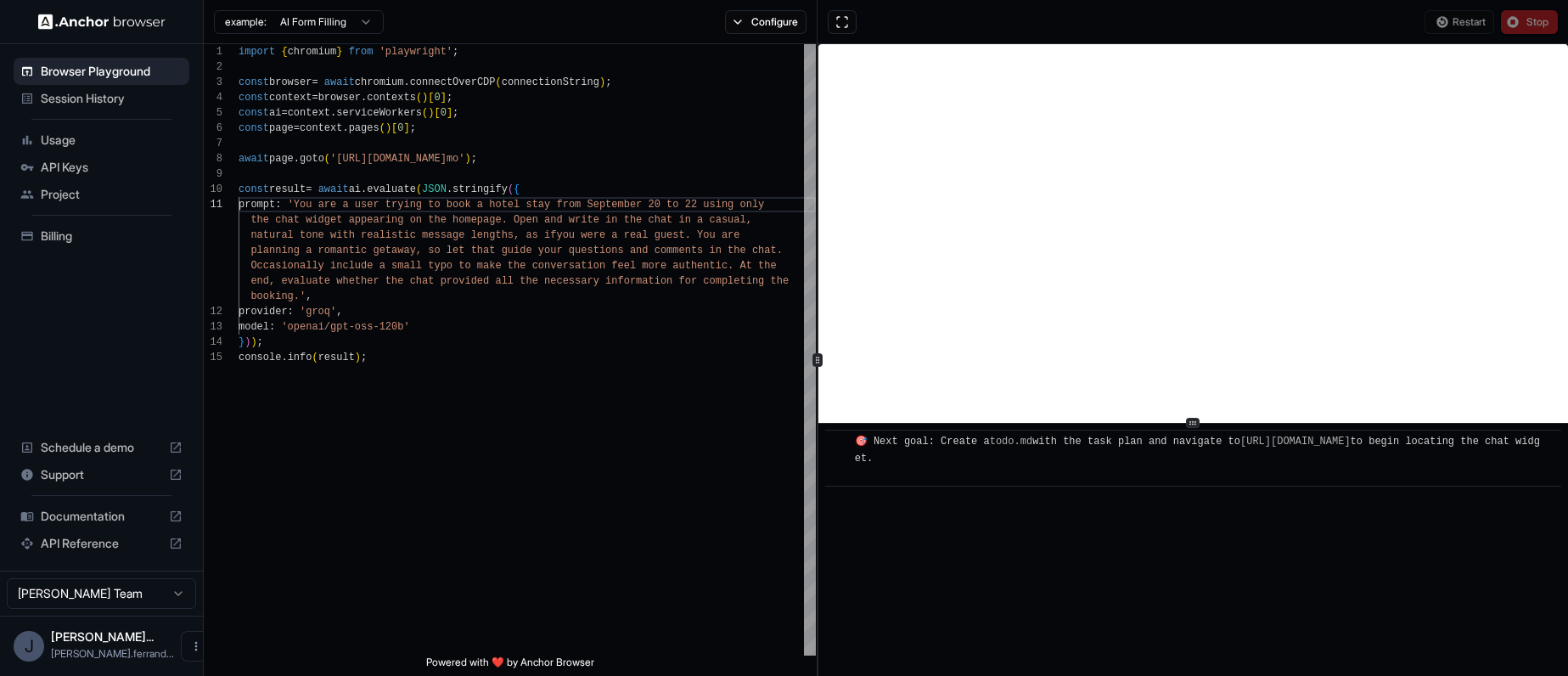
scroll to position [0, 0]
click at [565, 257] on div "provider : 'groq' , model : 'openai/gpt-oss-120b' } ) ) ; planning a romantic g…" at bounding box center [527, 502] width 577 height 916
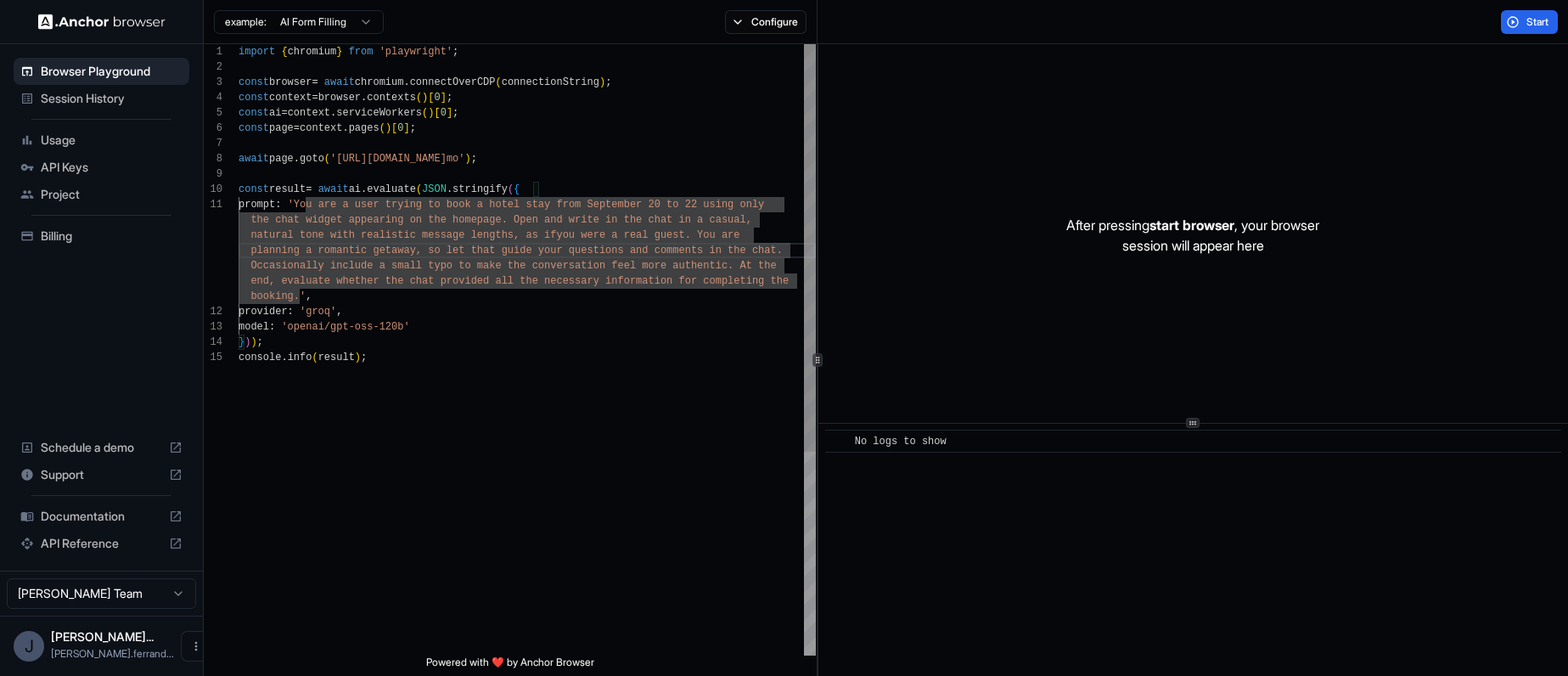
click at [688, 203] on div "provider : 'groq' , model : 'openai/gpt-oss-120b' } ) ) ; planning a romantic g…" at bounding box center [527, 502] width 577 height 916
click at [428, 222] on div "provider : 'groq' , model : 'openai/gpt-oss-120b' } ) ) ; planning a romantic g…" at bounding box center [527, 502] width 577 height 916
click at [501, 220] on div "provider : 'groq' , model : 'openai/gpt-oss-120b' } ) ) ; planning a romantic g…" at bounding box center [527, 502] width 577 height 916
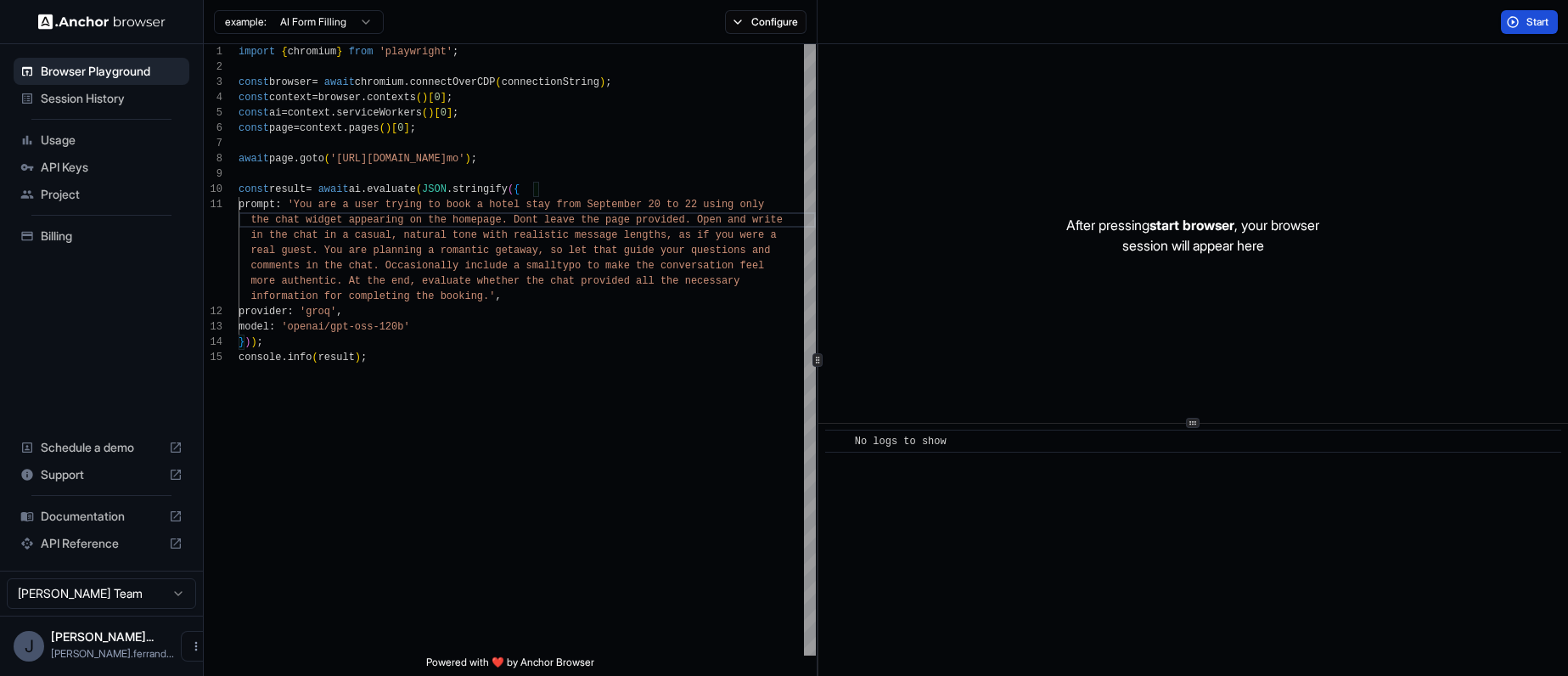
click at [1519, 32] on button "Start" at bounding box center [1528, 22] width 57 height 23
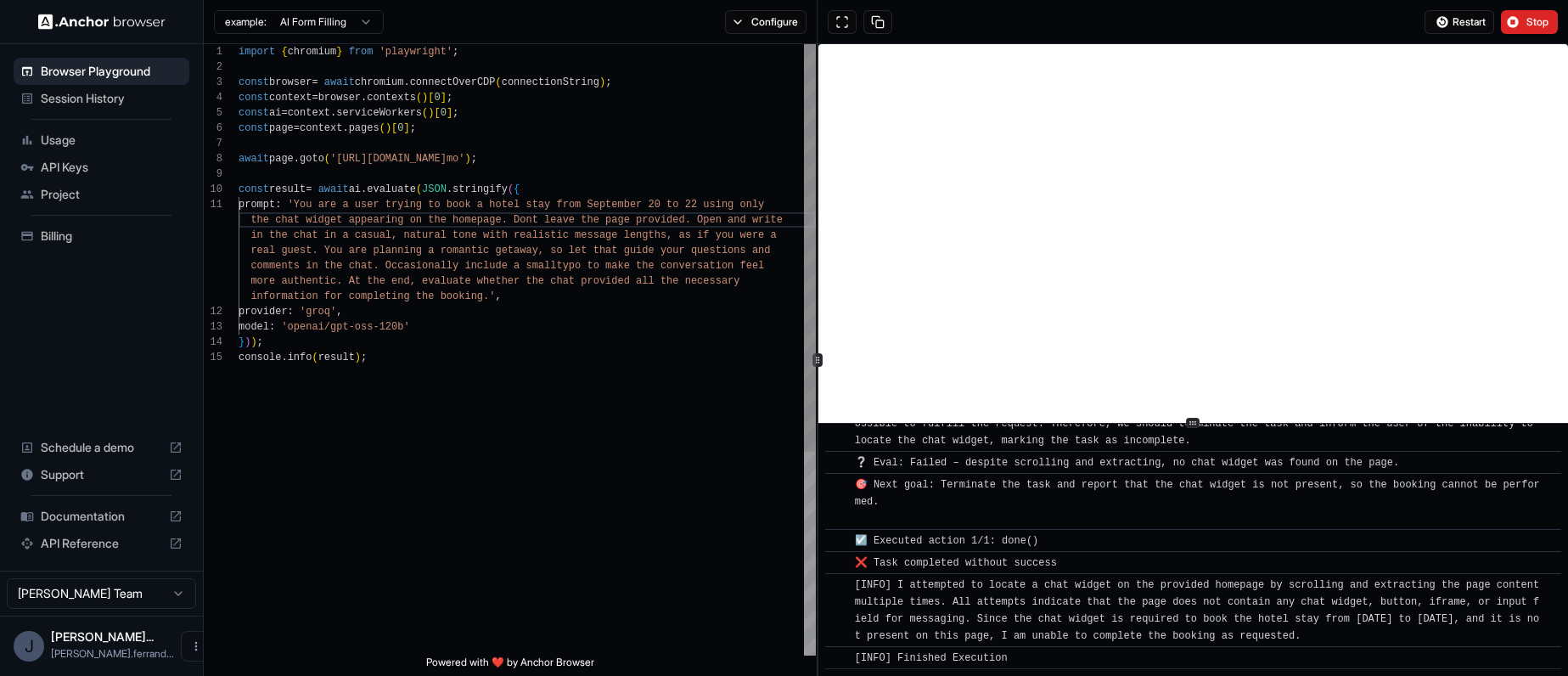
scroll to position [107, 0]
drag, startPoint x: 414, startPoint y: 328, endPoint x: 346, endPoint y: 331, distance: 68.1
click at [346, 331] on div "provider : 'groq' , model : 'openai/gpt-oss-120b' } ) ) ; real guest. You are p…" at bounding box center [527, 502] width 577 height 916
click at [1535, 25] on span "Stop" at bounding box center [1537, 22] width 23 height 14
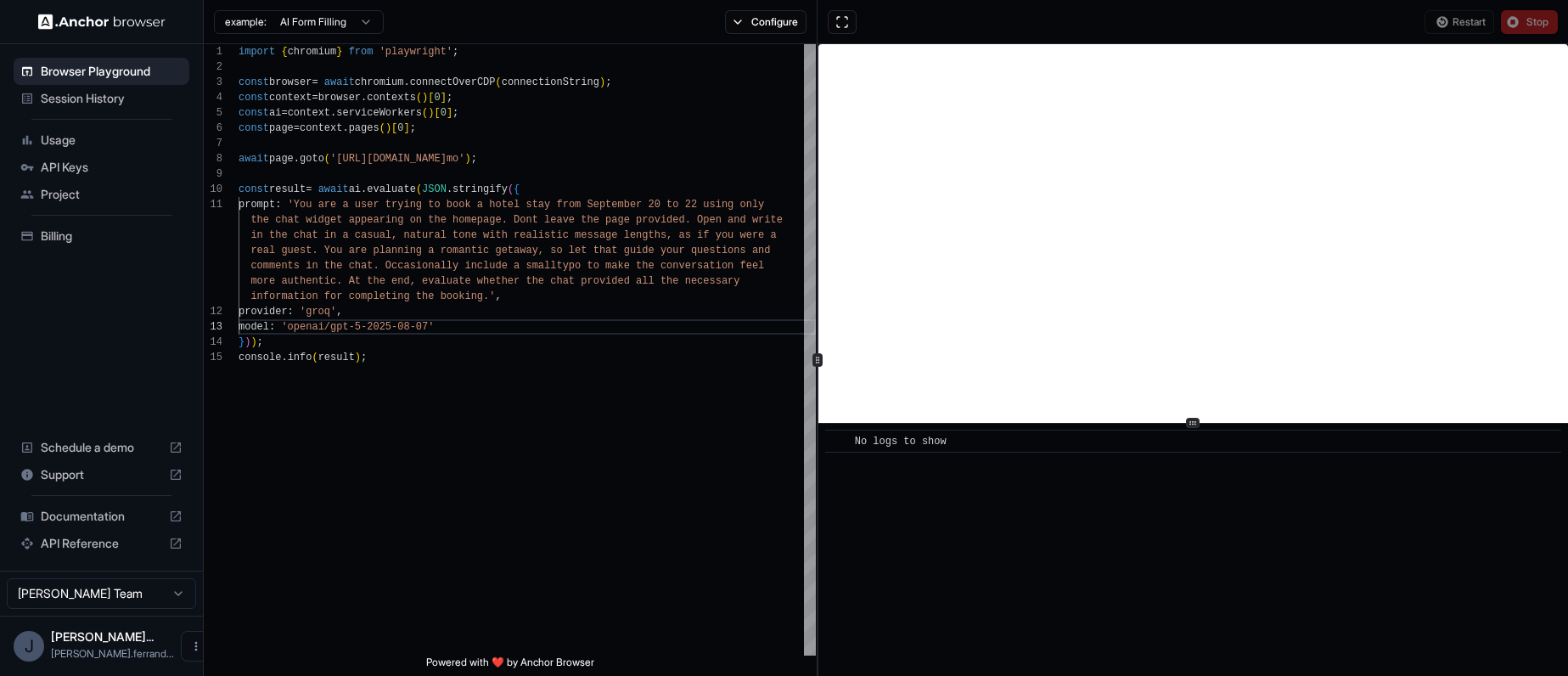
scroll to position [0, 0]
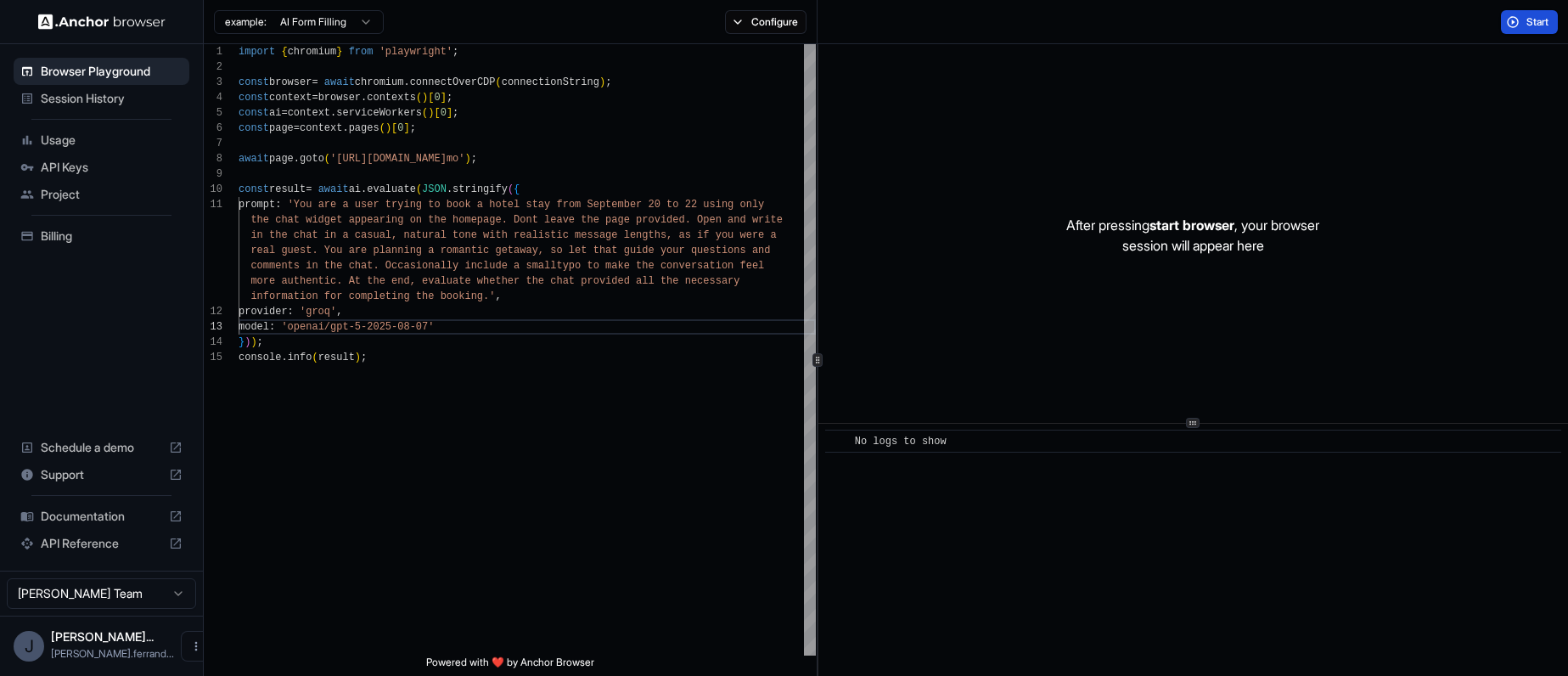
click at [1530, 24] on span "Start" at bounding box center [1537, 22] width 23 height 14
click at [442, 325] on div "provider : 'groq' , model : 'openai/gpt-5-2025-08-07' } ) ) ; real guest. You a…" at bounding box center [527, 502] width 577 height 916
click at [1530, 23] on span "Start" at bounding box center [1537, 22] width 23 height 14
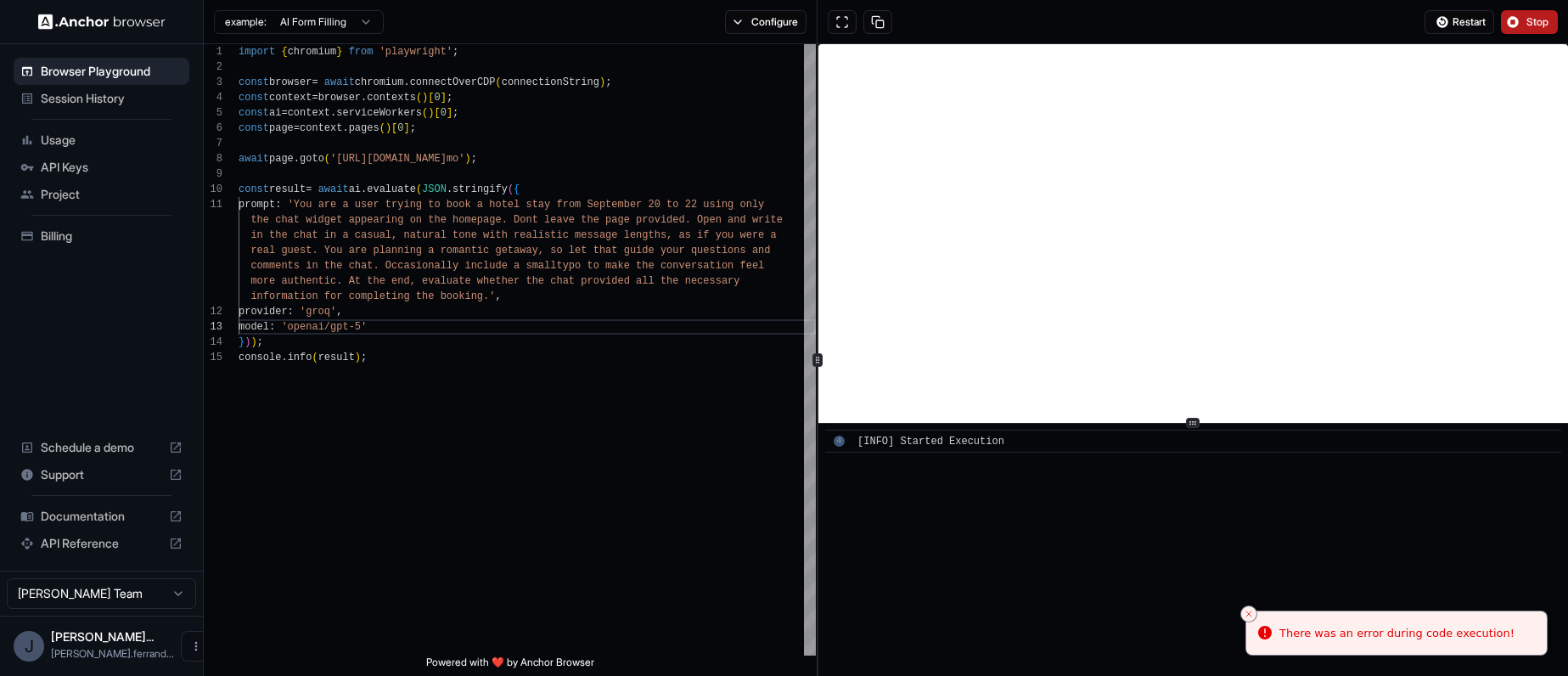
click at [1514, 14] on button "Stop" at bounding box center [1528, 22] width 57 height 23
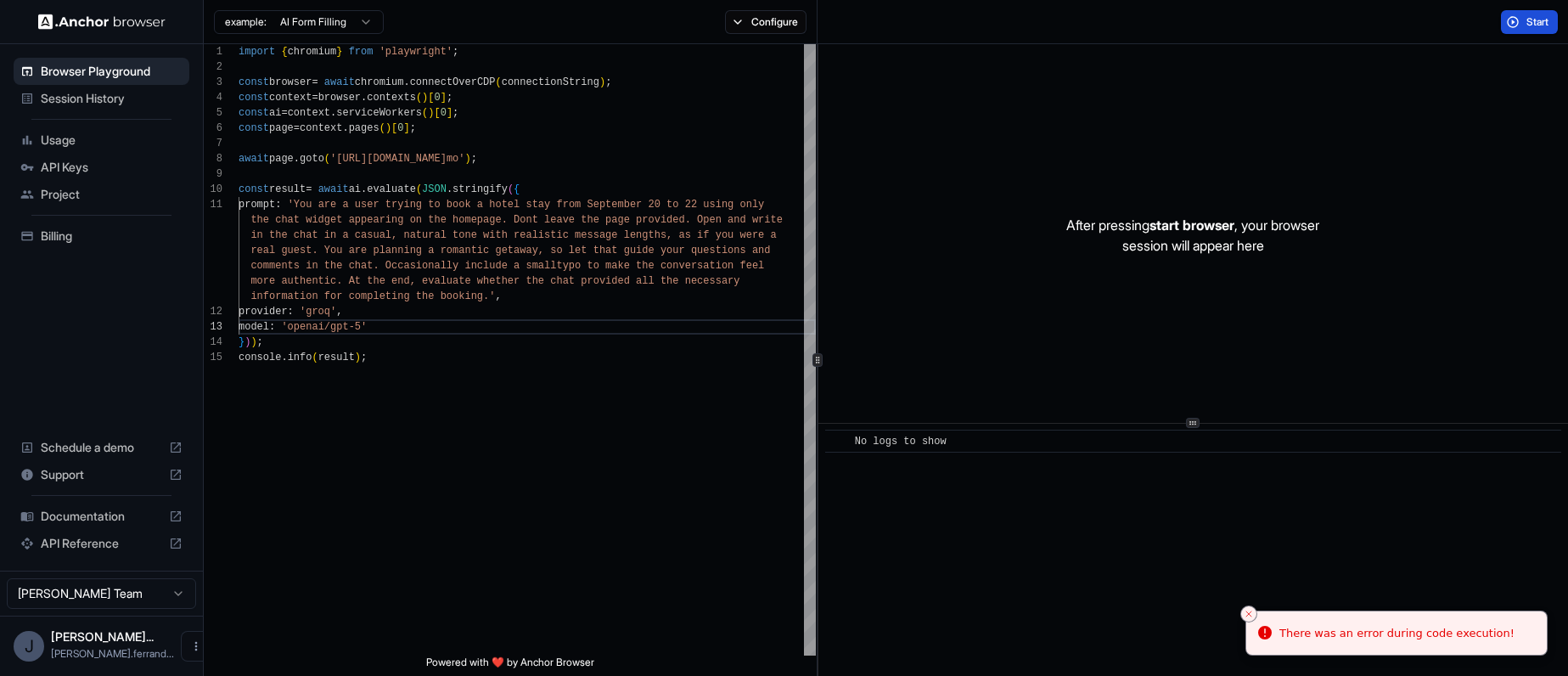
click at [1511, 26] on button "Start" at bounding box center [1528, 22] width 57 height 23
click at [1527, 25] on span "Start" at bounding box center [1537, 22] width 23 height 14
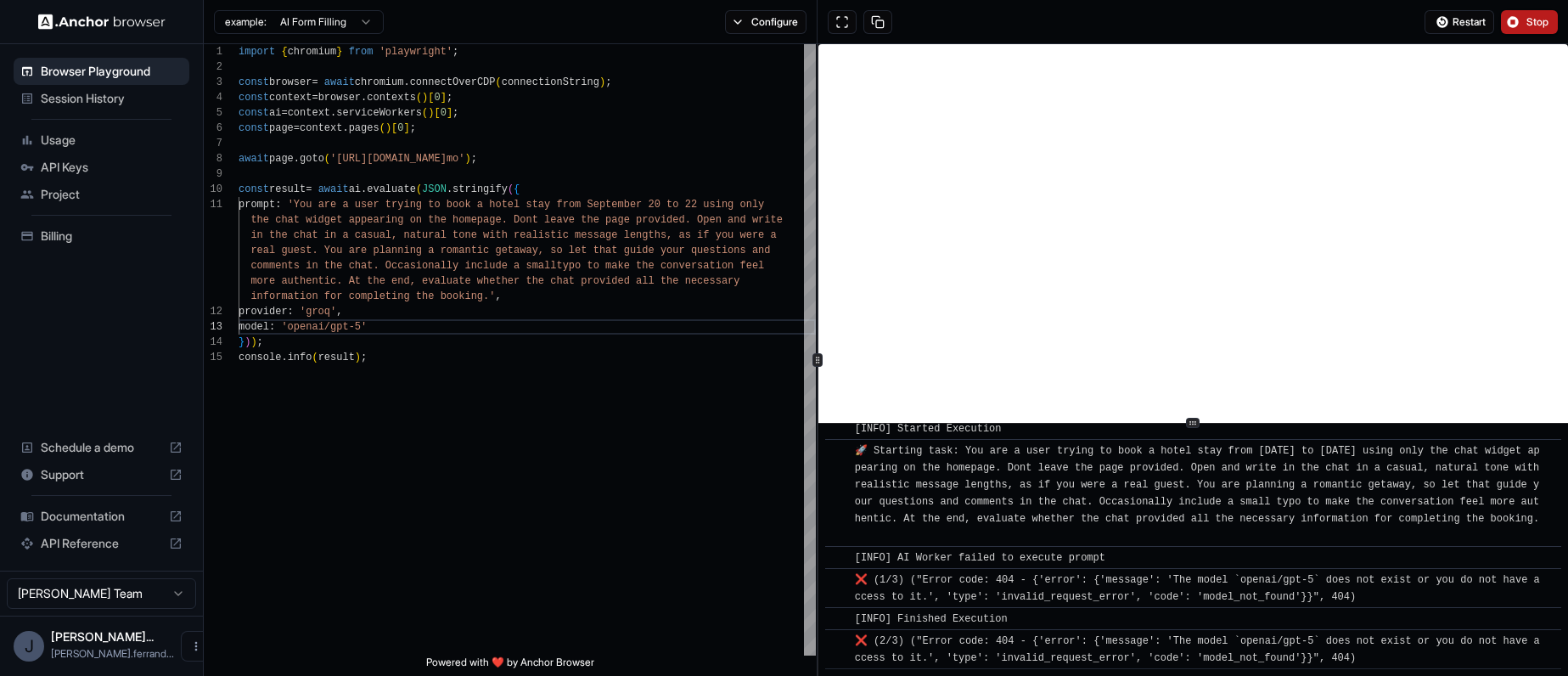
scroll to position [74, 0]
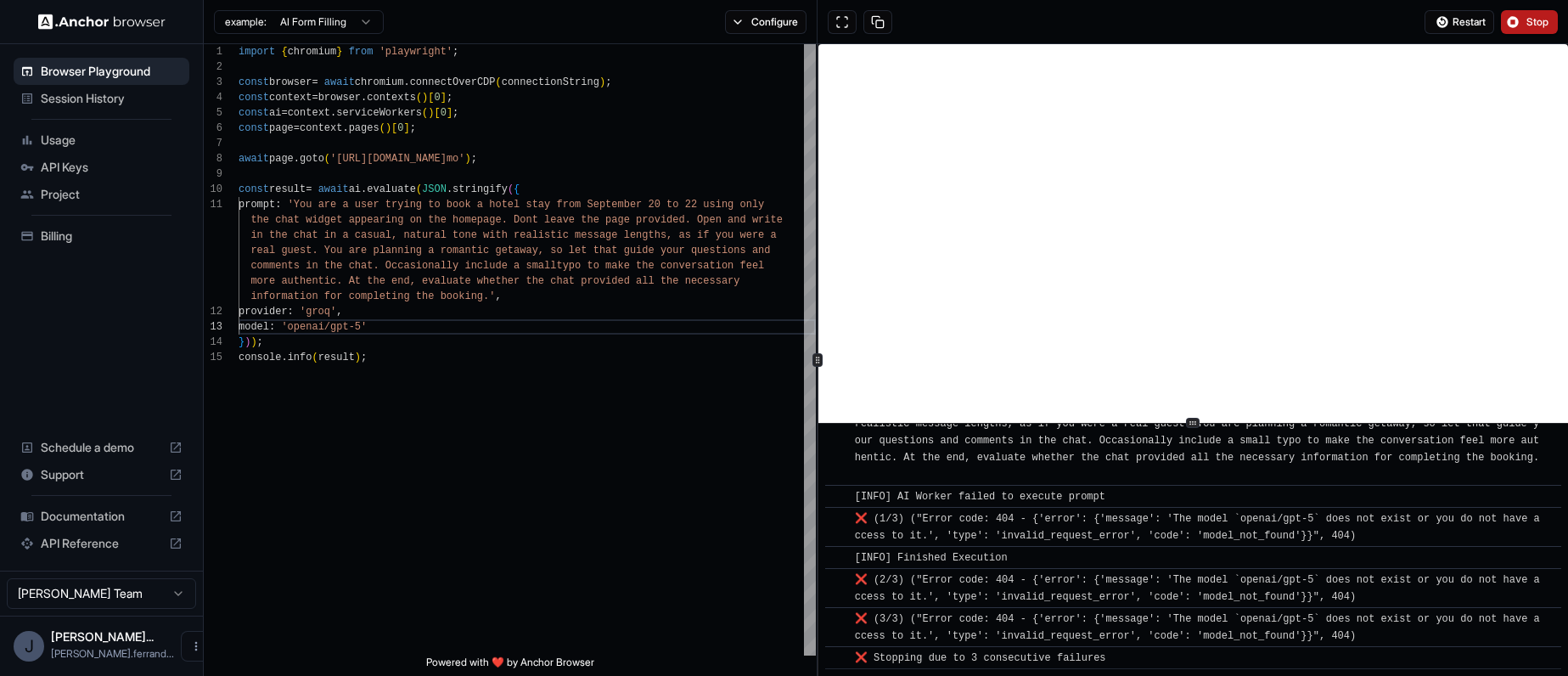
click at [1548, 5] on div "Restart Stop" at bounding box center [1193, 22] width 751 height 44
click at [1529, 31] on button "Stop" at bounding box center [1528, 22] width 57 height 23
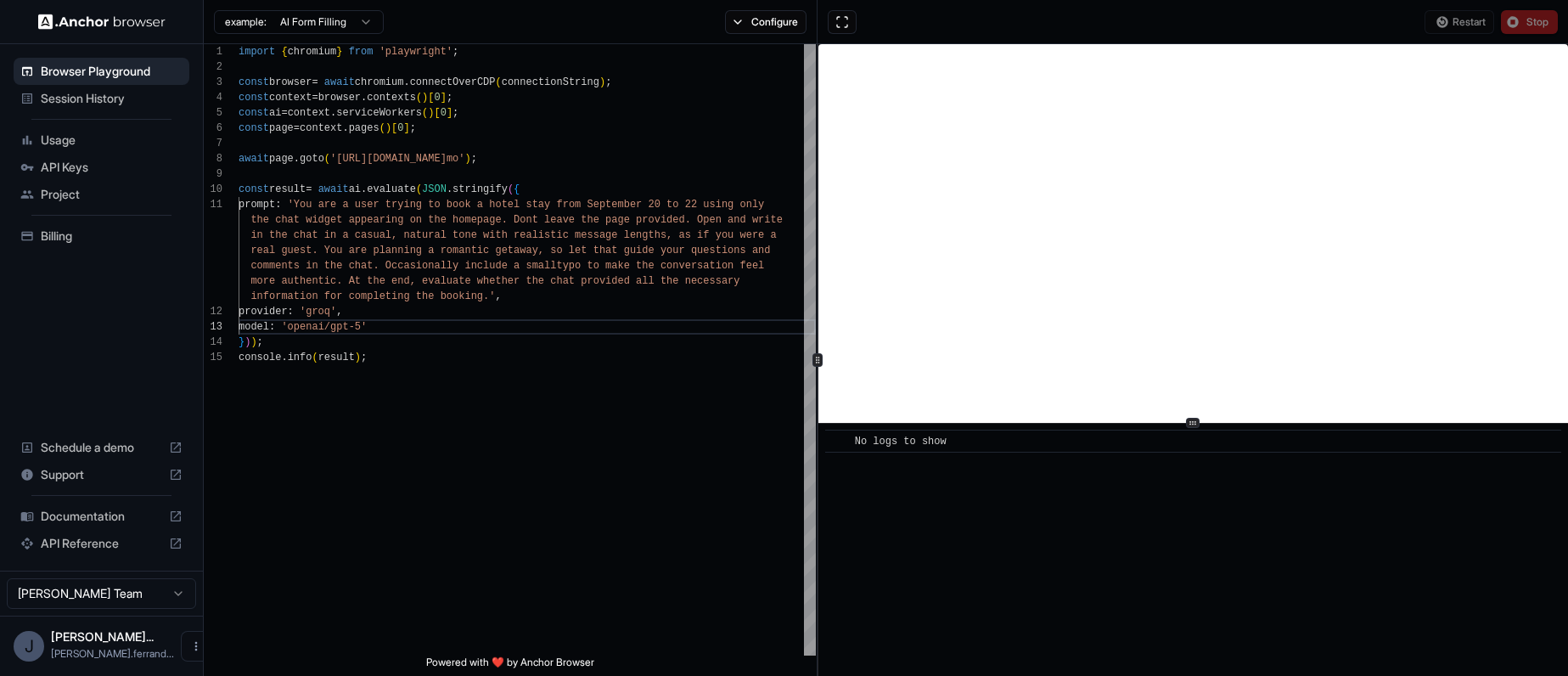
scroll to position [0, 0]
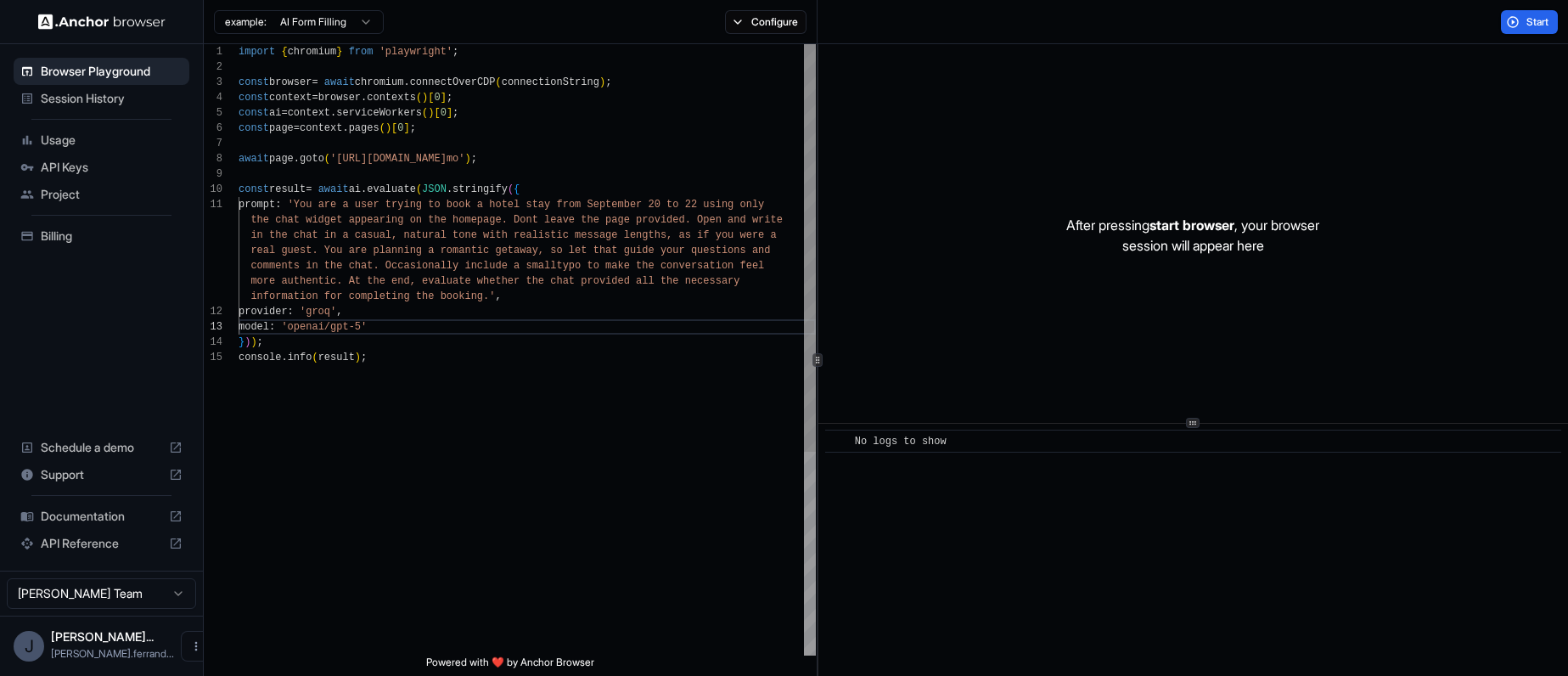
click at [373, 330] on div "provider : 'groq' , model : 'openai/gpt-5' } ) ) ; real guest. You are planning…" at bounding box center [527, 502] width 577 height 916
click at [1540, 23] on span "Start" at bounding box center [1537, 22] width 23 height 14
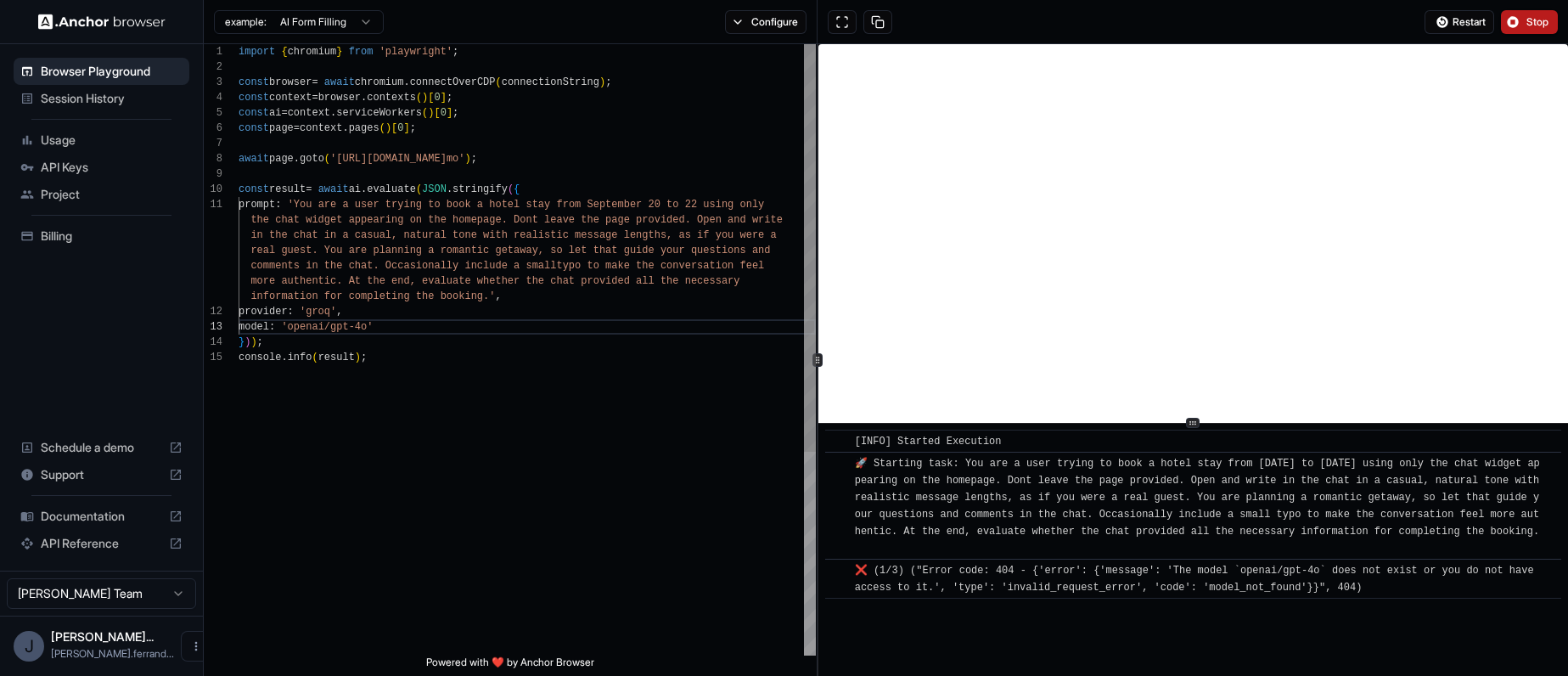
click at [556, 454] on div "provider : 'groq' , model : 'openai/gpt-4o' } ) ) ; real guest. You are plannin…" at bounding box center [527, 502] width 577 height 916
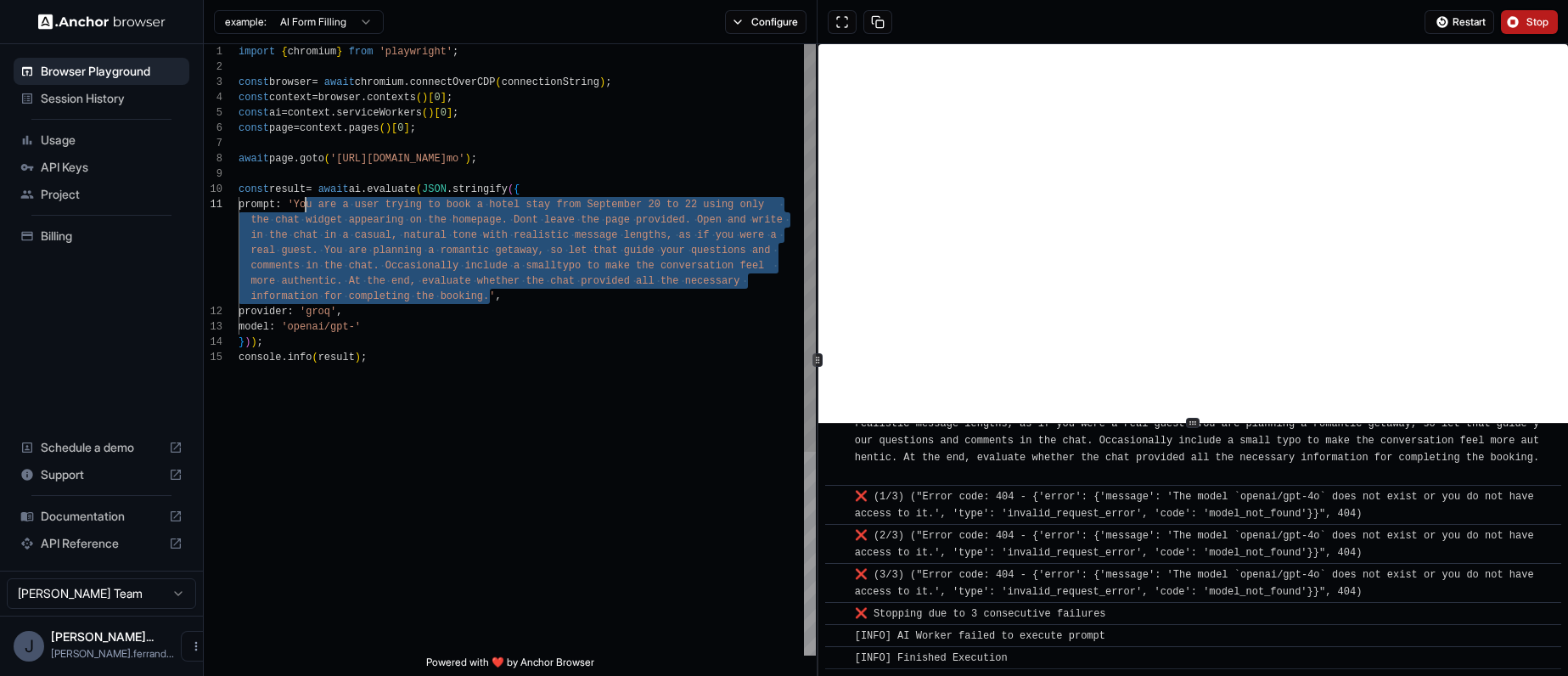
drag, startPoint x: 491, startPoint y: 297, endPoint x: 305, endPoint y: 201, distance: 209.3
click at [305, 201] on div "provider : 'groq' , model : 'openai/gpt-' } ) ) ; real guest. You are planning …" at bounding box center [527, 502] width 577 height 916
type textarea "**********"
click at [567, 409] on div "provider : 'groq' , model : 'openai/gpt-' } ) ) ; real guest. You are planning …" at bounding box center [527, 502] width 577 height 916
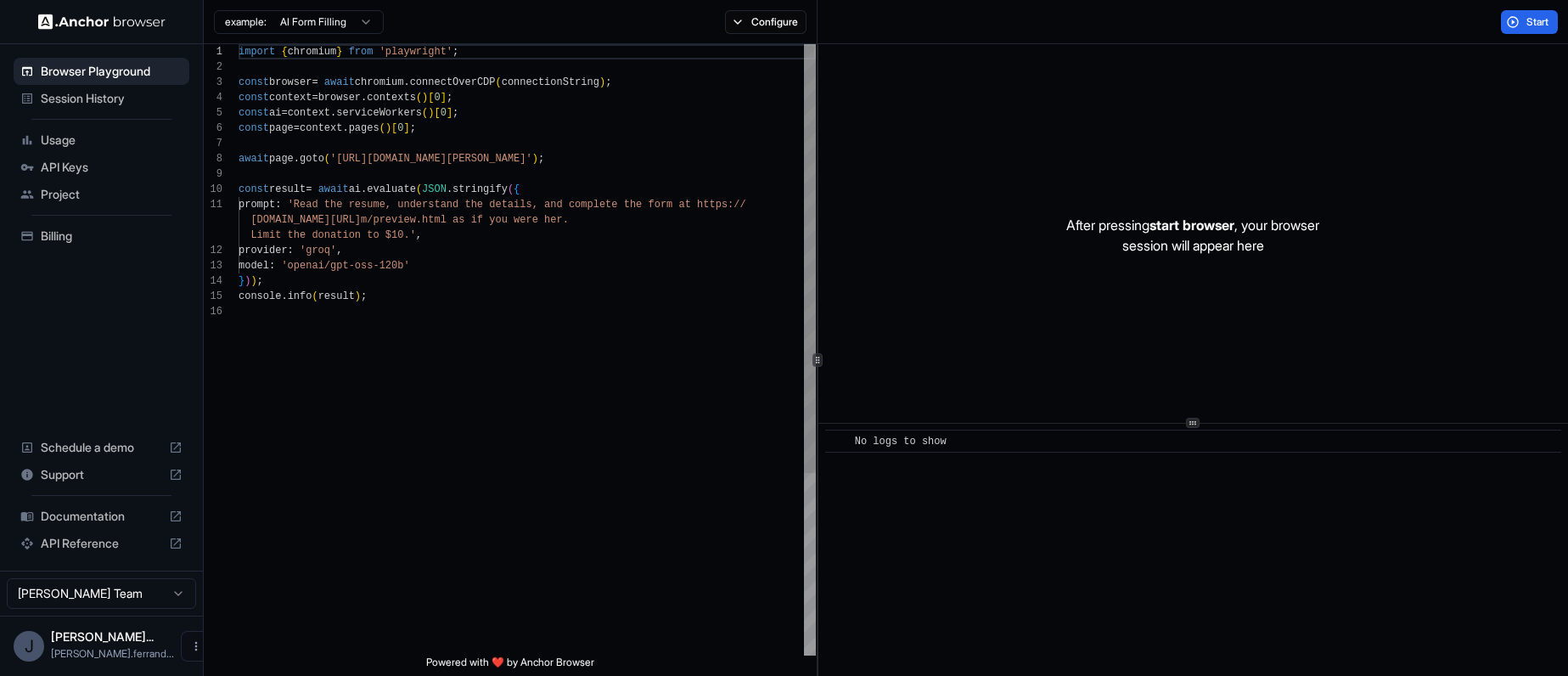
scroll to position [153, 0]
type textarea "**********"
click at [412, 267] on div "import { chromium } from 'playwright' ; const browser = await chromium . connec…" at bounding box center [527, 479] width 577 height 870
drag, startPoint x: 416, startPoint y: 266, endPoint x: 343, endPoint y: 267, distance: 73.0
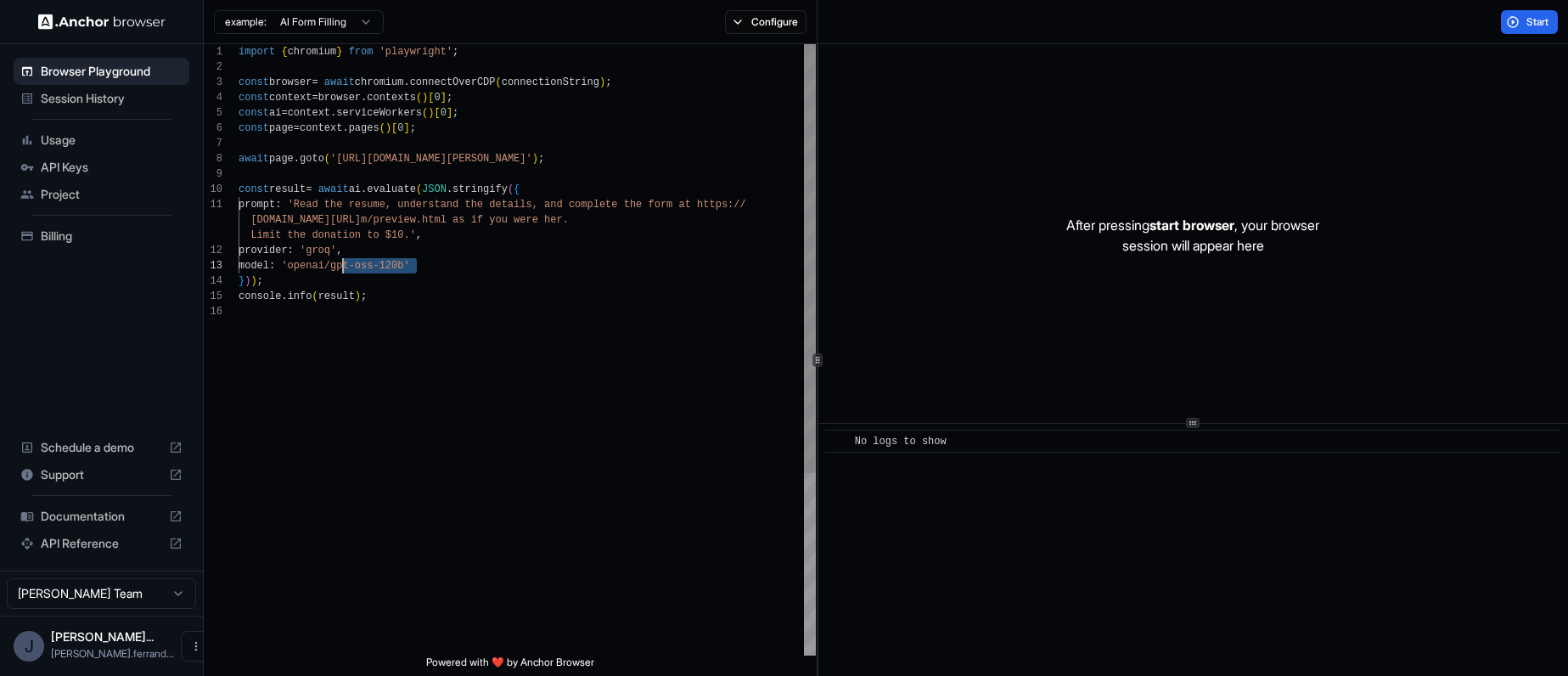
click at [343, 267] on div "import { chromium } from 'playwright' ; const browser = await chromium . connec…" at bounding box center [527, 479] width 577 height 870
click at [724, 352] on div "import { chromium } from 'playwright' ; const browser = await chromium . connec…" at bounding box center [527, 479] width 577 height 870
